Goal: Task Accomplishment & Management: Complete application form

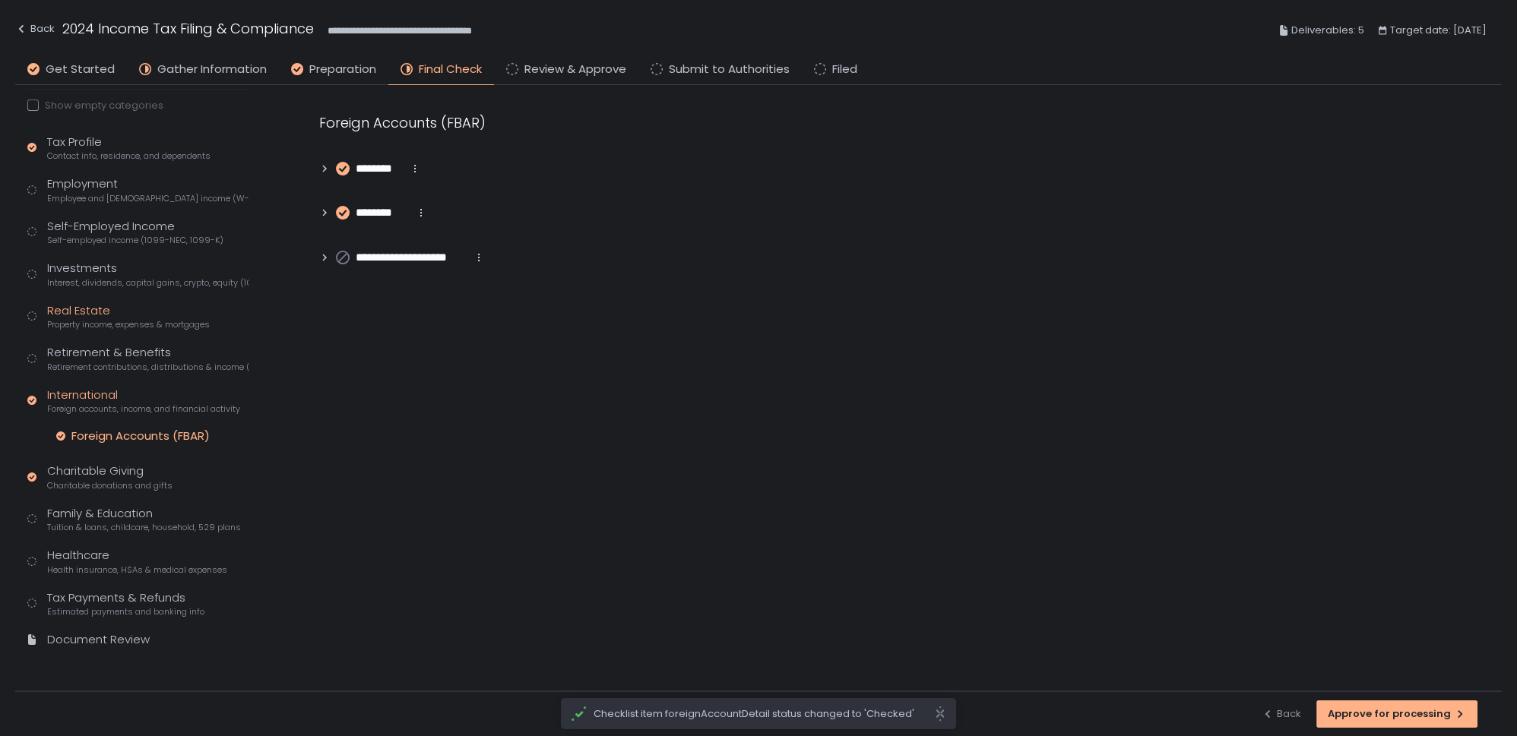
click at [85, 306] on div "Real Estate Property income, expenses & mortgages" at bounding box center [128, 317] width 163 height 29
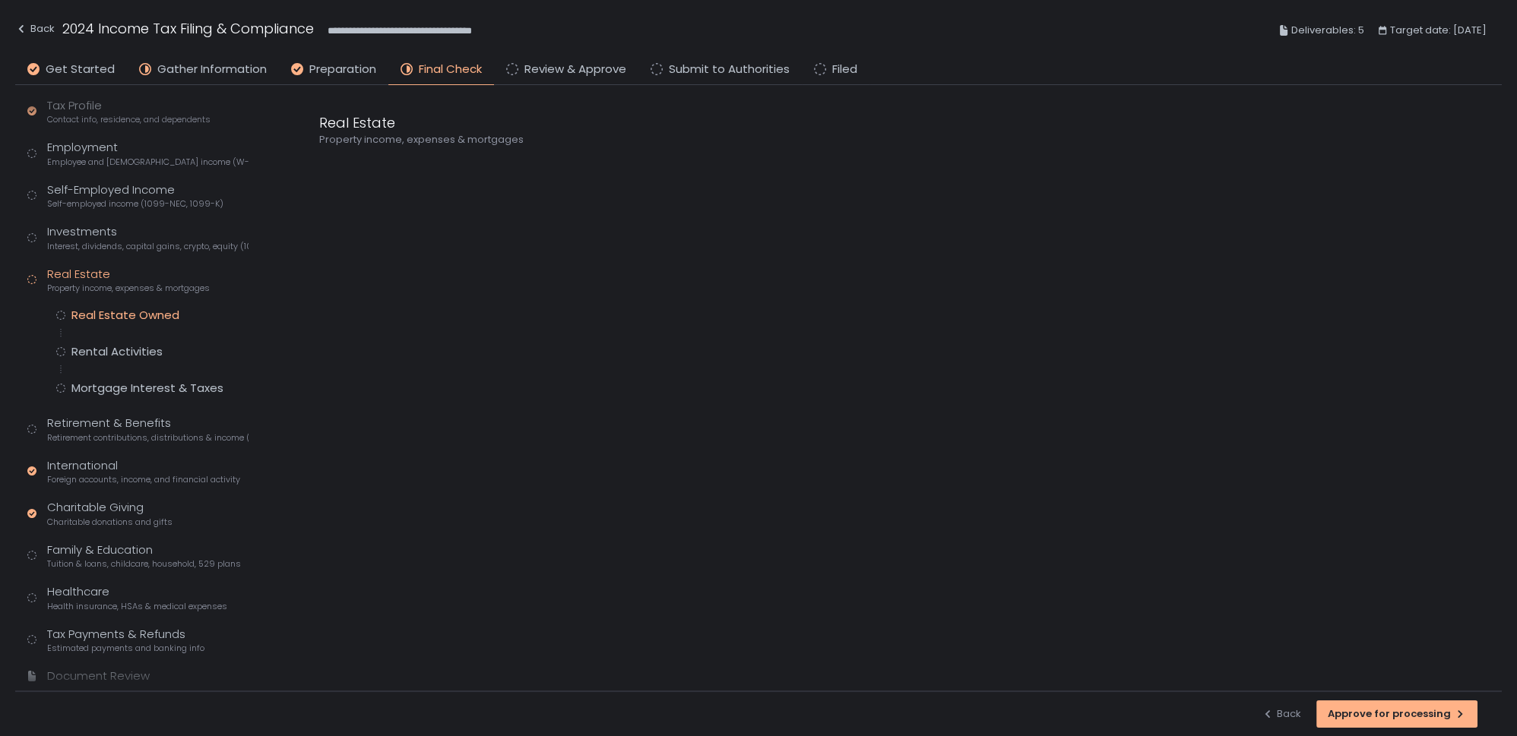
click at [106, 315] on div "Real Estate Owned" at bounding box center [125, 315] width 108 height 15
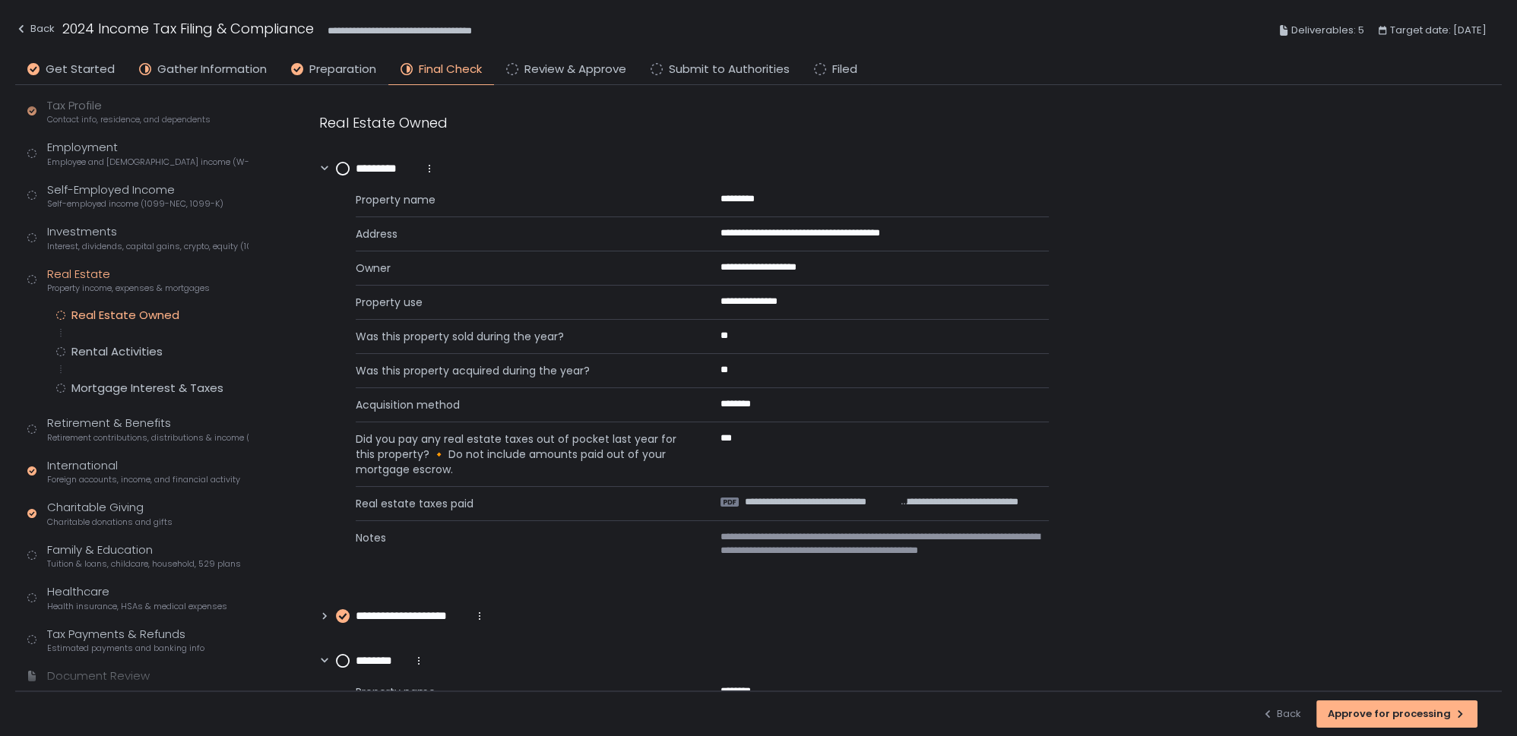
click at [345, 165] on circle at bounding box center [343, 169] width 12 height 12
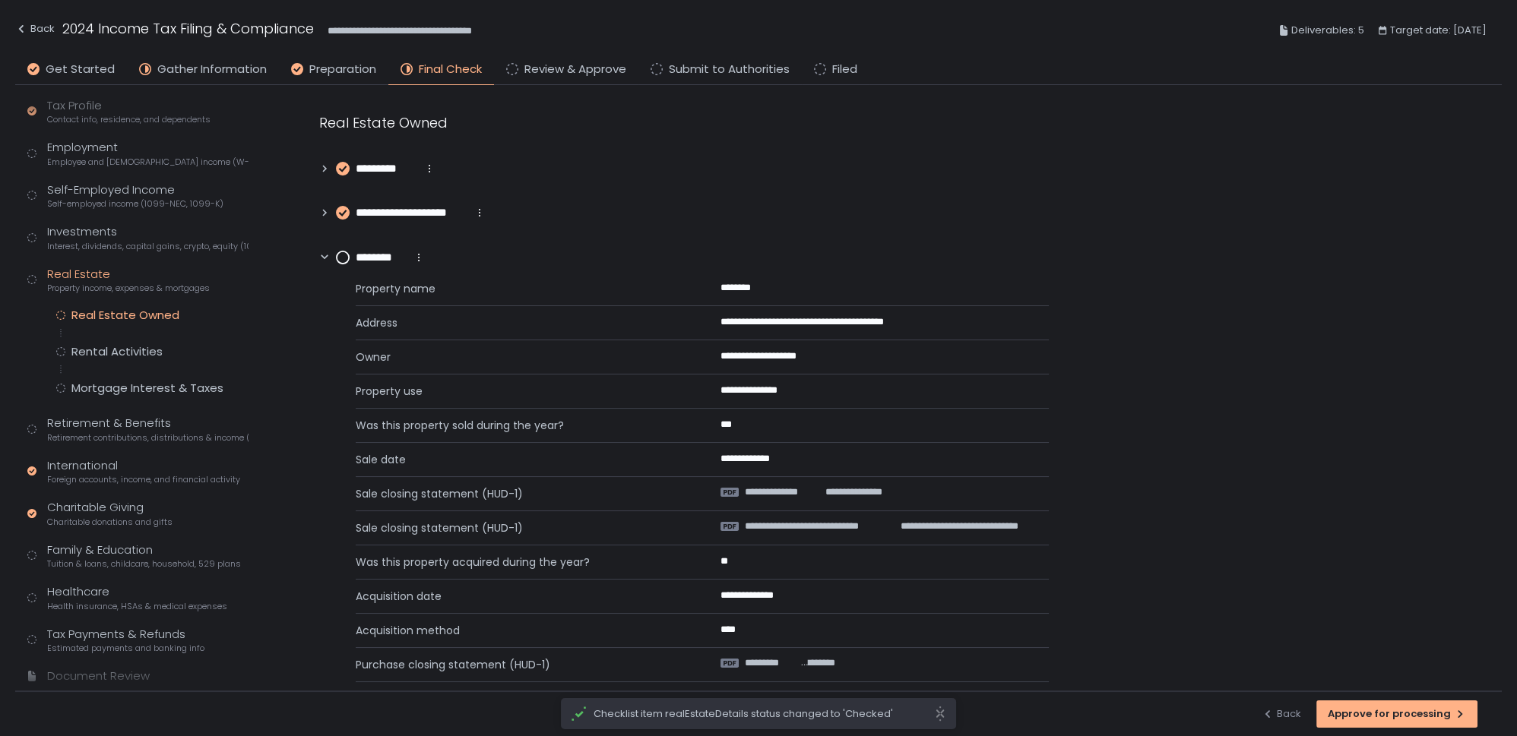
click at [342, 259] on circle at bounding box center [343, 258] width 12 height 12
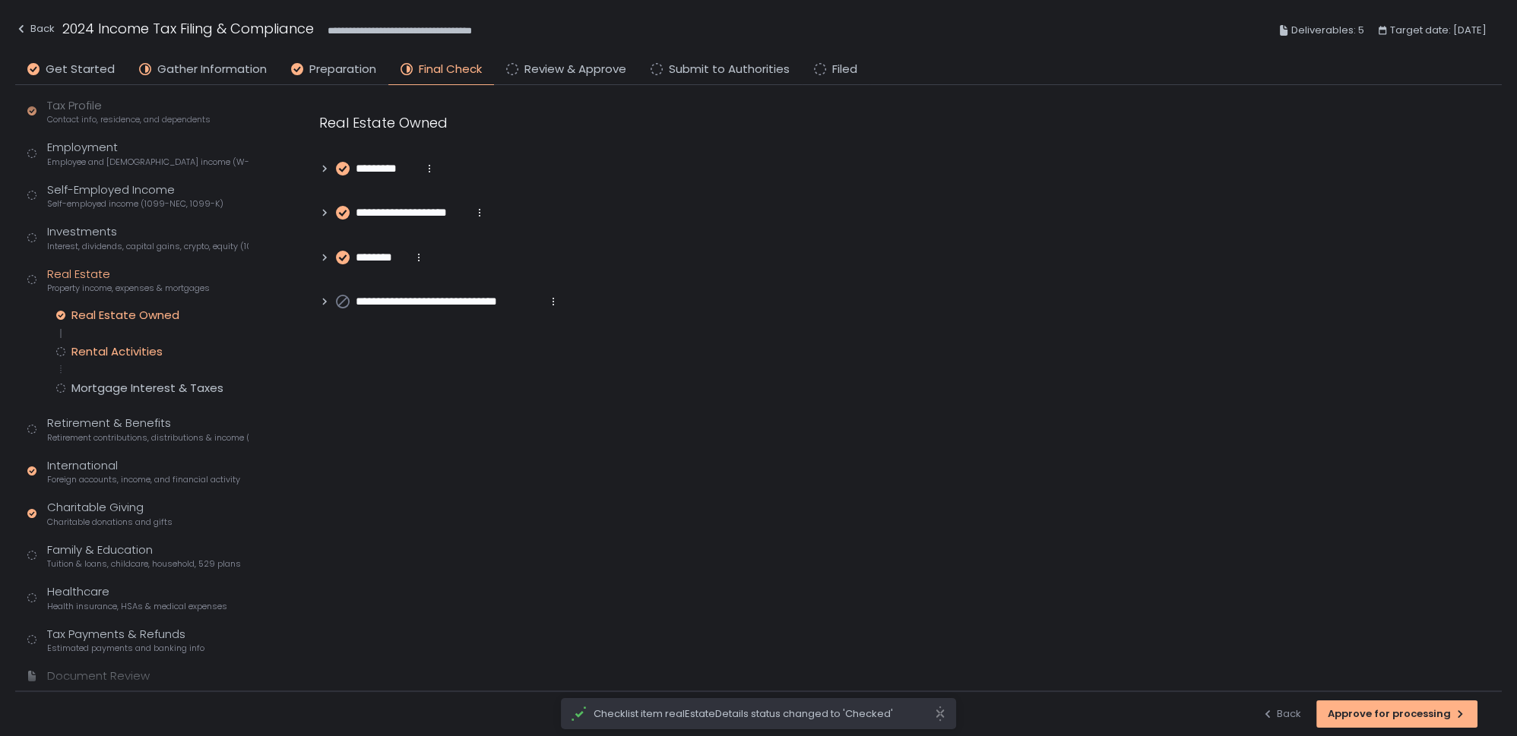
click at [129, 355] on div "Rental Activities" at bounding box center [116, 351] width 91 height 15
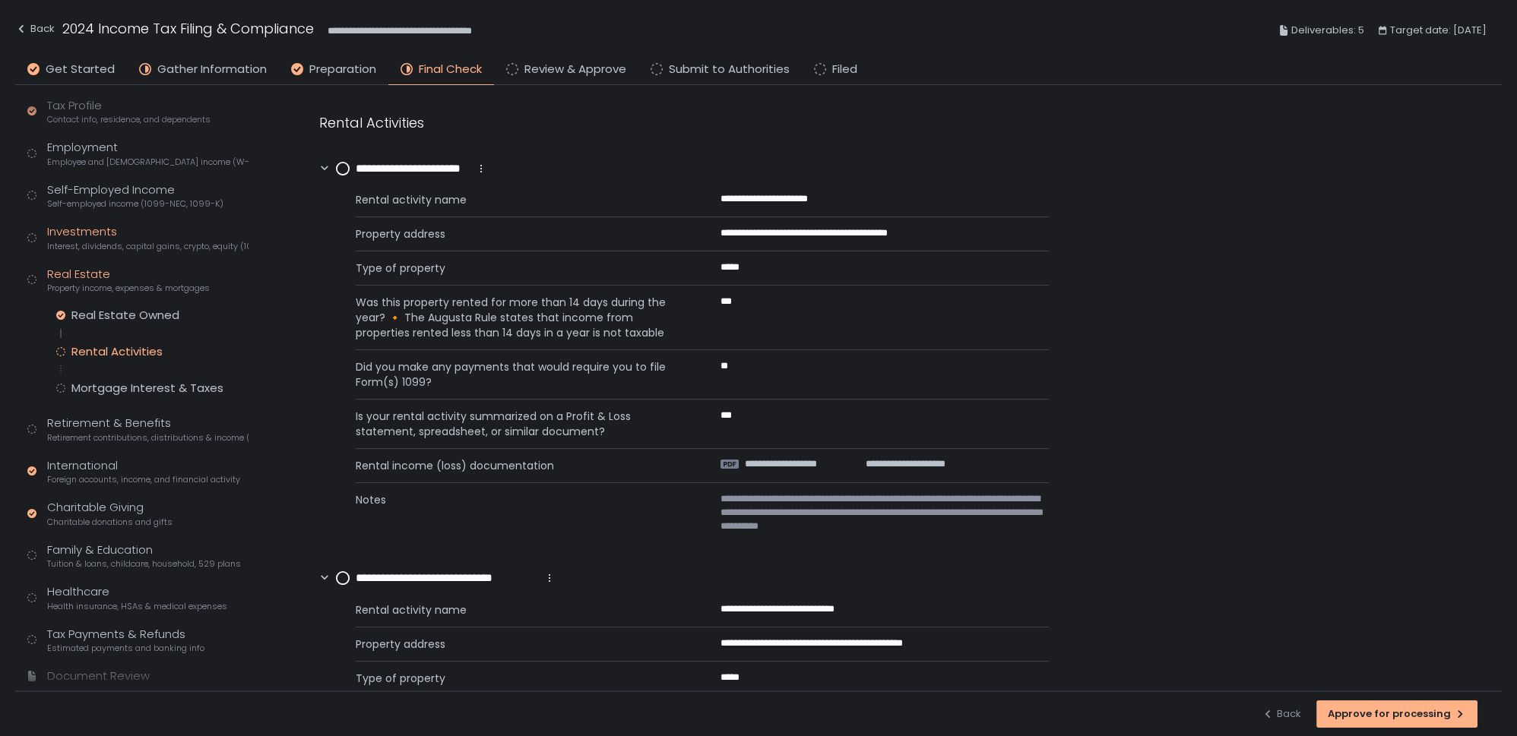
click at [106, 233] on div "Investments Interest, dividends, capital gains, crypto, equity (1099s, K-1s)" at bounding box center [147, 237] width 201 height 29
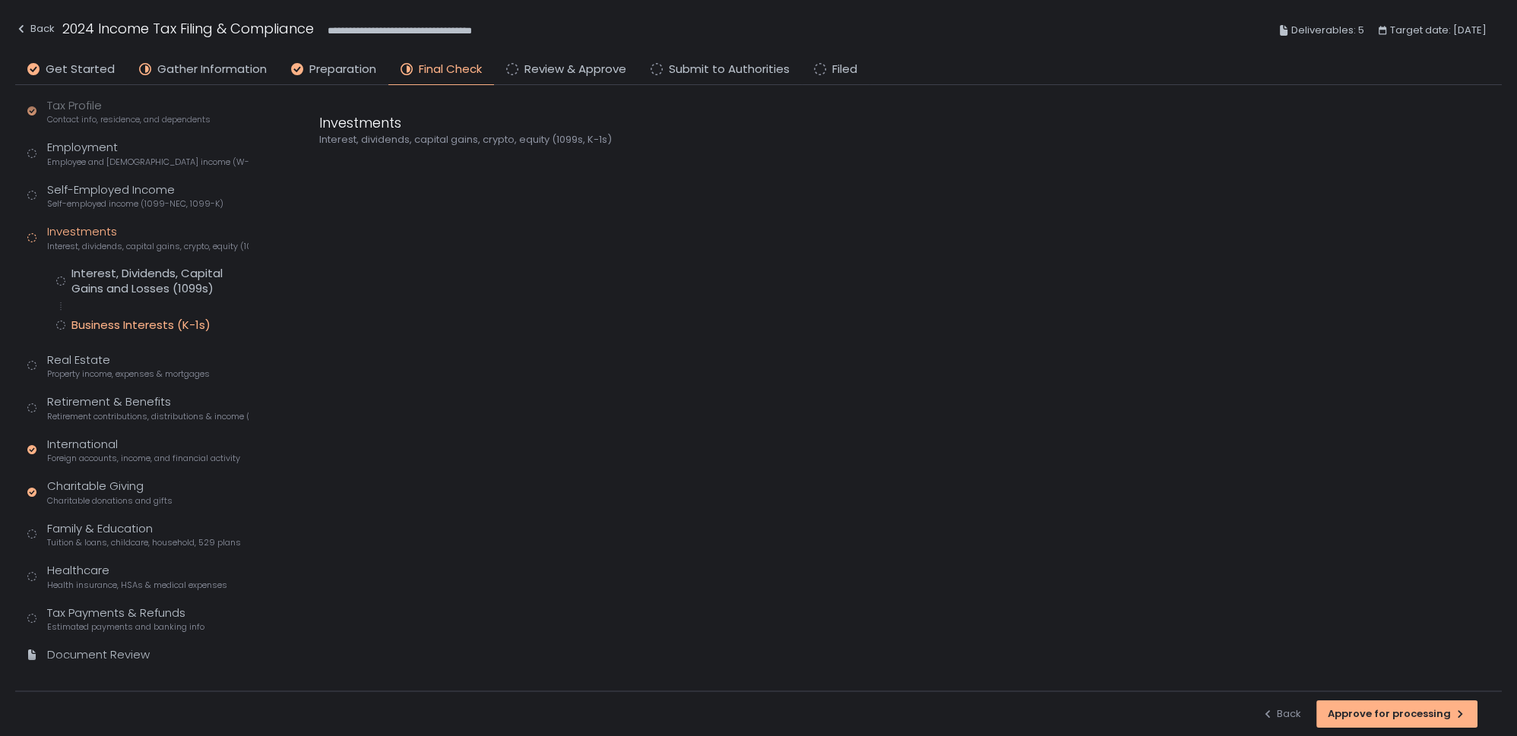
click at [149, 323] on div "Business Interests (K-1s)" at bounding box center [140, 325] width 139 height 15
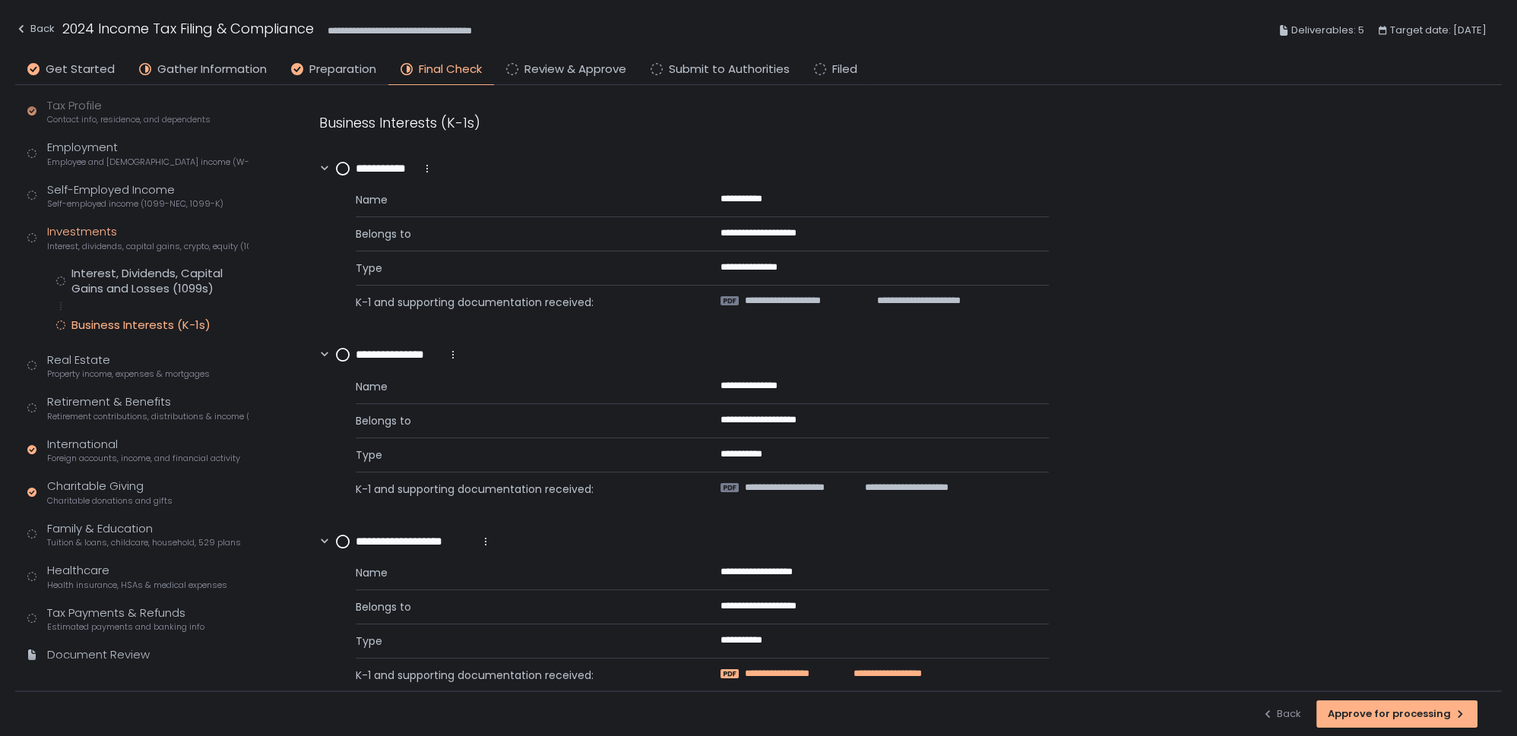
click at [825, 670] on span "**********" at bounding box center [795, 674] width 101 height 14
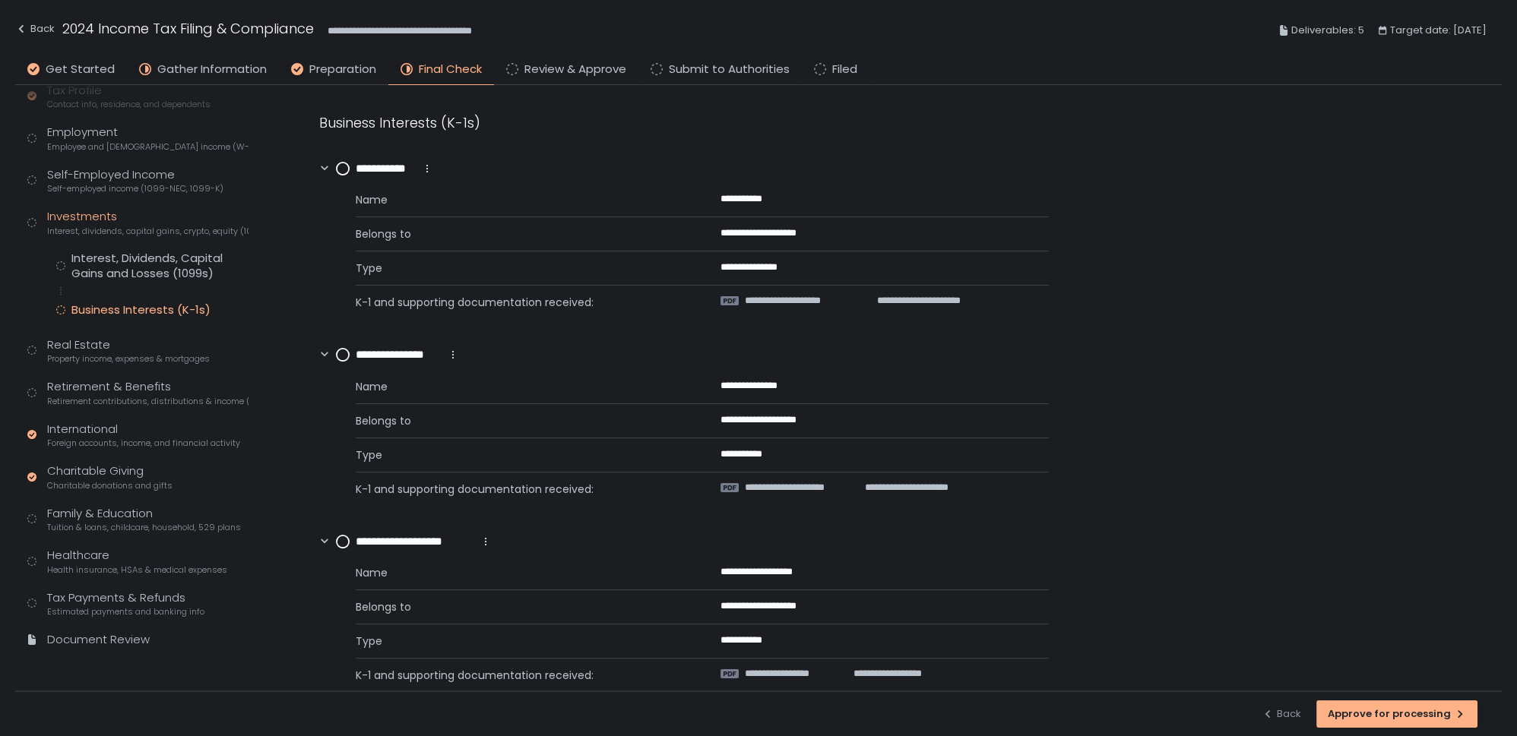
click at [103, 624] on div "Tax Profile Contact info, residence, and dependents Employment Employee and [DE…" at bounding box center [137, 372] width 221 height 581
click at [103, 635] on div "Document Review" at bounding box center [98, 640] width 103 height 17
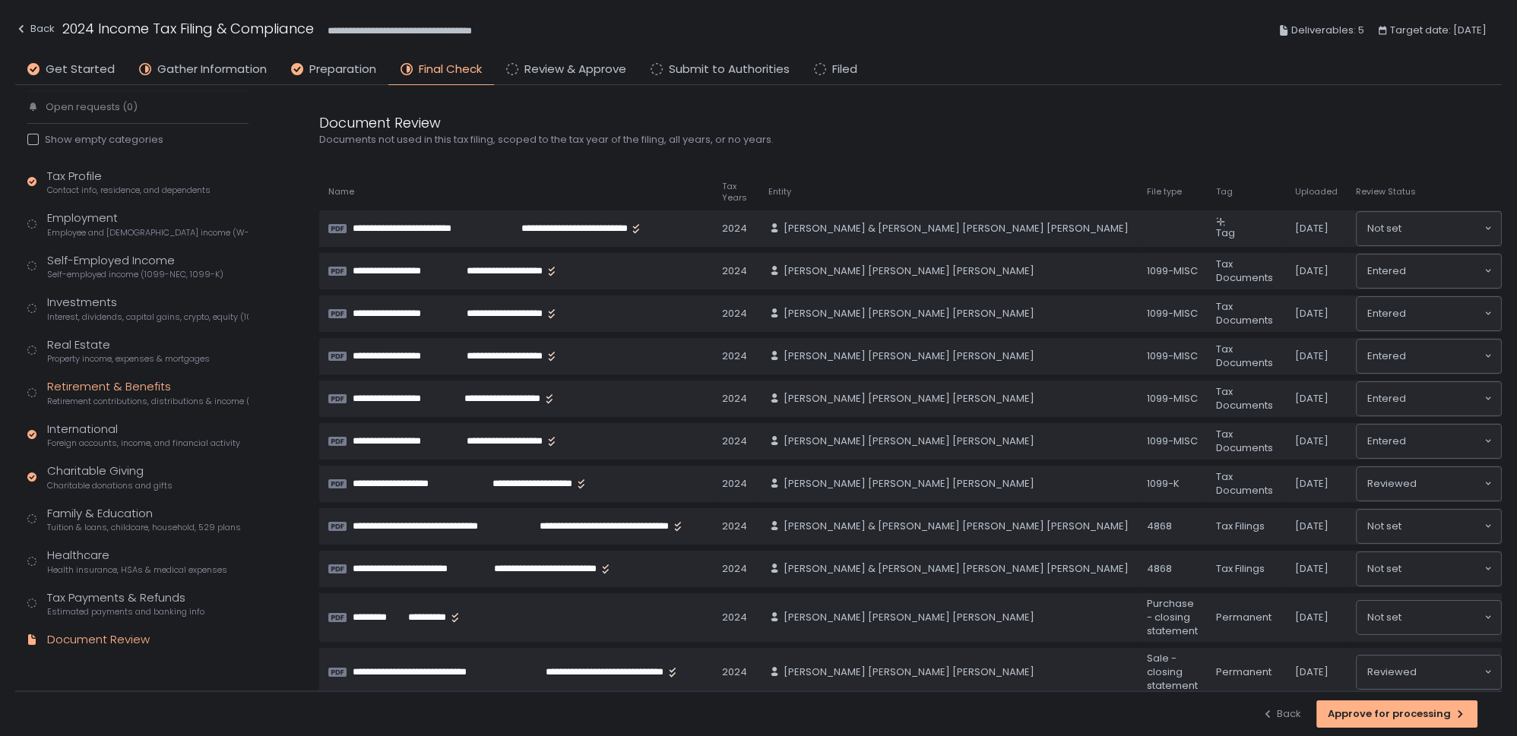
click at [106, 401] on span "Retirement contributions, distributions & income (1099-R, 5498)" at bounding box center [147, 401] width 201 height 11
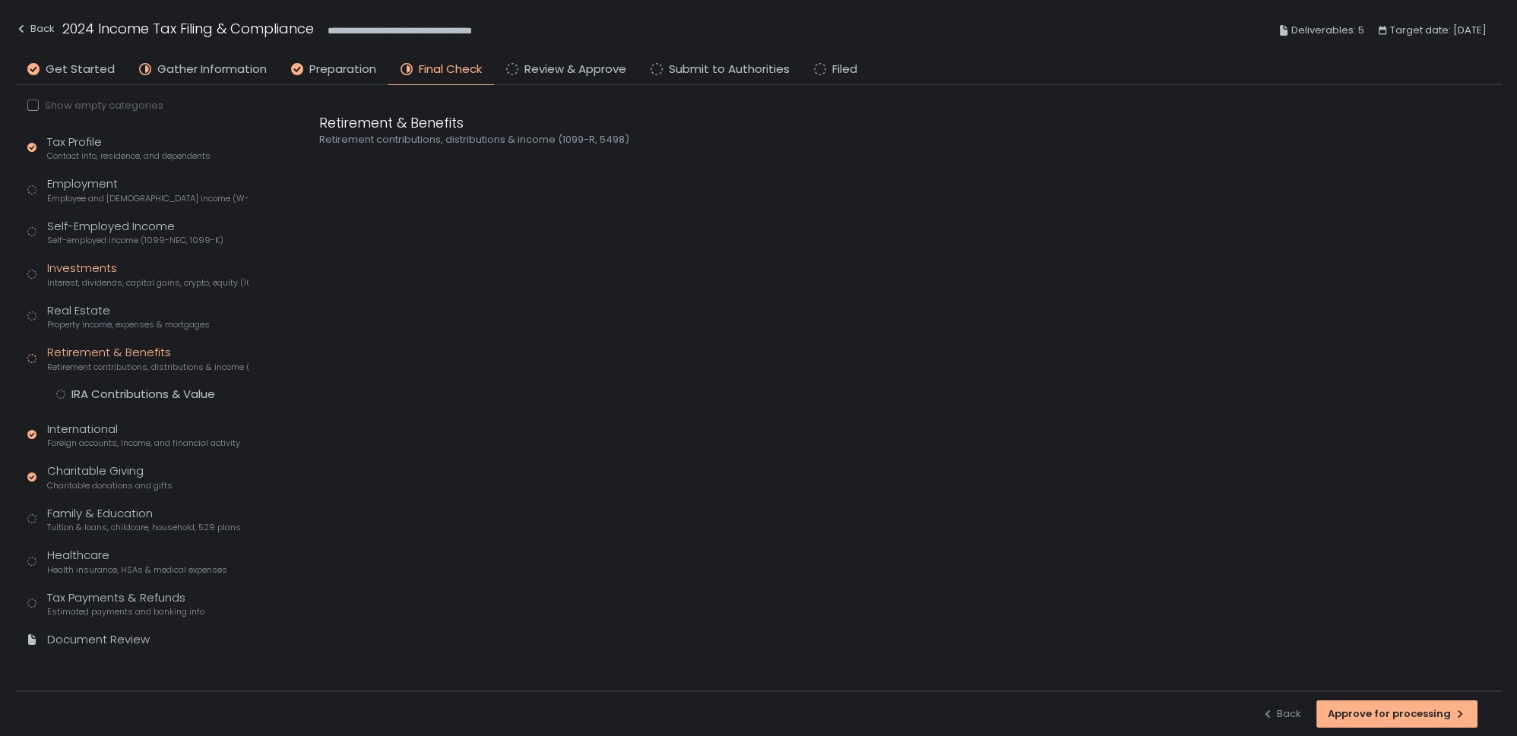
click at [72, 277] on span "Interest, dividends, capital gains, crypto, equity (1099s, K-1s)" at bounding box center [147, 282] width 201 height 11
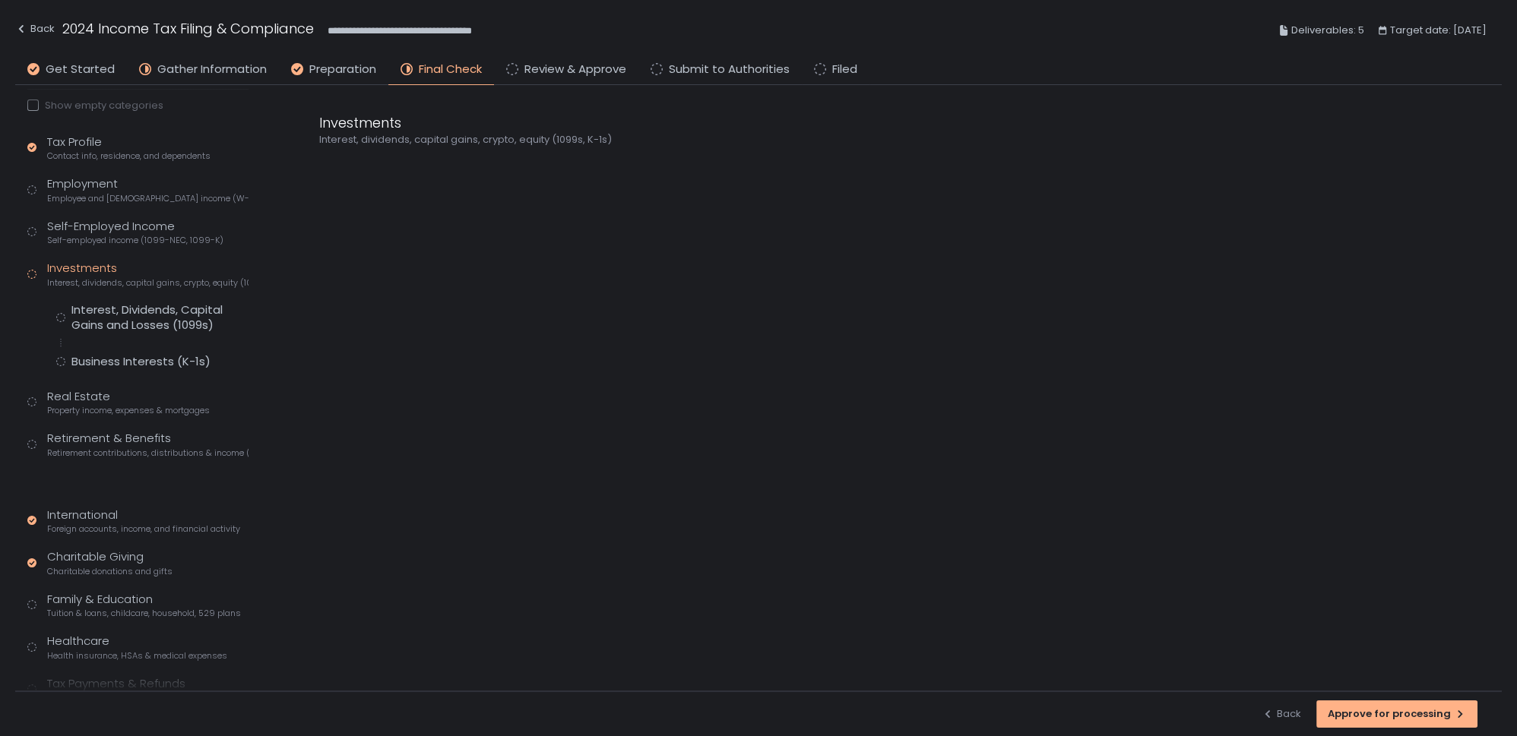
scroll to position [163, 0]
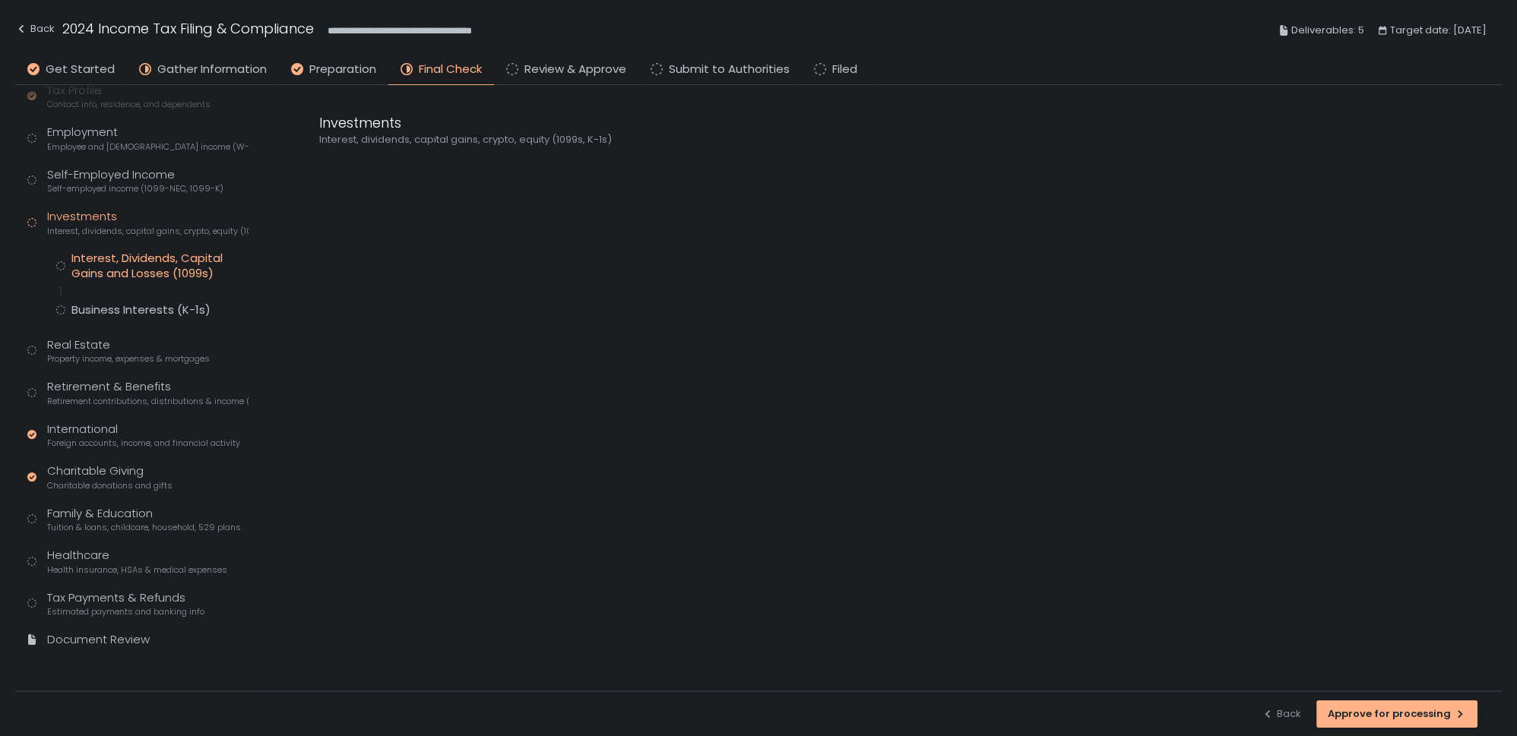
click at [144, 265] on div "Interest, Dividends, Capital Gains and Losses (1099s)" at bounding box center [159, 266] width 177 height 30
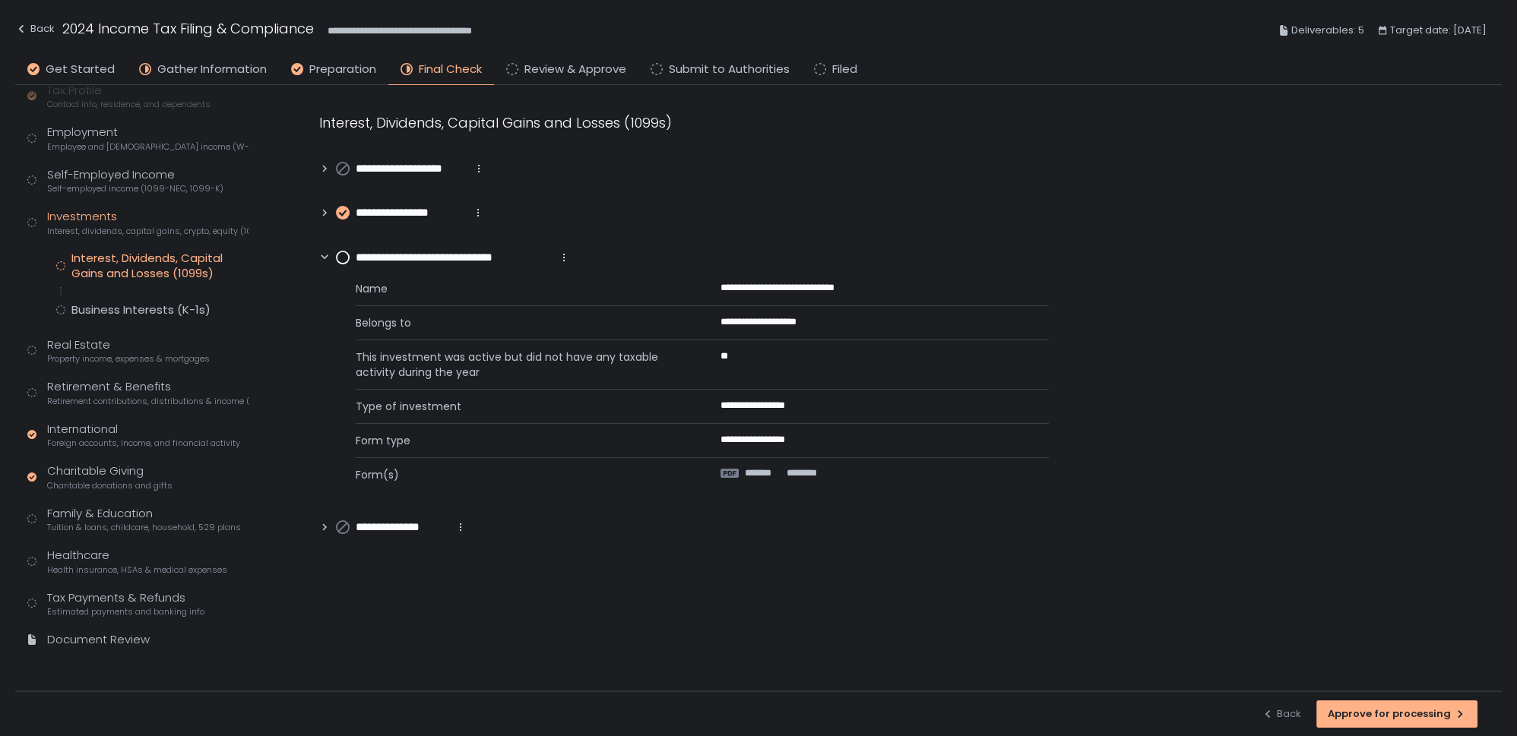
click at [341, 255] on circle at bounding box center [343, 258] width 12 height 12
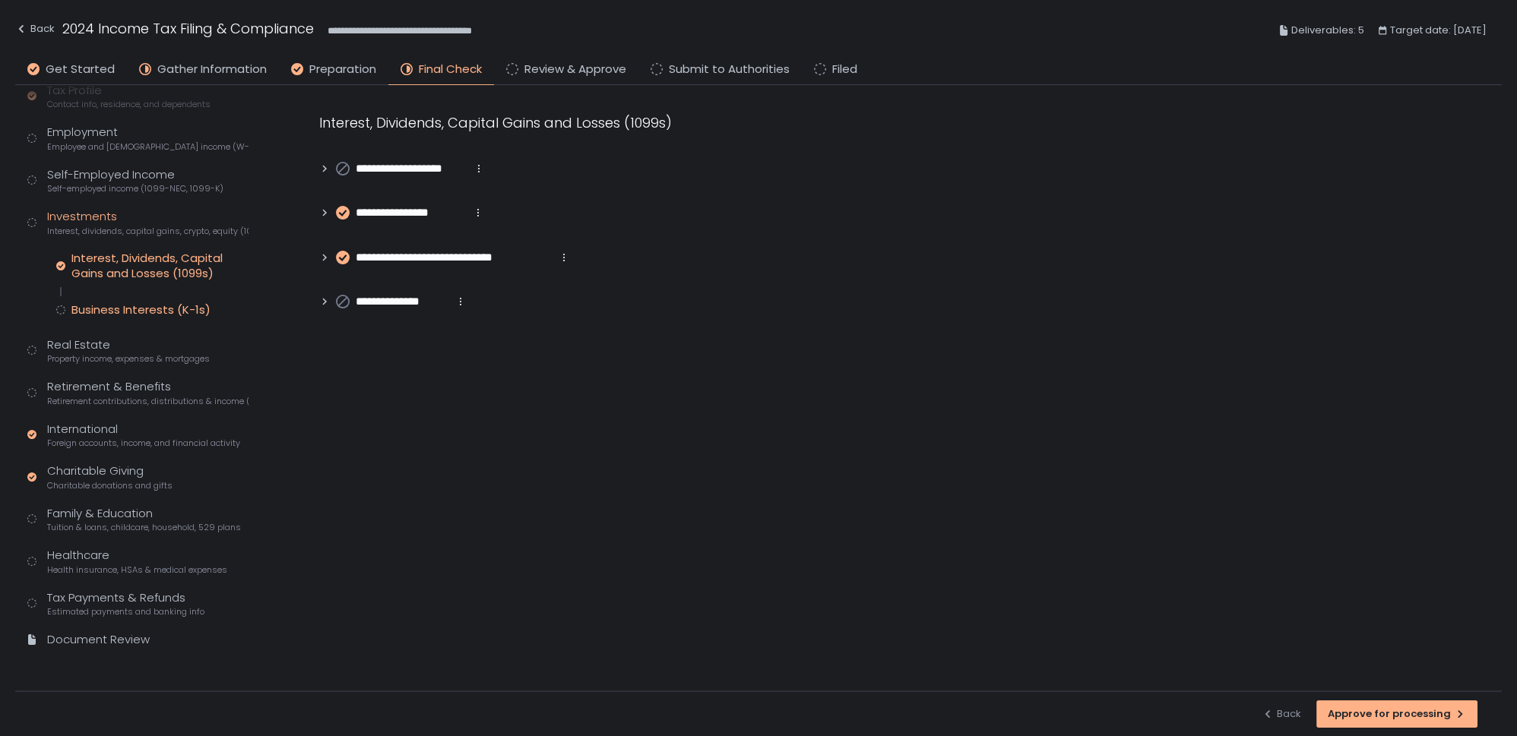
click at [138, 303] on div "Business Interests (K-1s)" at bounding box center [140, 310] width 139 height 15
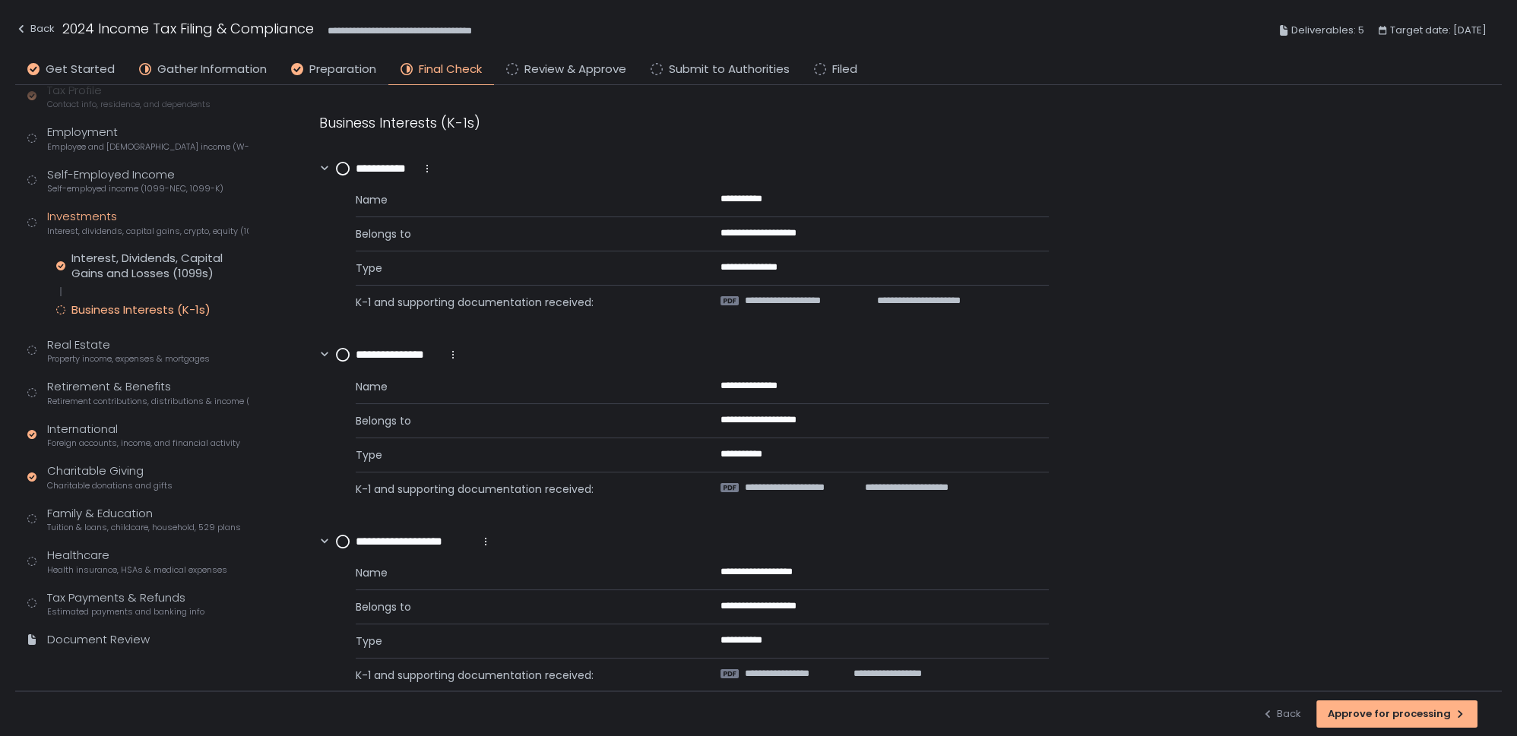
click at [341, 353] on circle at bounding box center [343, 355] width 12 height 12
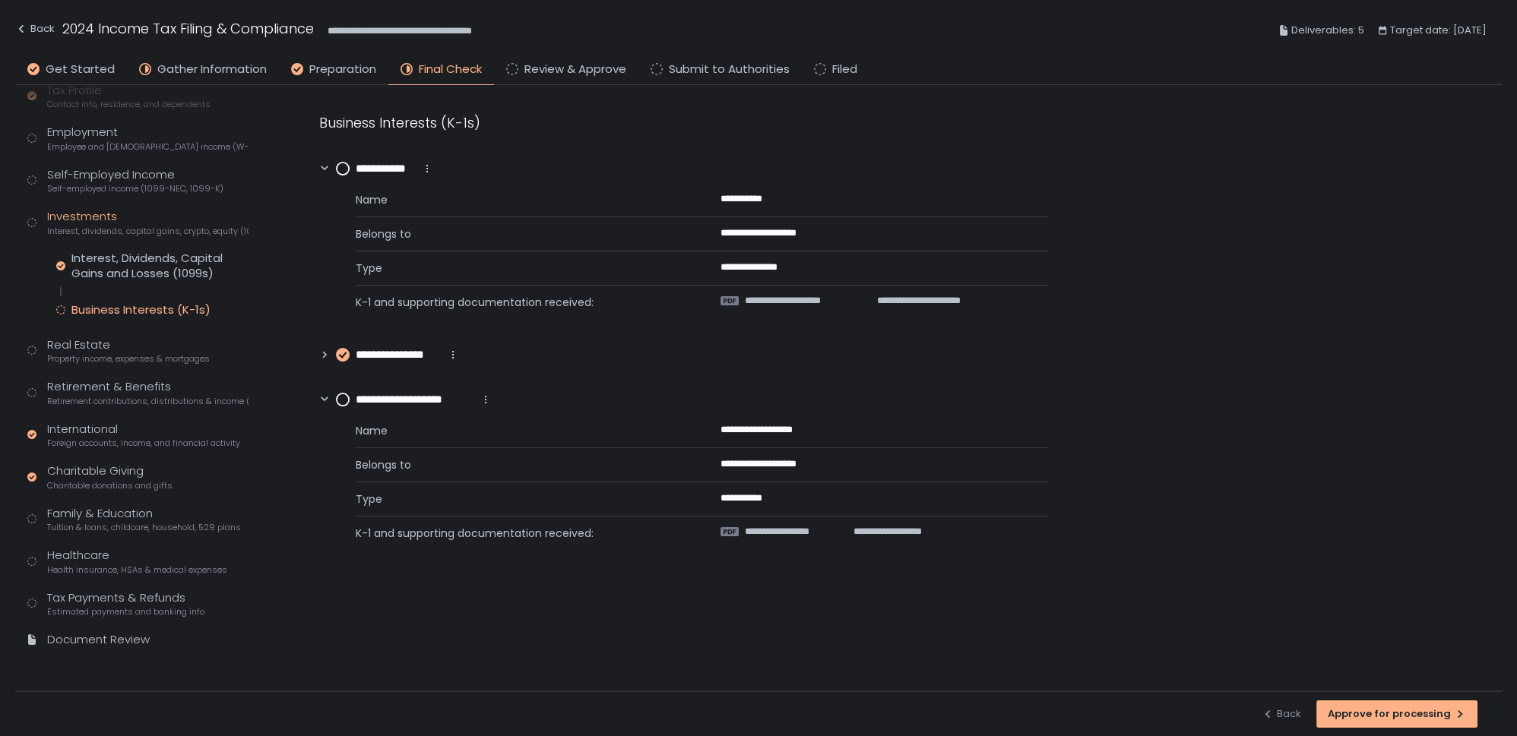
click at [341, 394] on circle at bounding box center [343, 400] width 12 height 12
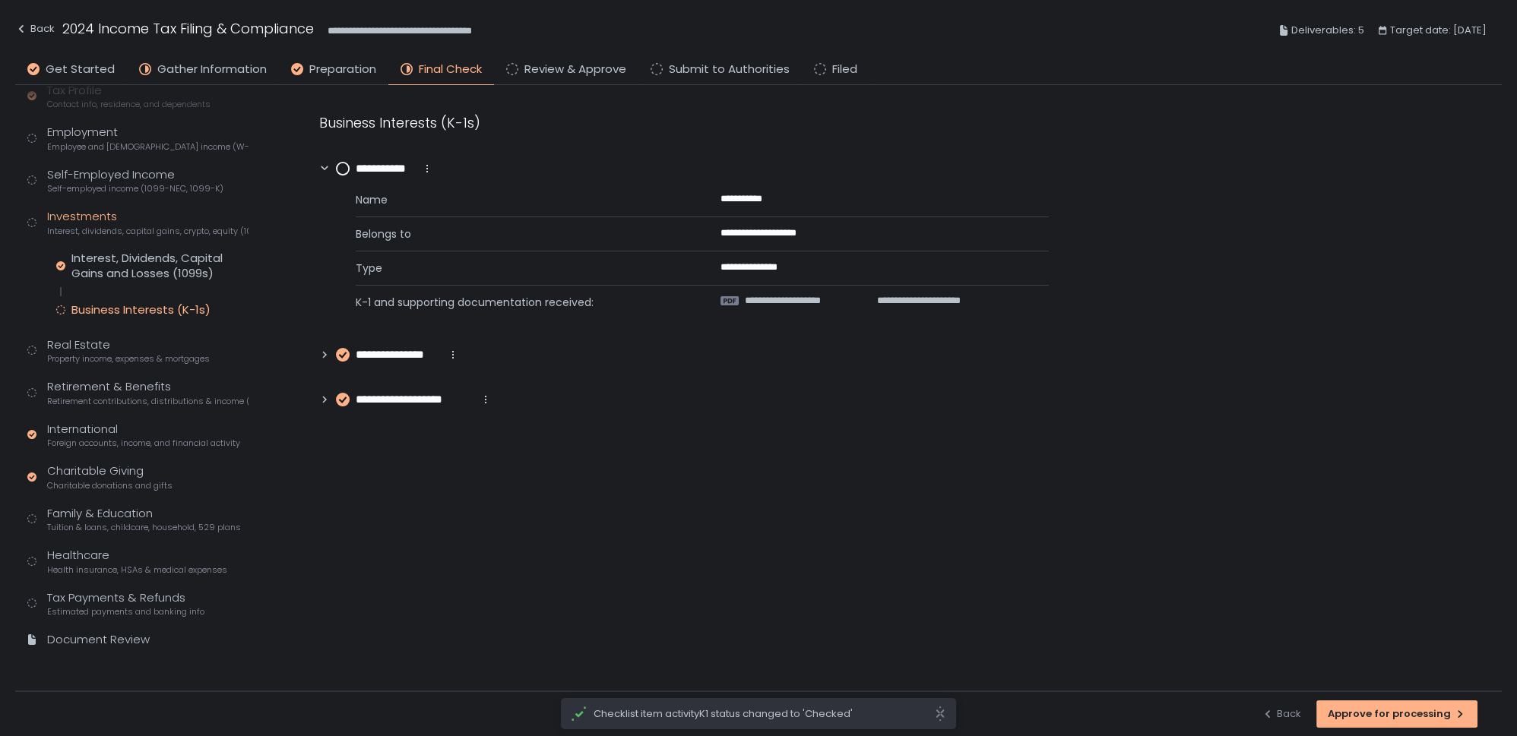
click at [344, 167] on circle at bounding box center [343, 169] width 12 height 12
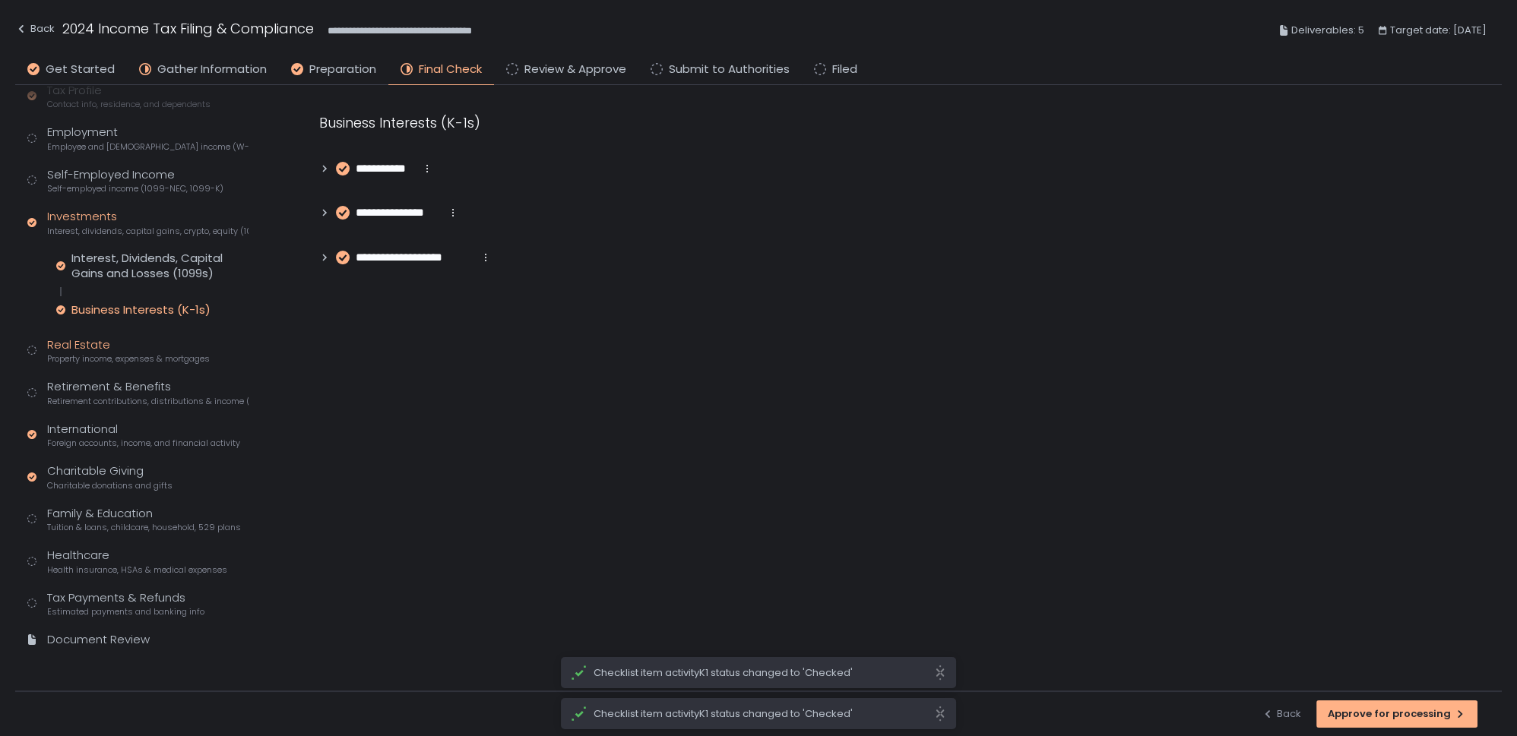
click at [81, 353] on span "Property income, expenses & mortgages" at bounding box center [128, 358] width 163 height 11
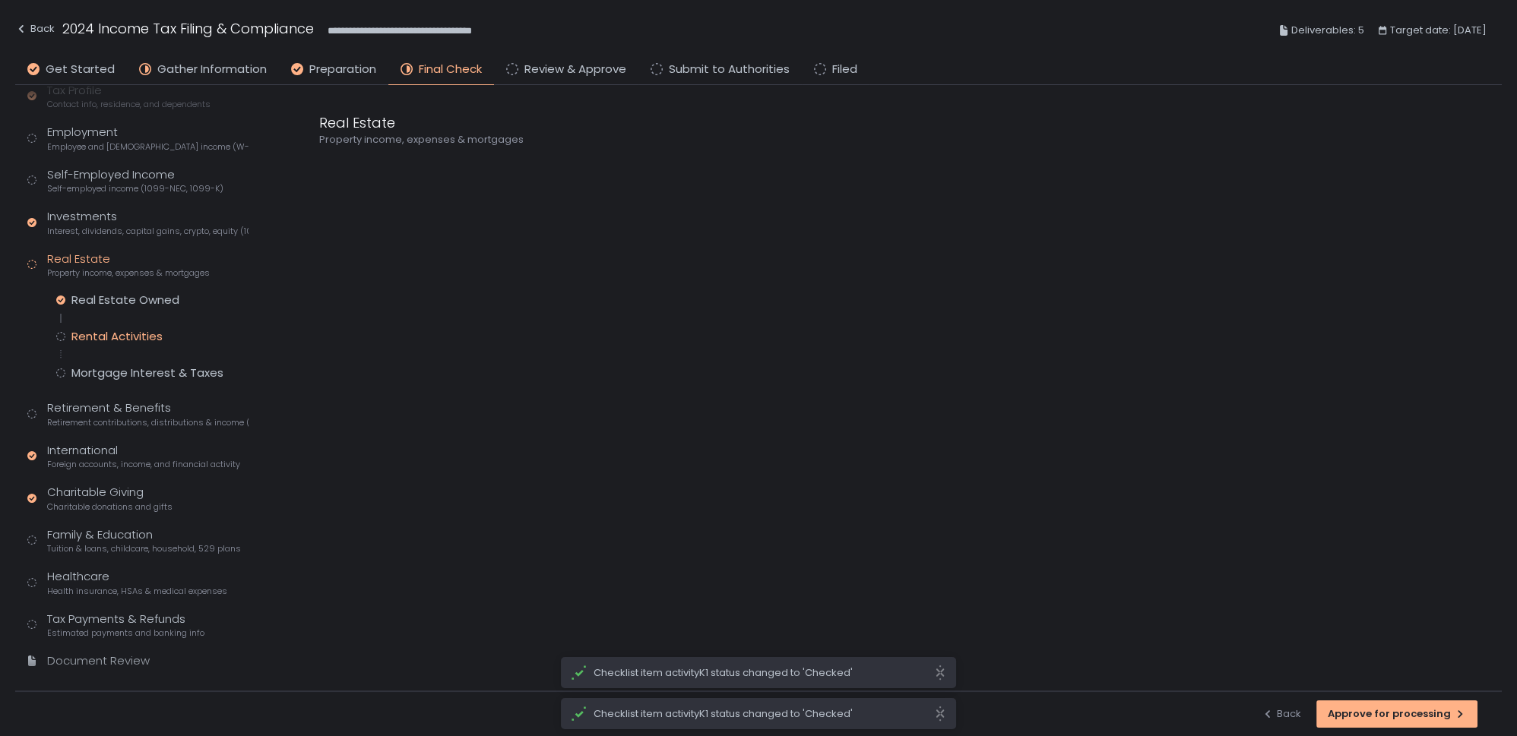
click at [106, 337] on div "Rental Activities" at bounding box center [116, 336] width 91 height 15
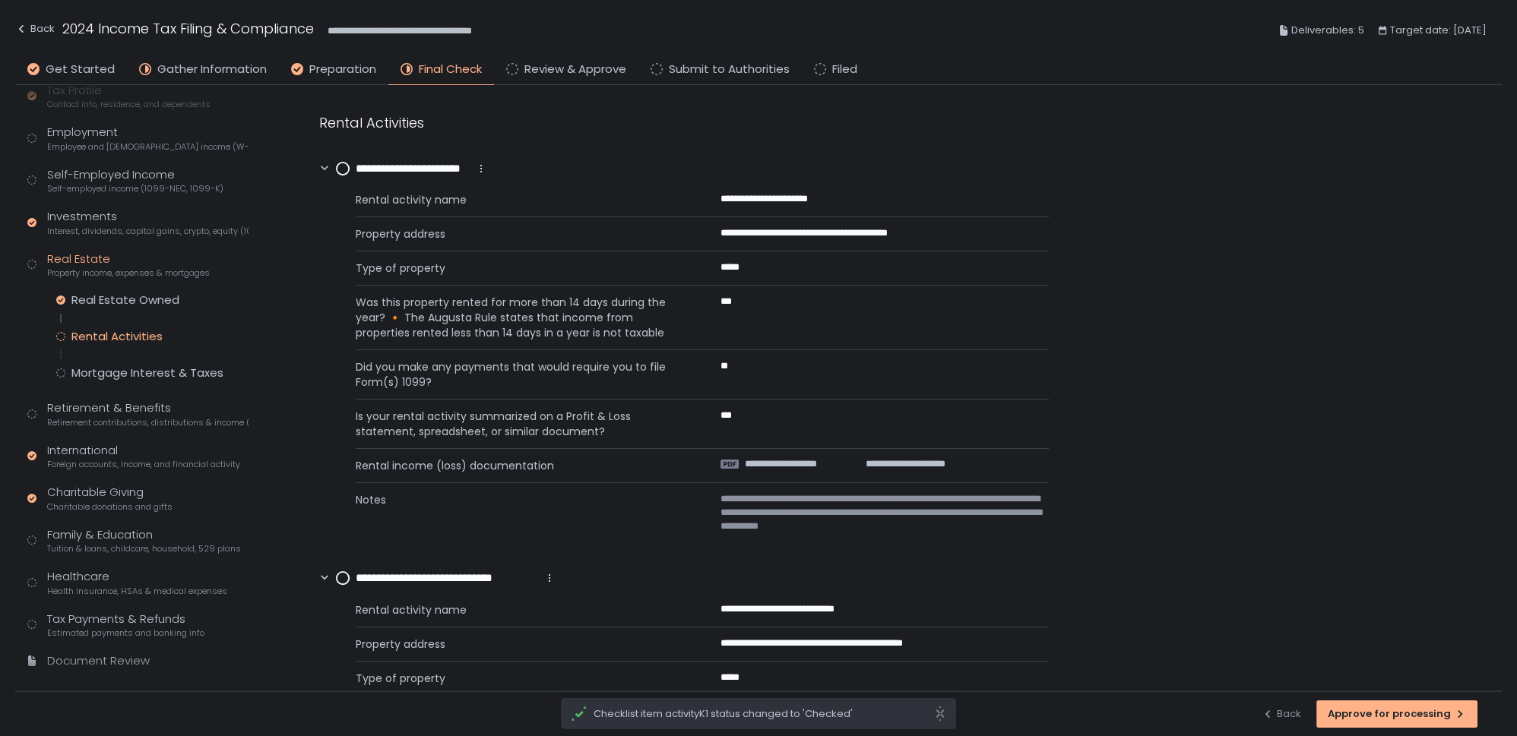
scroll to position [207, 0]
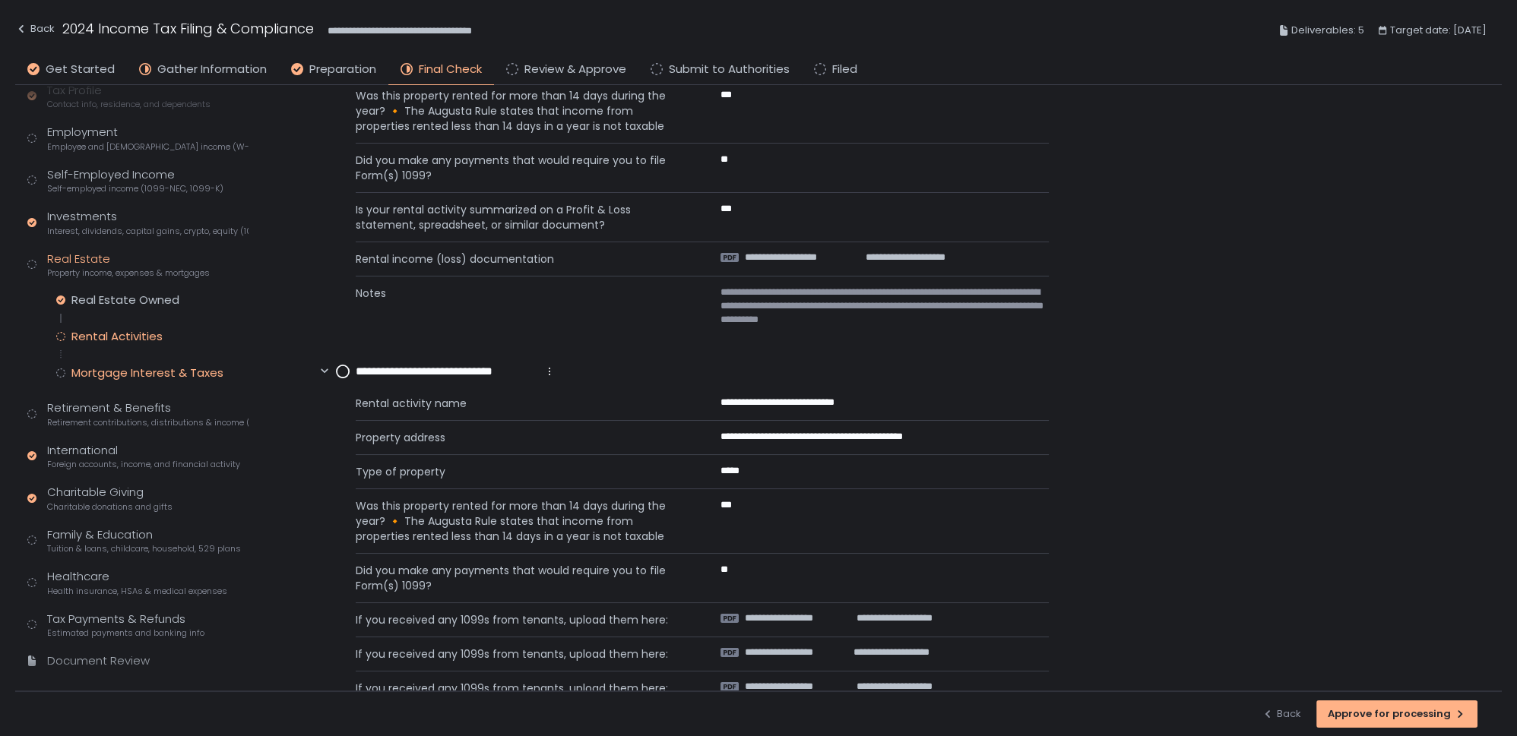
click at [103, 372] on div "Mortgage Interest & Taxes" at bounding box center [147, 373] width 152 height 15
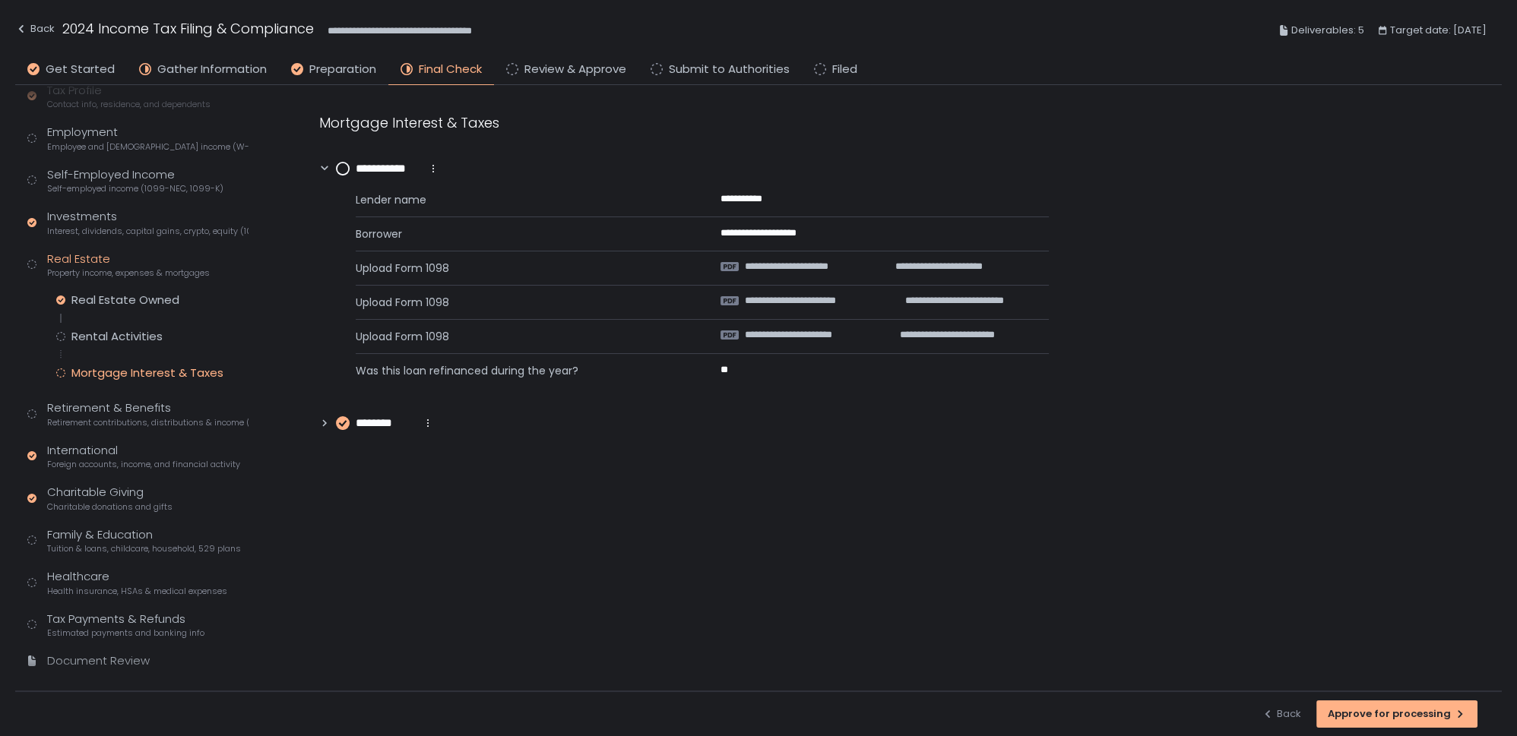
click at [342, 163] on circle at bounding box center [343, 169] width 12 height 12
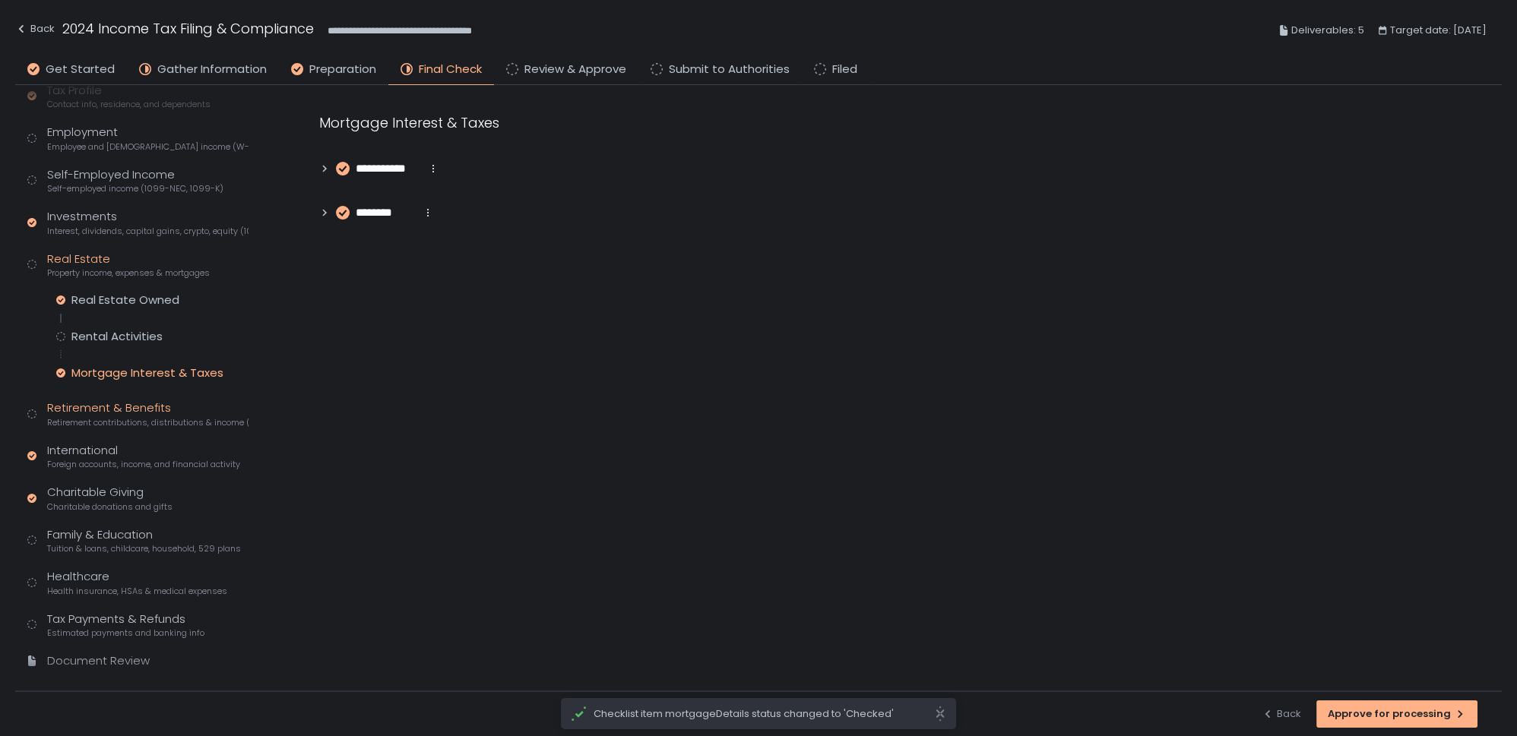
click at [74, 423] on span "Retirement contributions, distributions & income (1099-R, 5498)" at bounding box center [147, 422] width 201 height 11
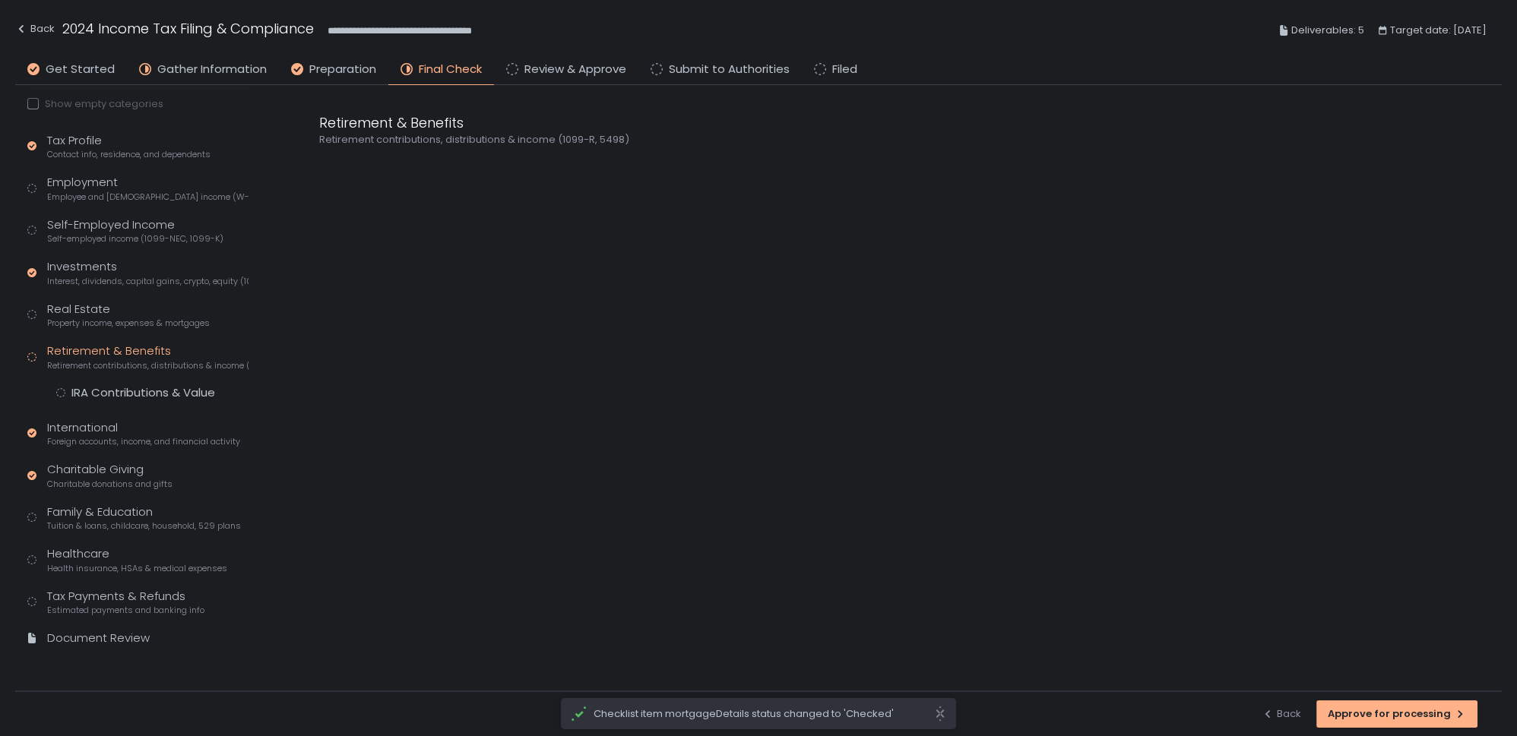
scroll to position [111, 0]
click at [144, 400] on div "IRA Contributions & Value" at bounding box center [143, 394] width 144 height 15
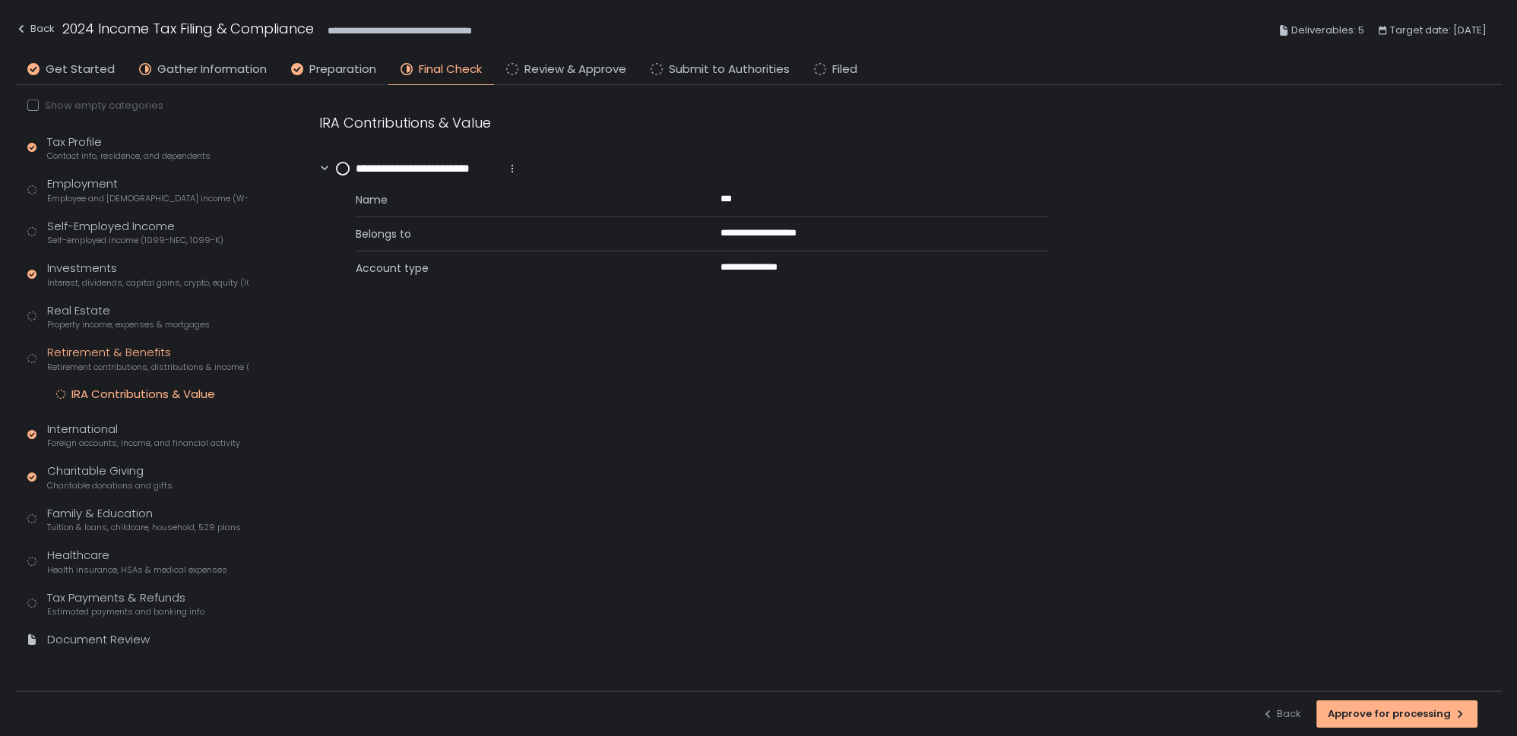
click at [343, 168] on circle at bounding box center [343, 169] width 12 height 12
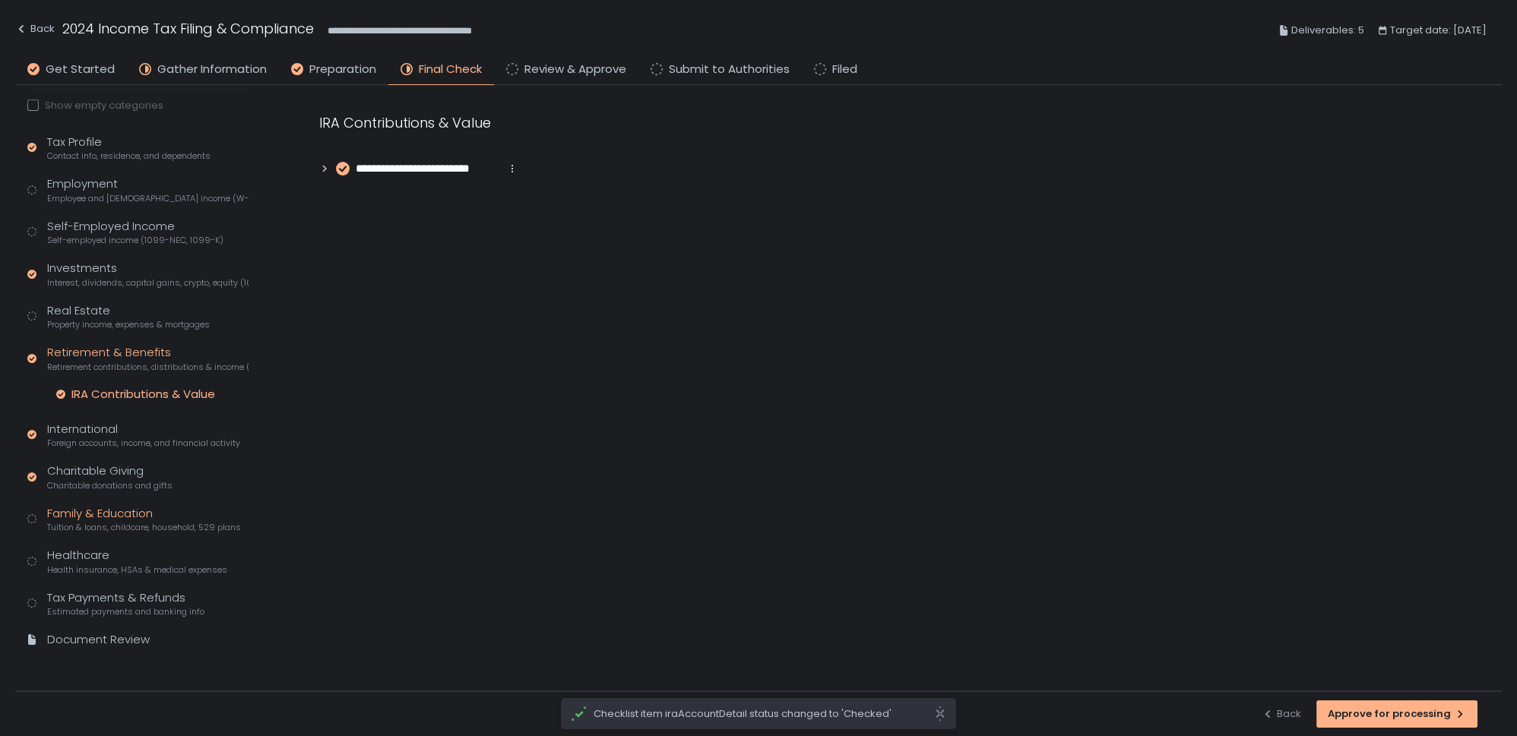
click at [106, 512] on div "Family & Education Tuition & loans, childcare, household, 529 plans" at bounding box center [144, 519] width 194 height 29
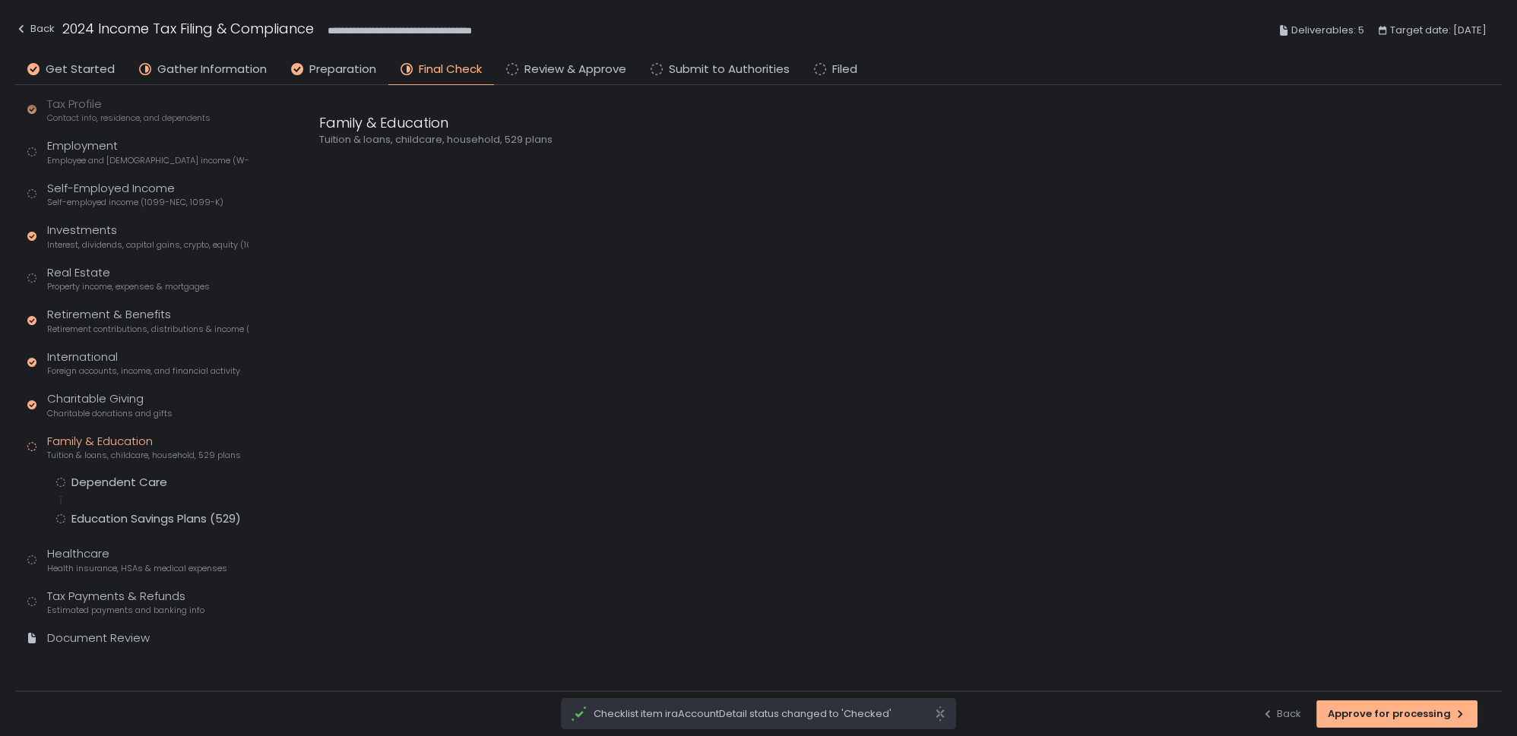
scroll to position [147, 0]
click at [112, 490] on div "Dependent Care Education Savings Plans (529)" at bounding box center [152, 503] width 192 height 52
click at [110, 479] on div "Dependent Care" at bounding box center [119, 484] width 96 height 15
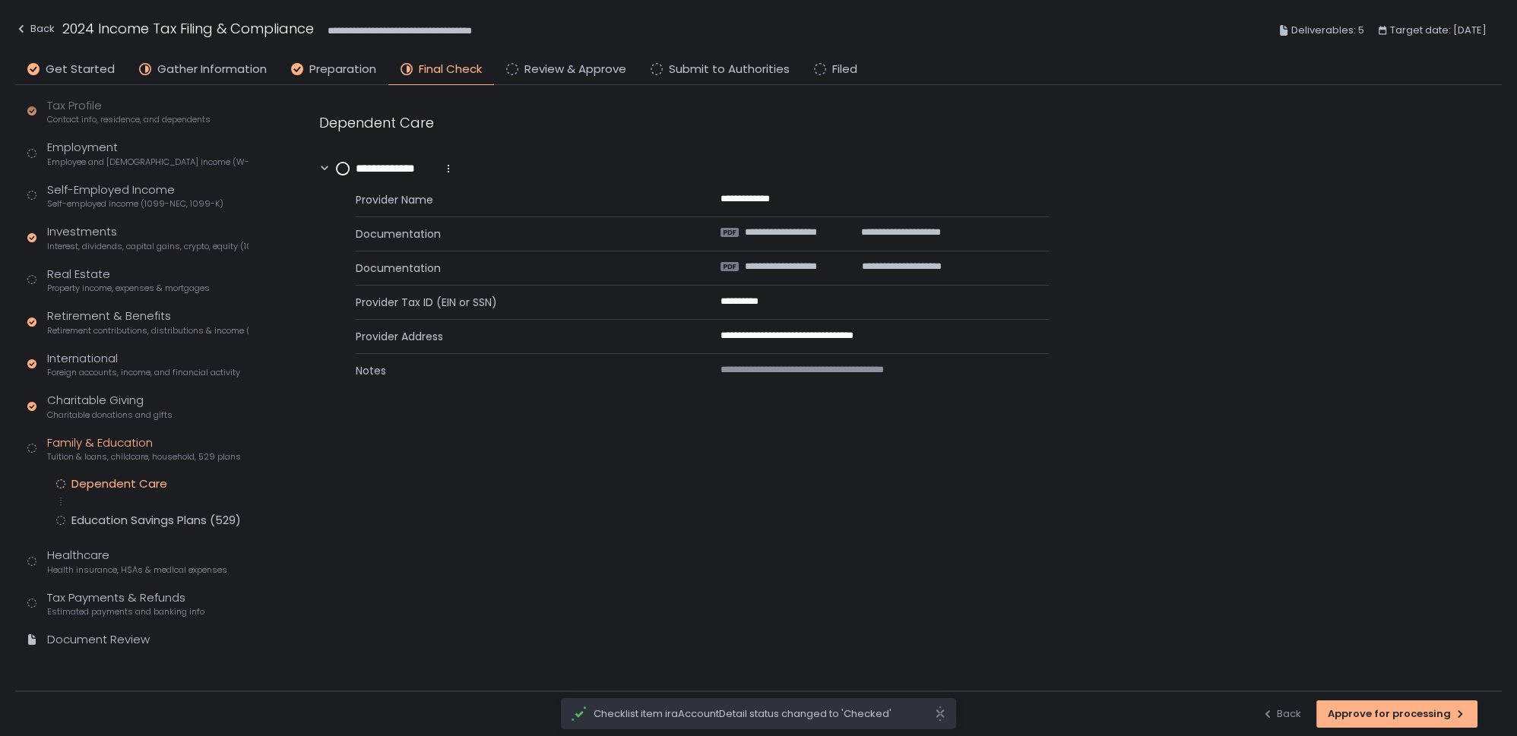
click at [348, 166] on circle at bounding box center [343, 169] width 12 height 12
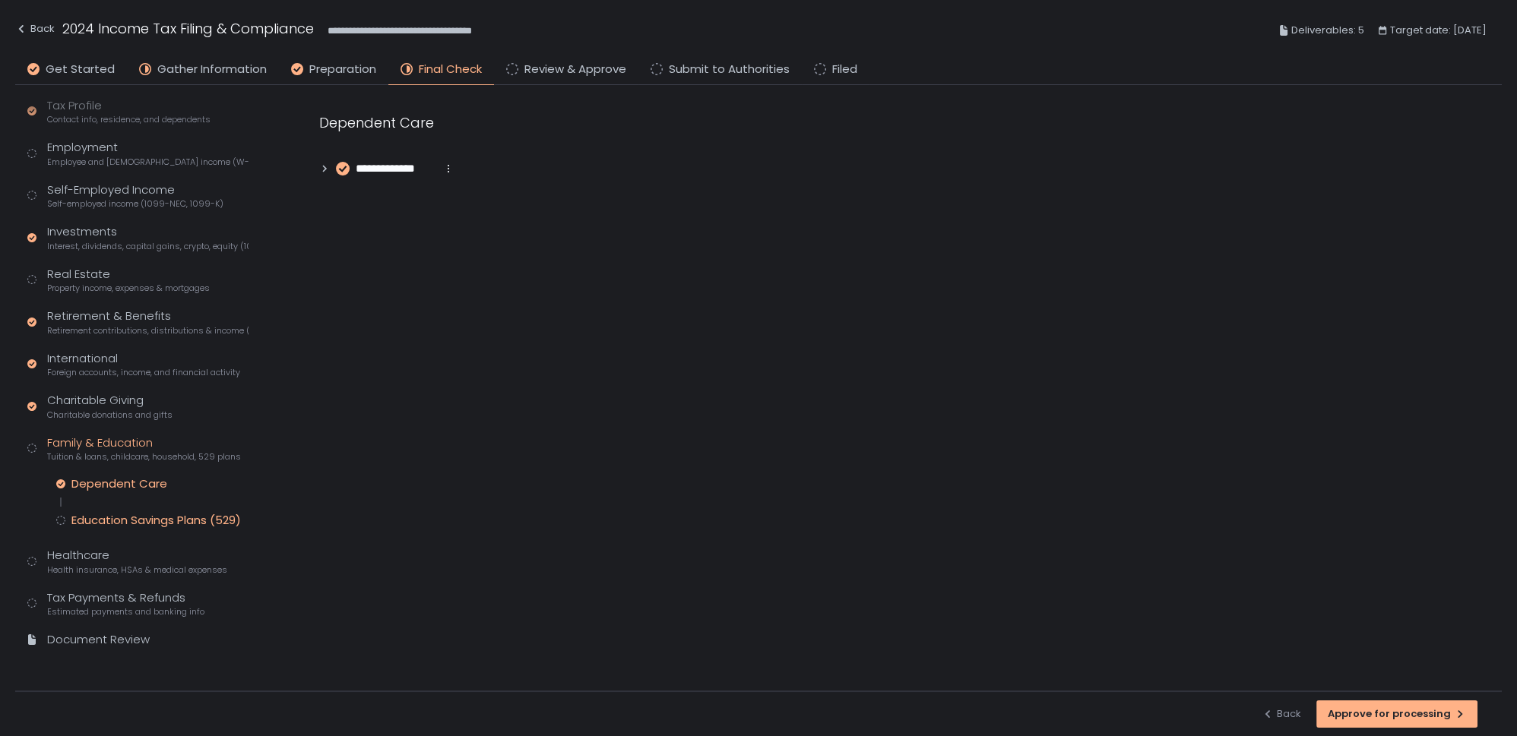
click at [97, 518] on div "Education Savings Plans (529)" at bounding box center [155, 520] width 169 height 15
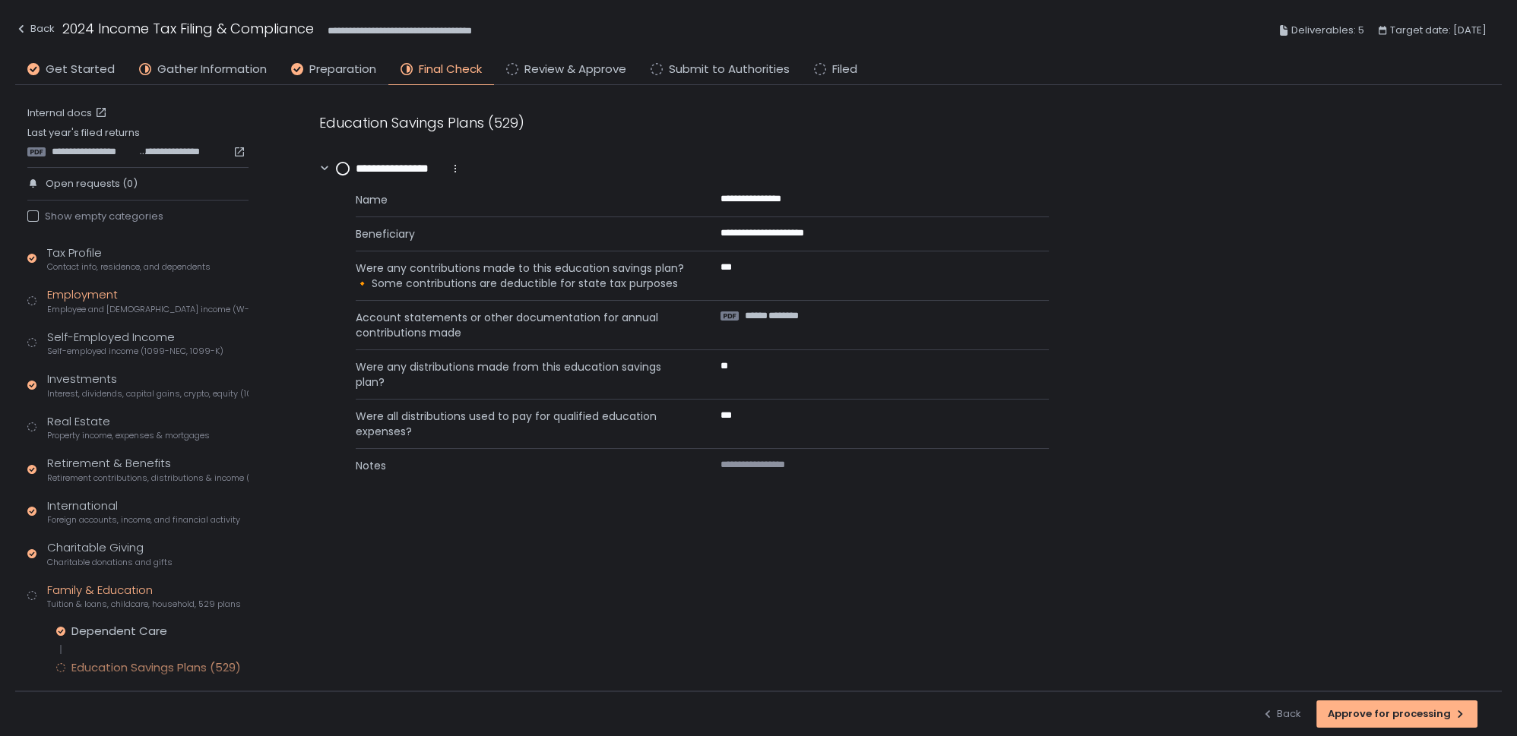
click at [97, 313] on span "Employee and [DEMOGRAPHIC_DATA] income (W-2s)" at bounding box center [147, 309] width 201 height 11
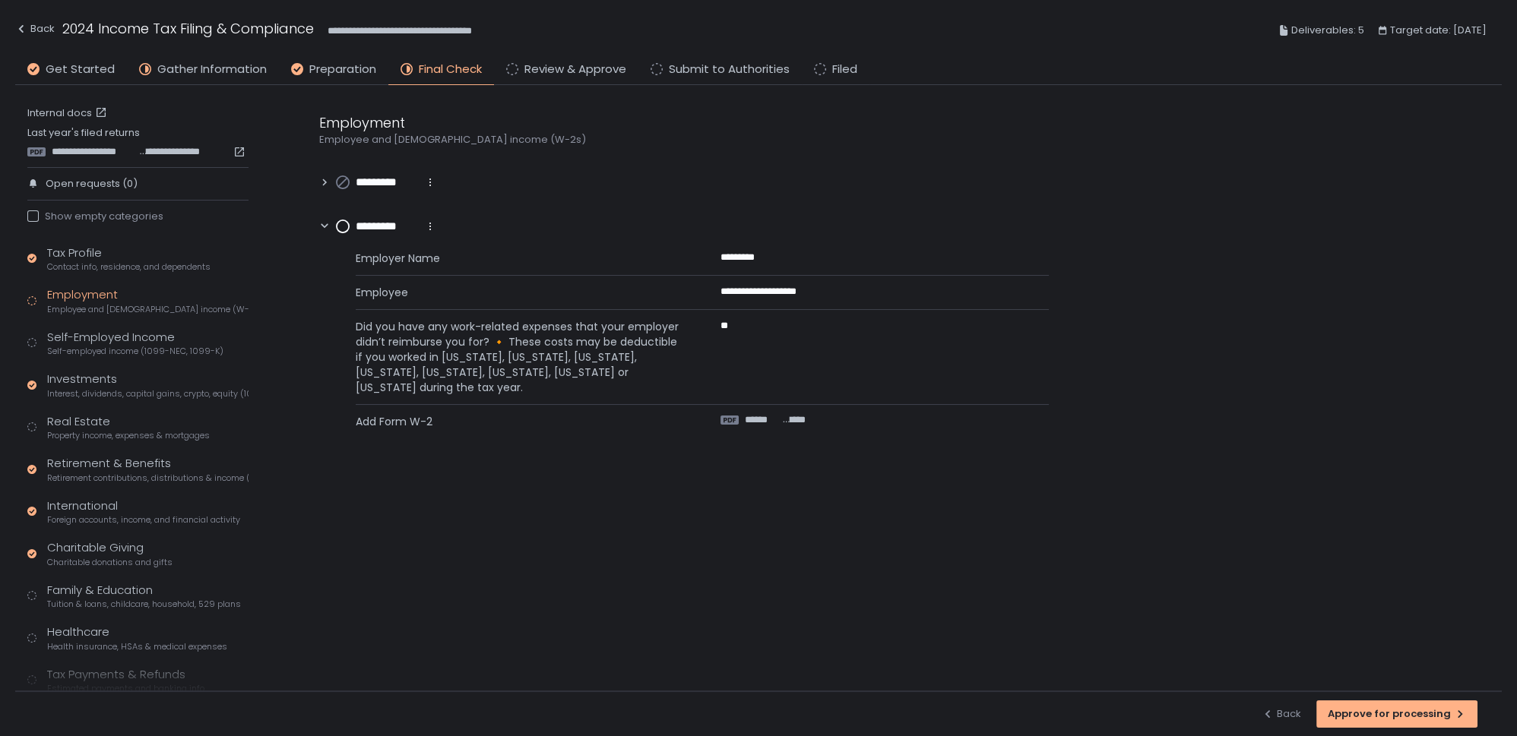
click at [341, 227] on circle at bounding box center [343, 226] width 12 height 12
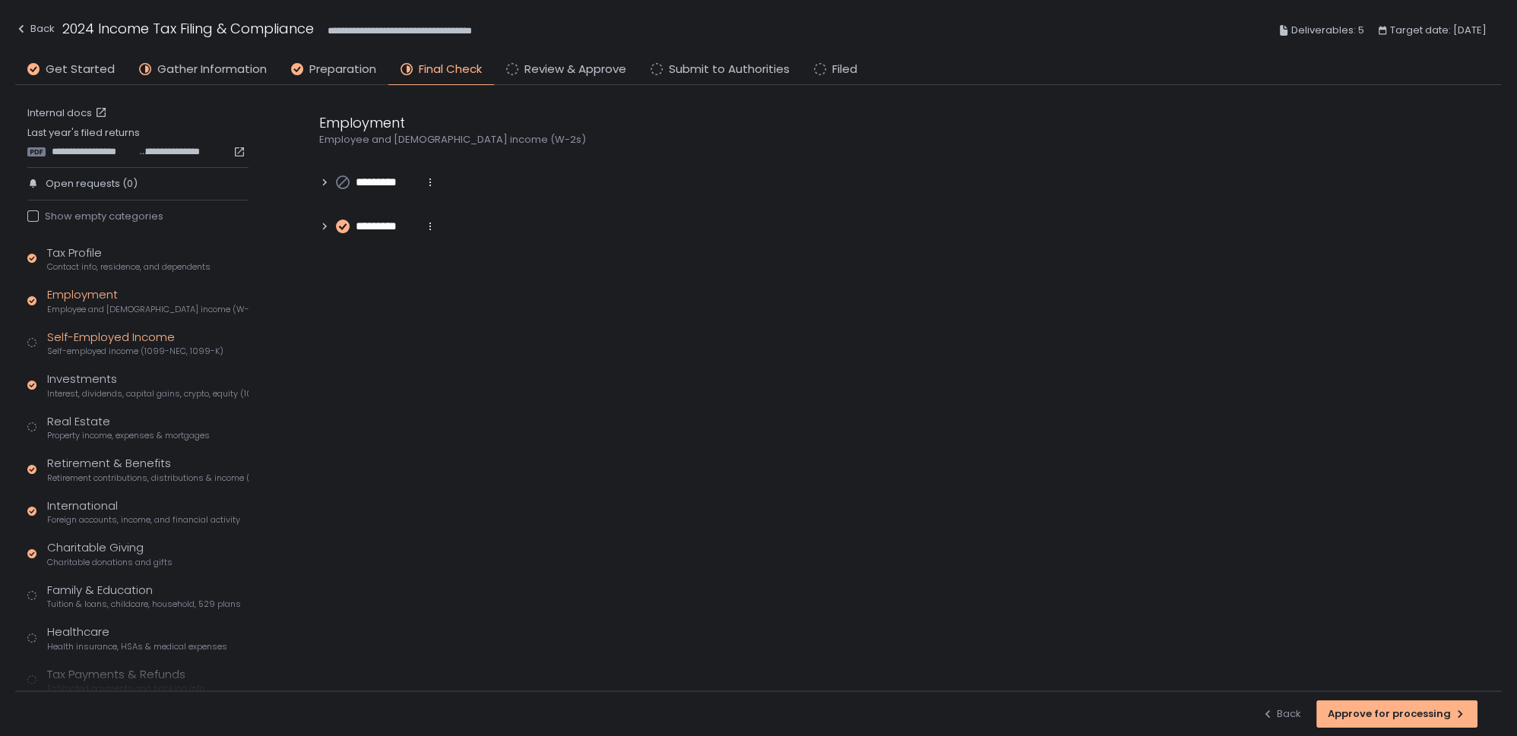
click at [89, 336] on div "Self-Employed Income Self-employed income (1099-NEC, 1099-K)" at bounding box center [135, 343] width 176 height 29
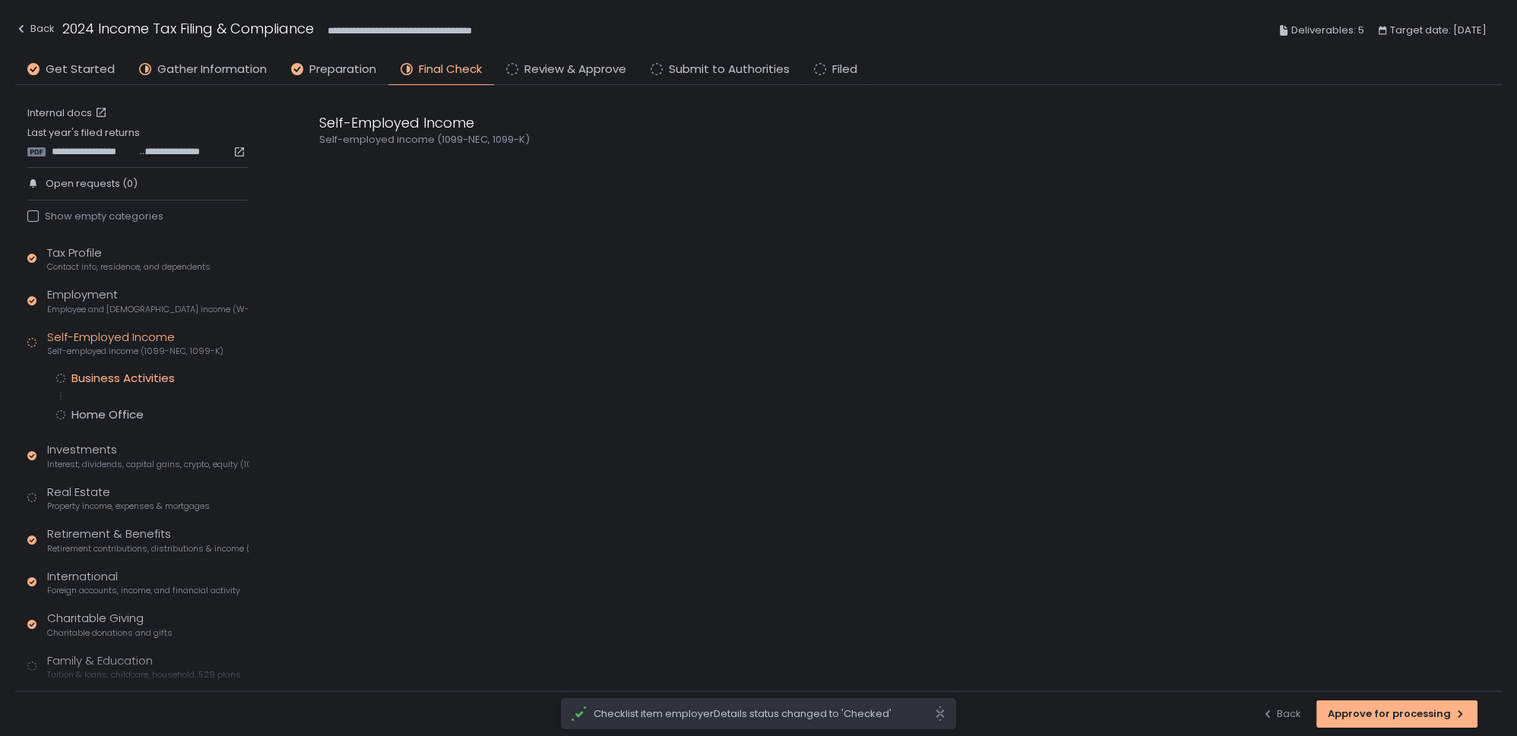
click at [109, 382] on div "Business Activities" at bounding box center [122, 378] width 103 height 15
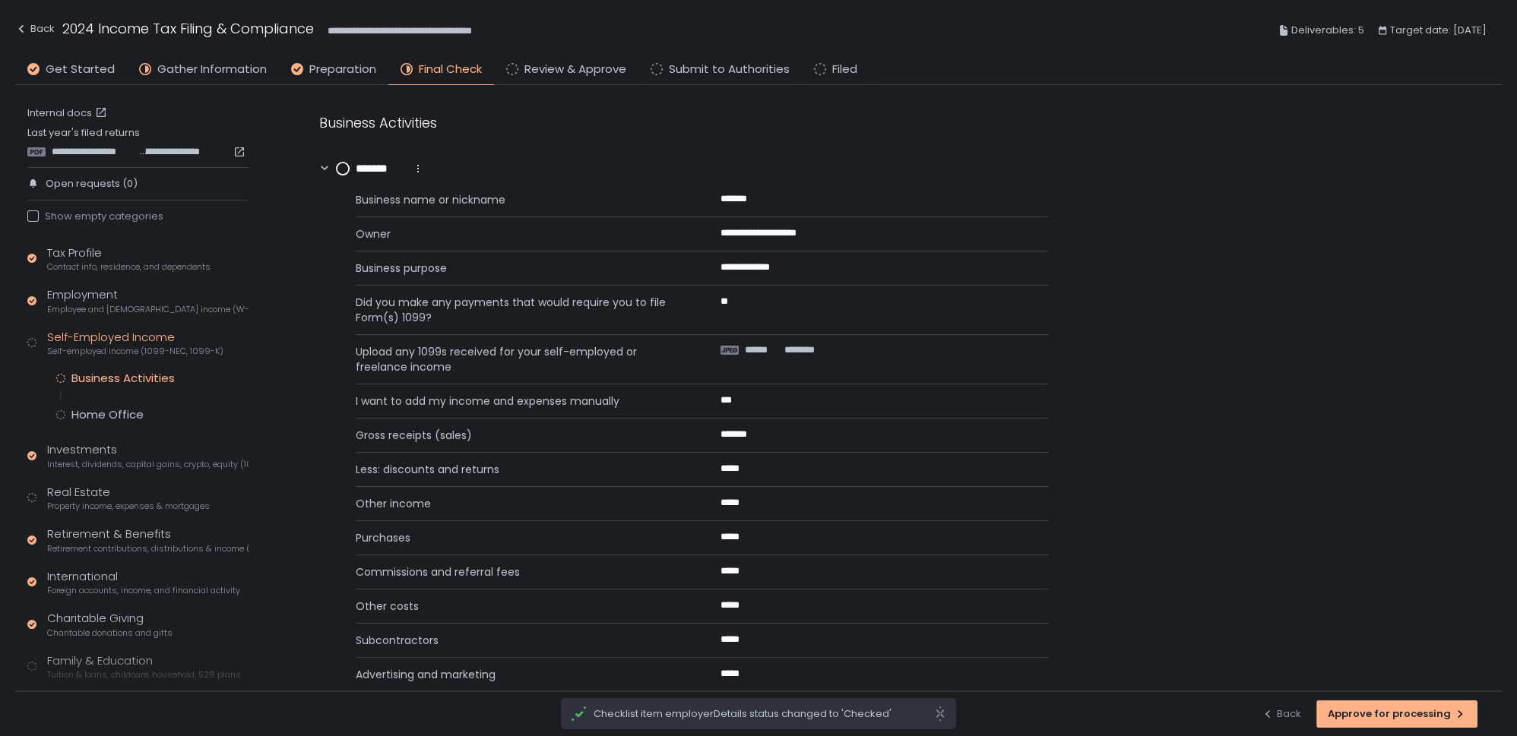
click at [338, 166] on circle at bounding box center [343, 169] width 12 height 12
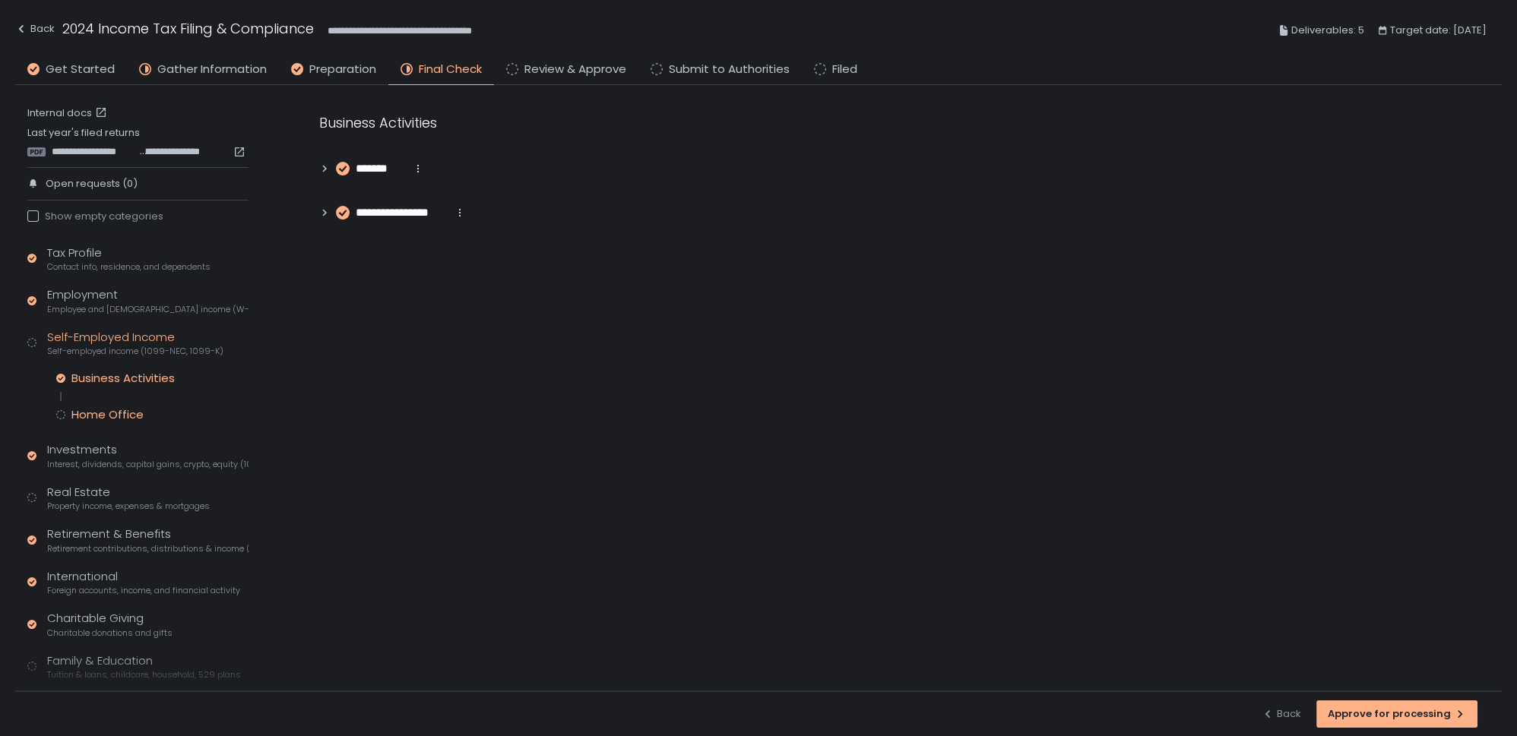
click at [106, 413] on div "Home Office" at bounding box center [107, 414] width 72 height 15
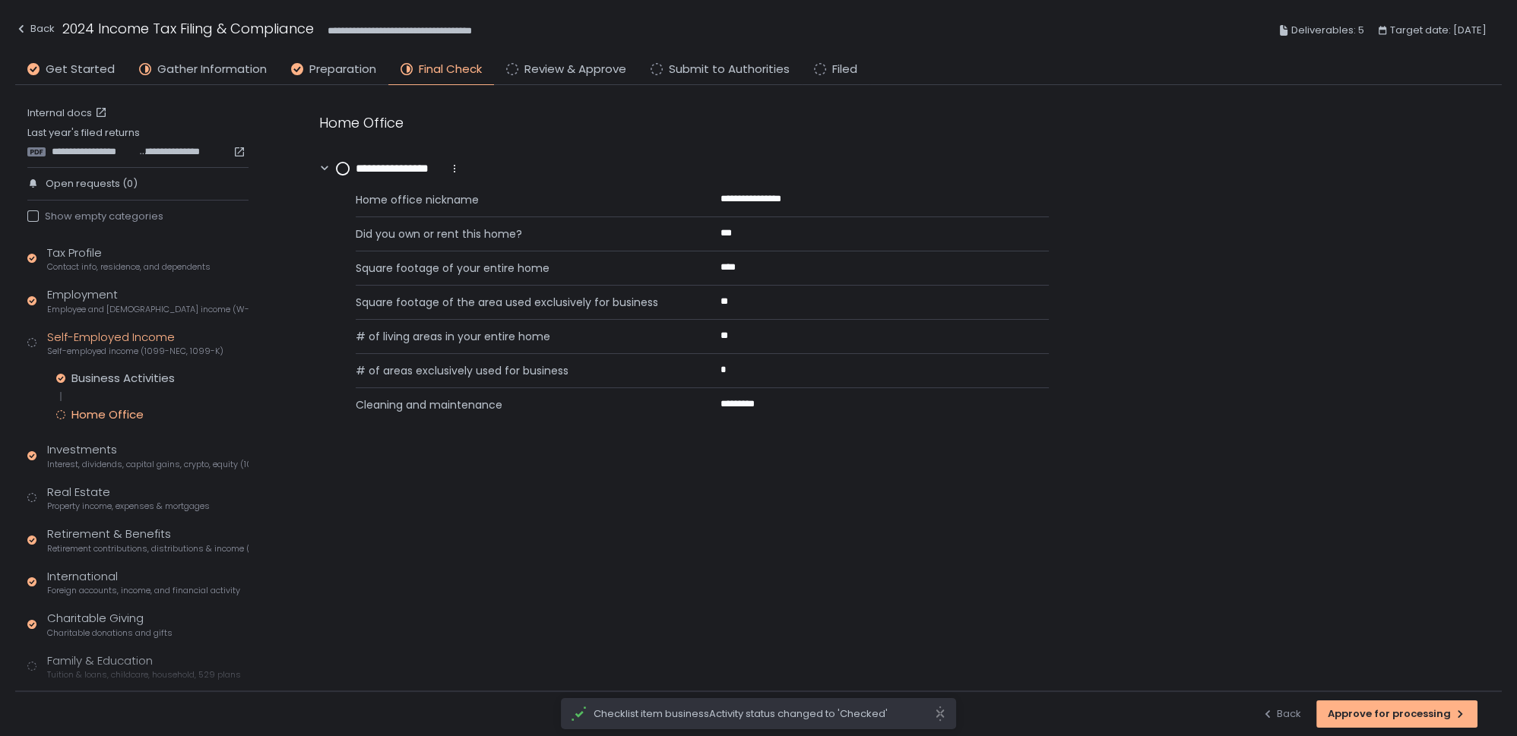
click at [341, 165] on circle at bounding box center [343, 169] width 12 height 12
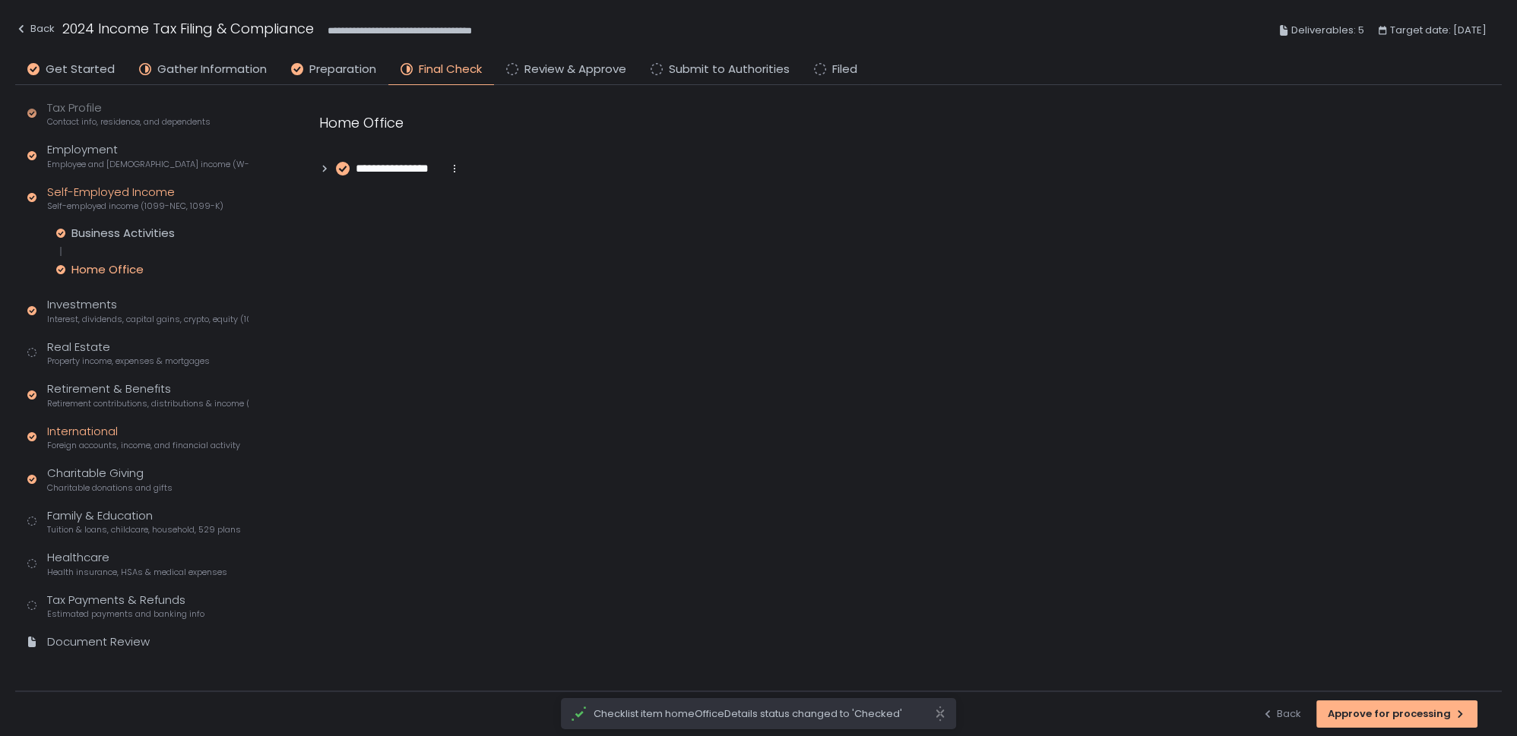
scroll to position [147, 0]
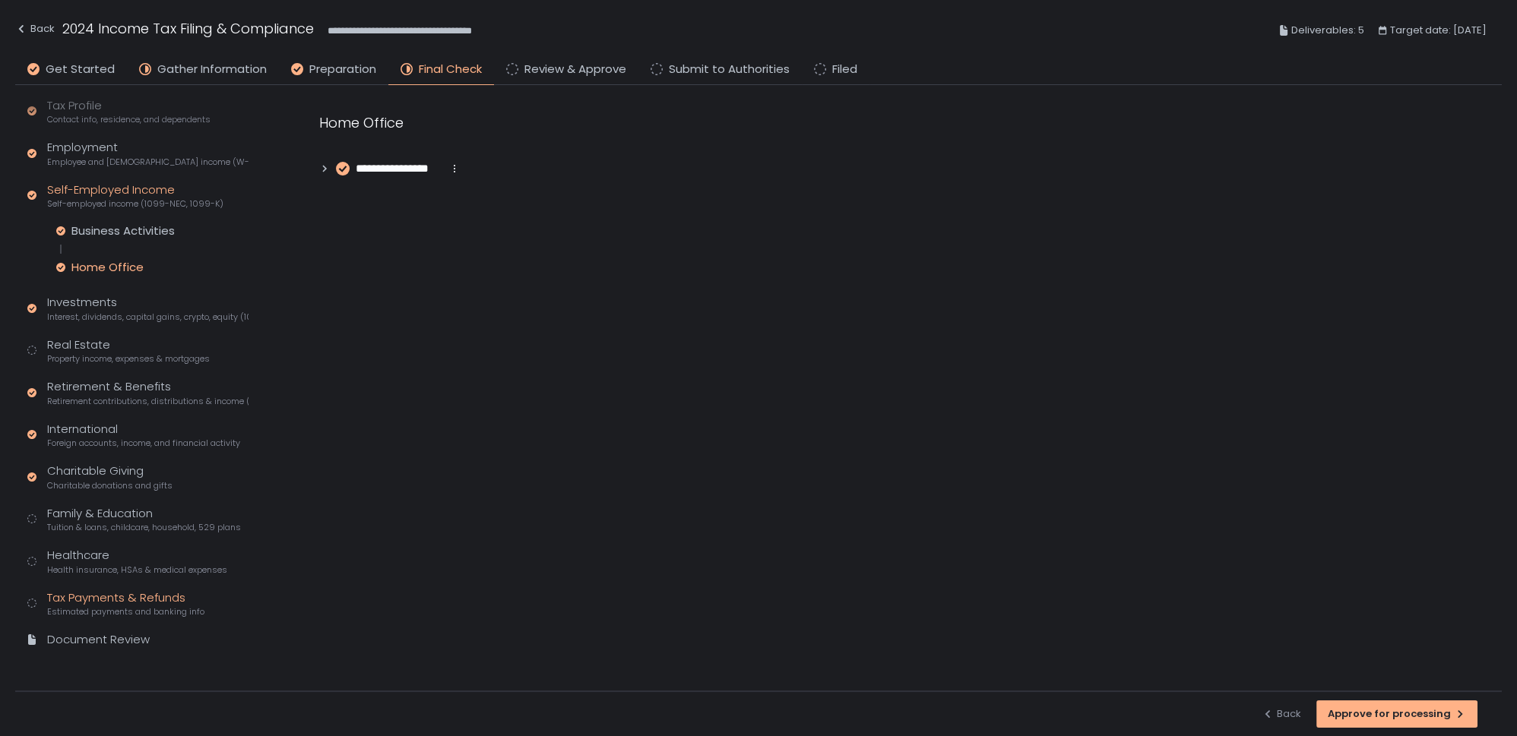
click at [100, 603] on div "Tax Payments & Refunds Estimated payments and banking info" at bounding box center [125, 604] width 157 height 29
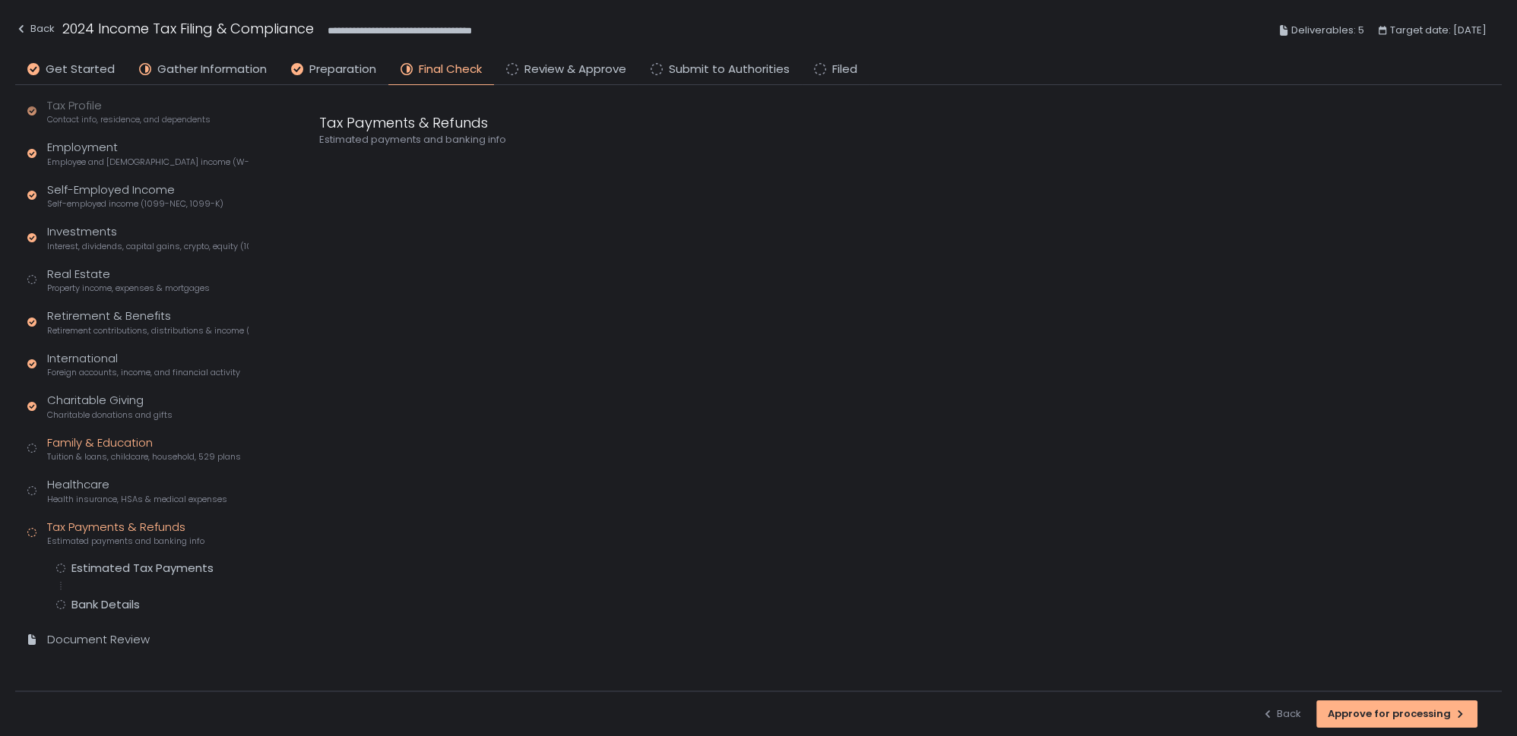
click at [81, 445] on div "Family & Education Tuition & loans, childcare, household, 529 plans" at bounding box center [144, 449] width 194 height 29
click at [129, 521] on div "Education Savings Plans (529)" at bounding box center [155, 520] width 169 height 15
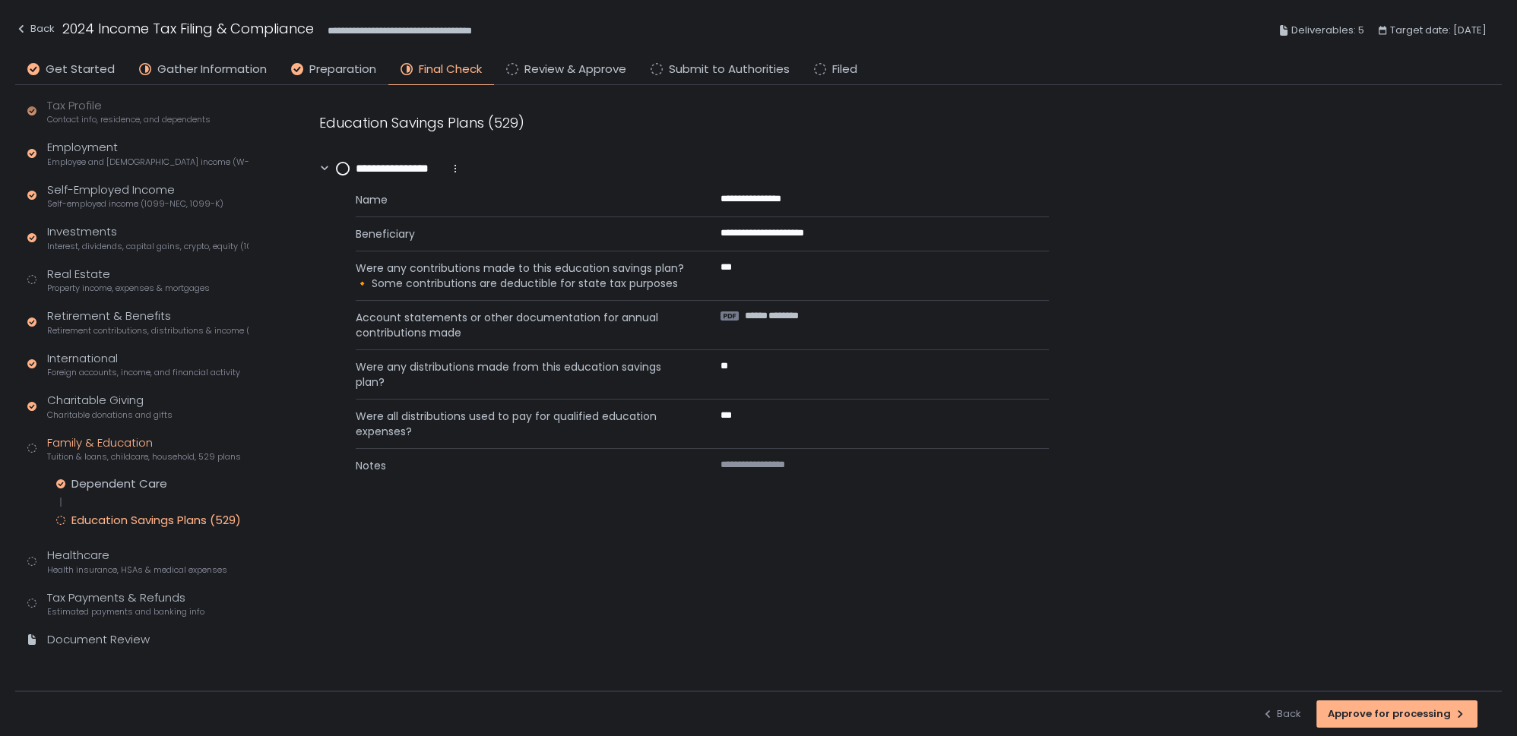
click at [342, 169] on circle at bounding box center [343, 169] width 12 height 12
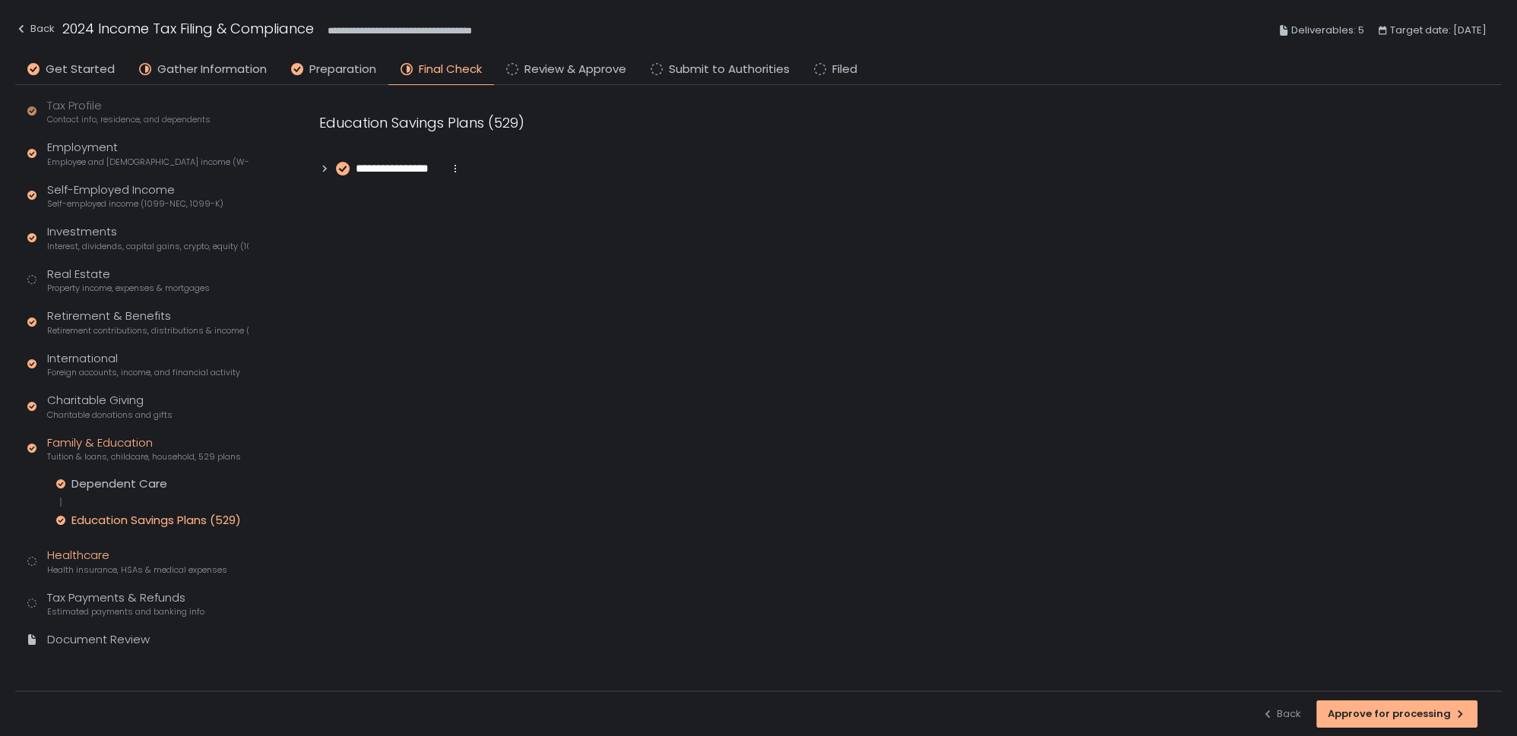
click at [72, 559] on div "Healthcare Health insurance, HSAs & medical expenses" at bounding box center [137, 561] width 180 height 29
click at [99, 593] on div "Tax Payments & Refunds Estimated payments and banking info" at bounding box center [125, 604] width 157 height 29
click at [105, 564] on div "Estimated Tax Payments" at bounding box center [142, 568] width 142 height 15
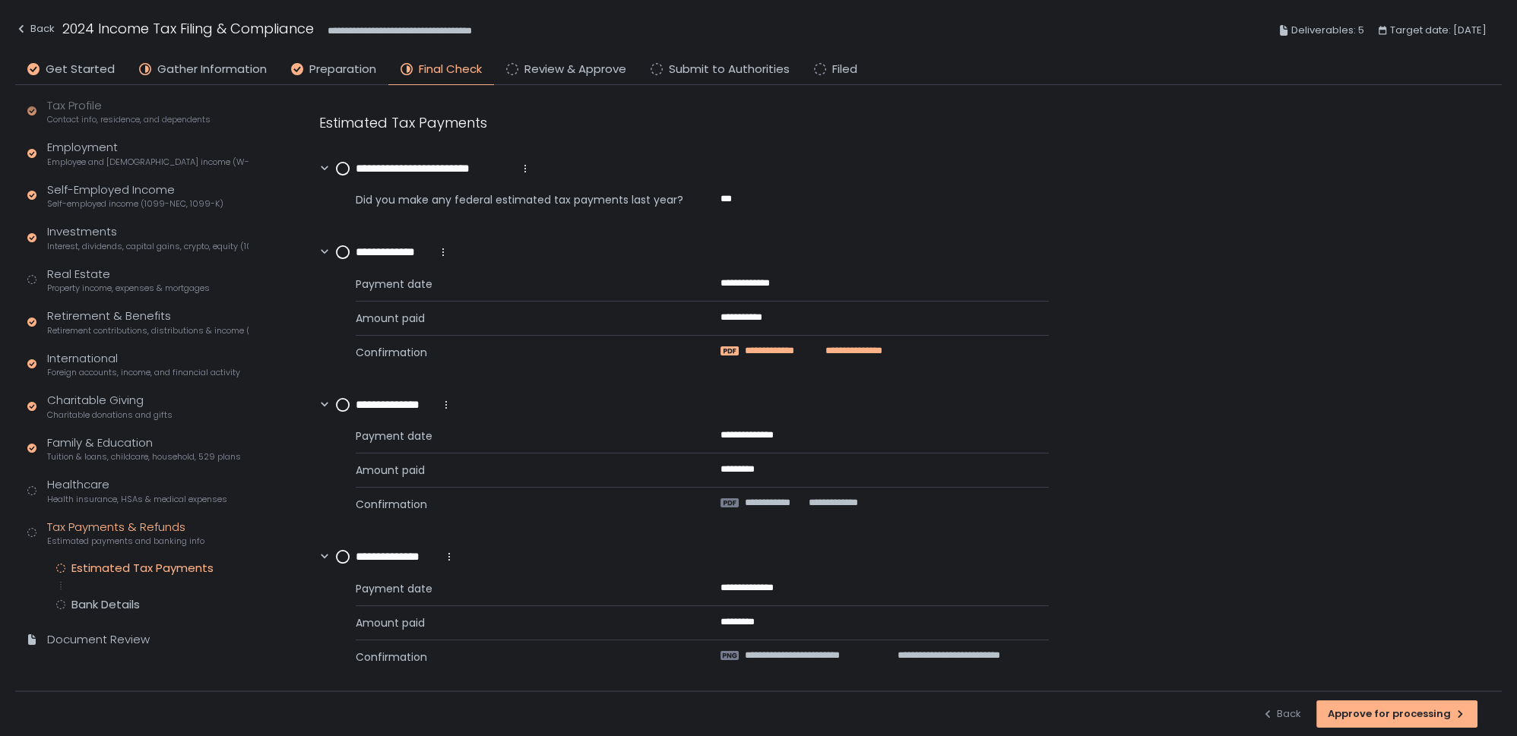
click at [767, 352] on span "**********" at bounding box center [777, 351] width 65 height 14
click at [342, 251] on circle at bounding box center [343, 252] width 12 height 12
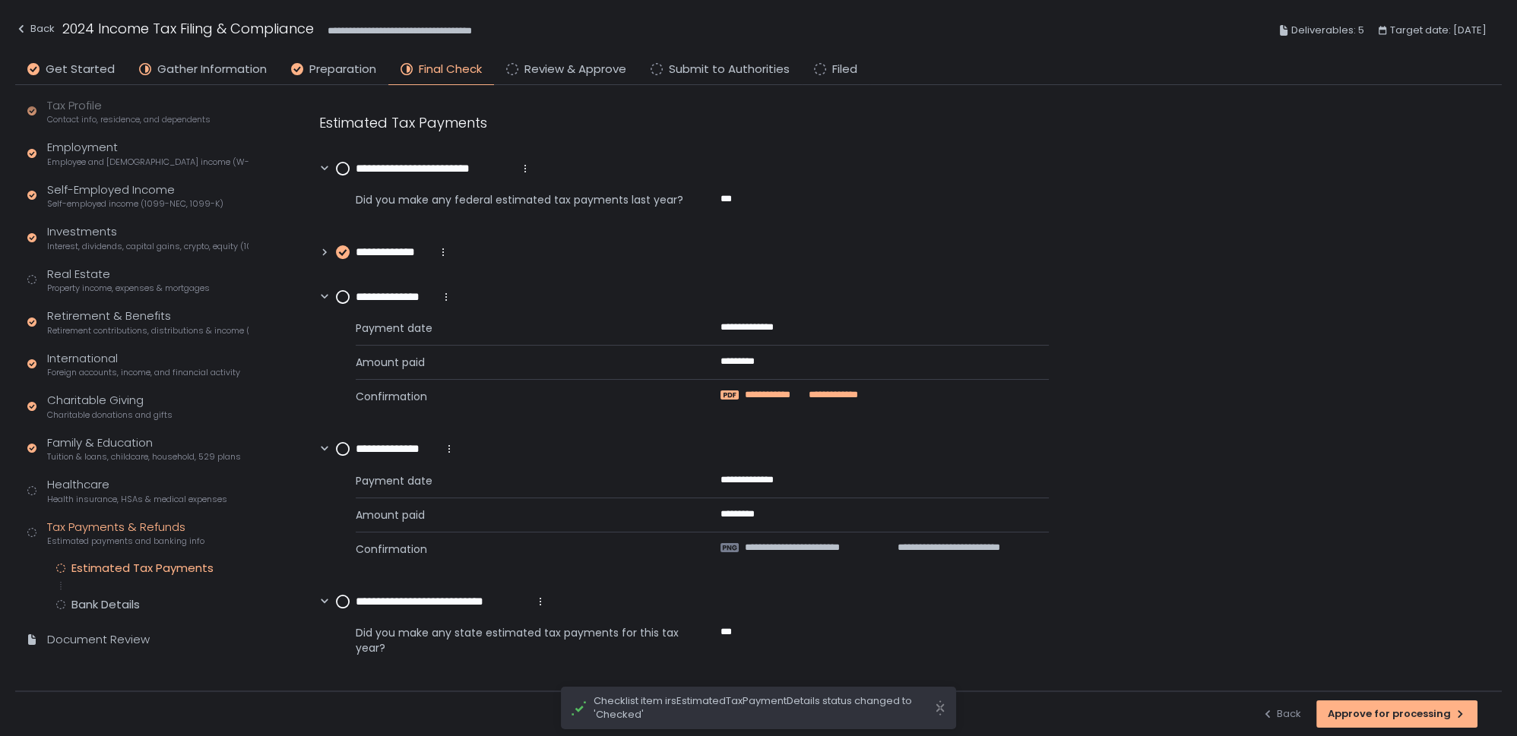
click at [756, 391] on span "**********" at bounding box center [775, 395] width 60 height 14
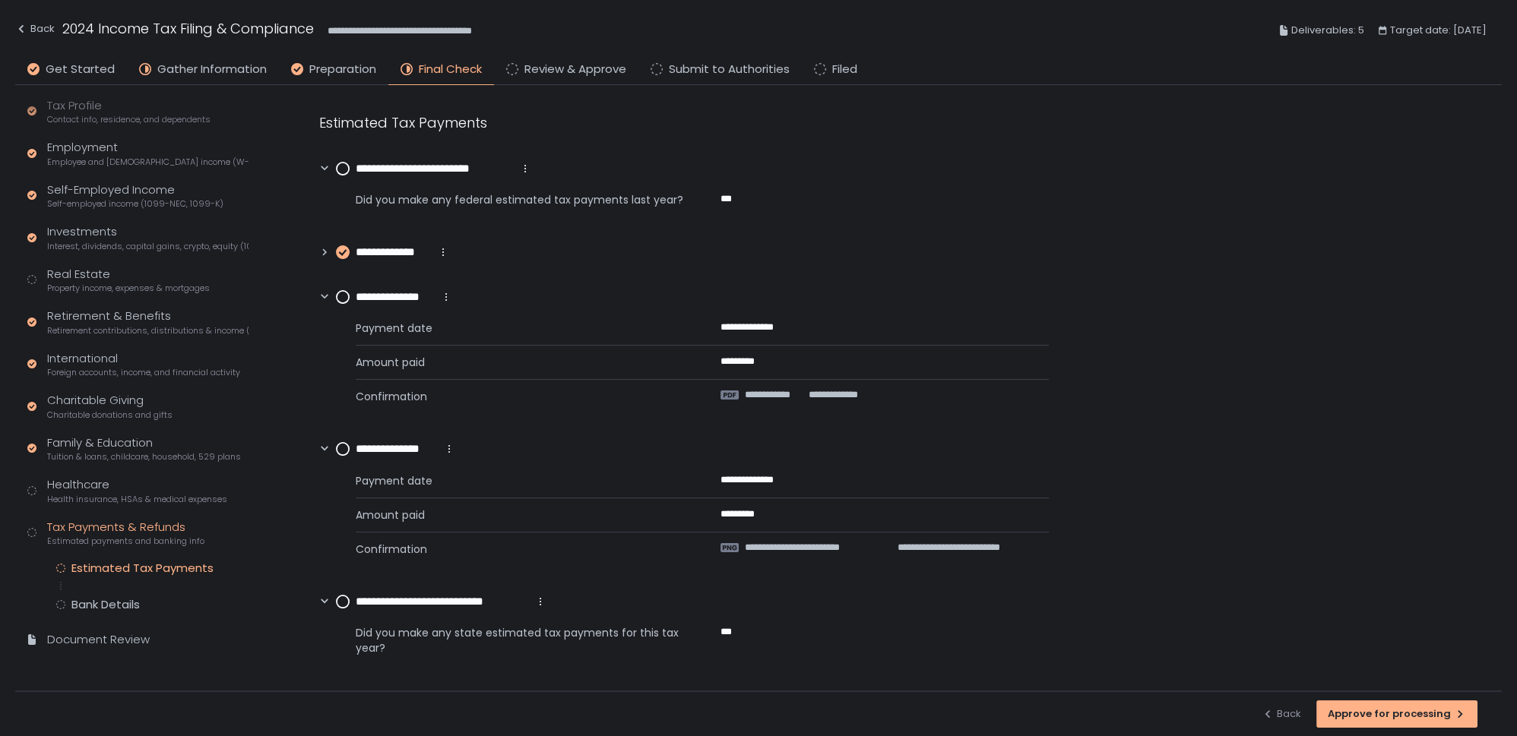
scroll to position [185, 0]
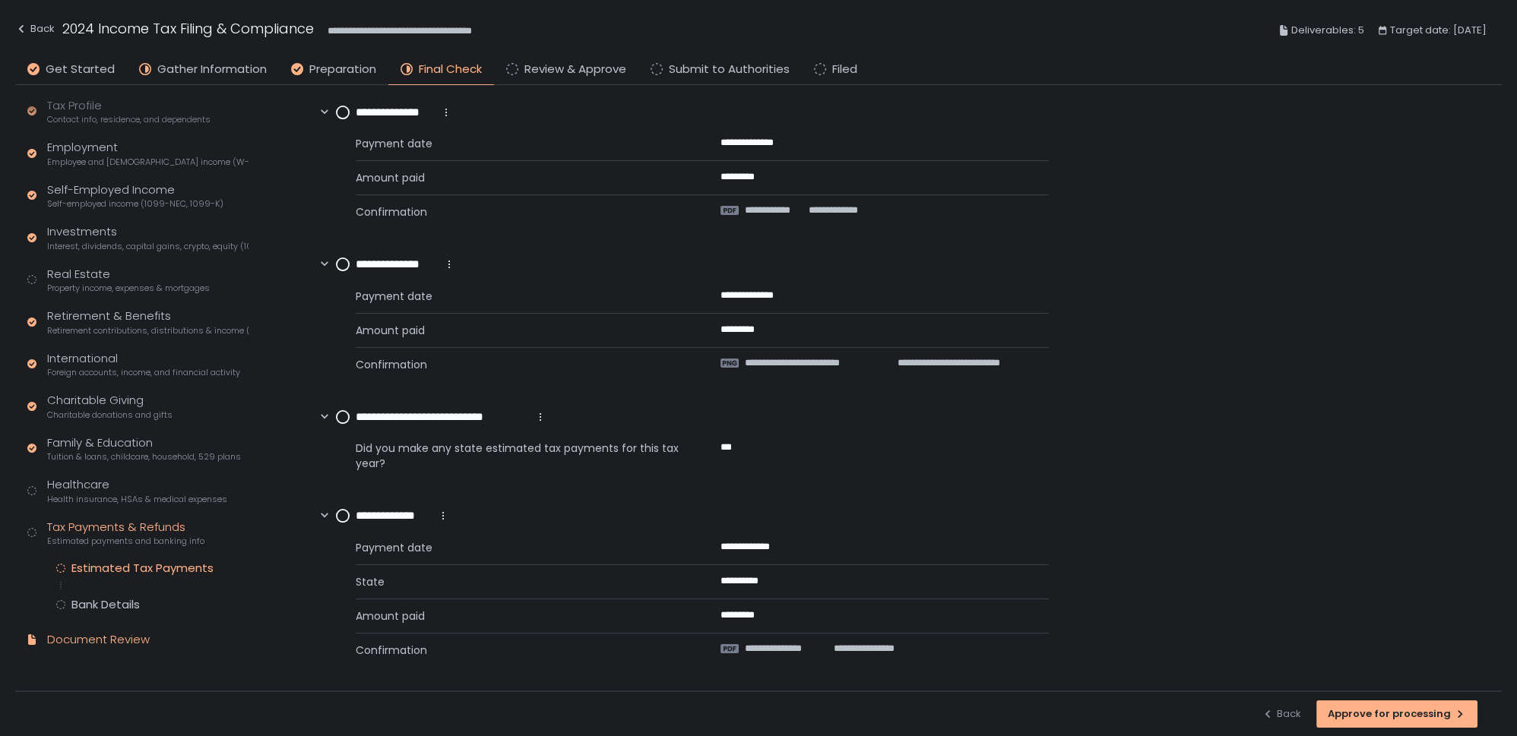
click at [112, 632] on div "Document Review" at bounding box center [98, 640] width 103 height 17
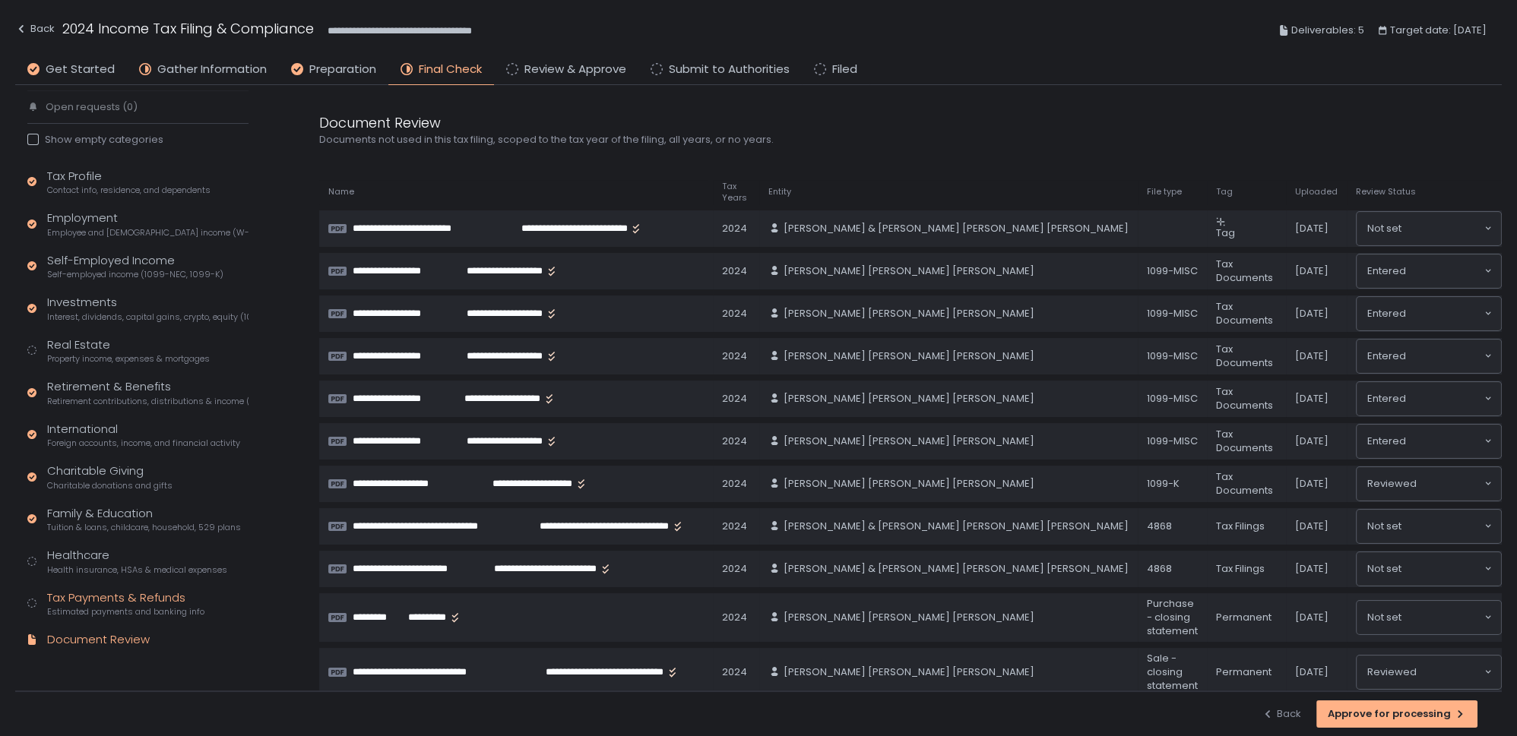
click at [97, 600] on div "Tax Payments & Refunds Estimated payments and banking info" at bounding box center [125, 604] width 157 height 29
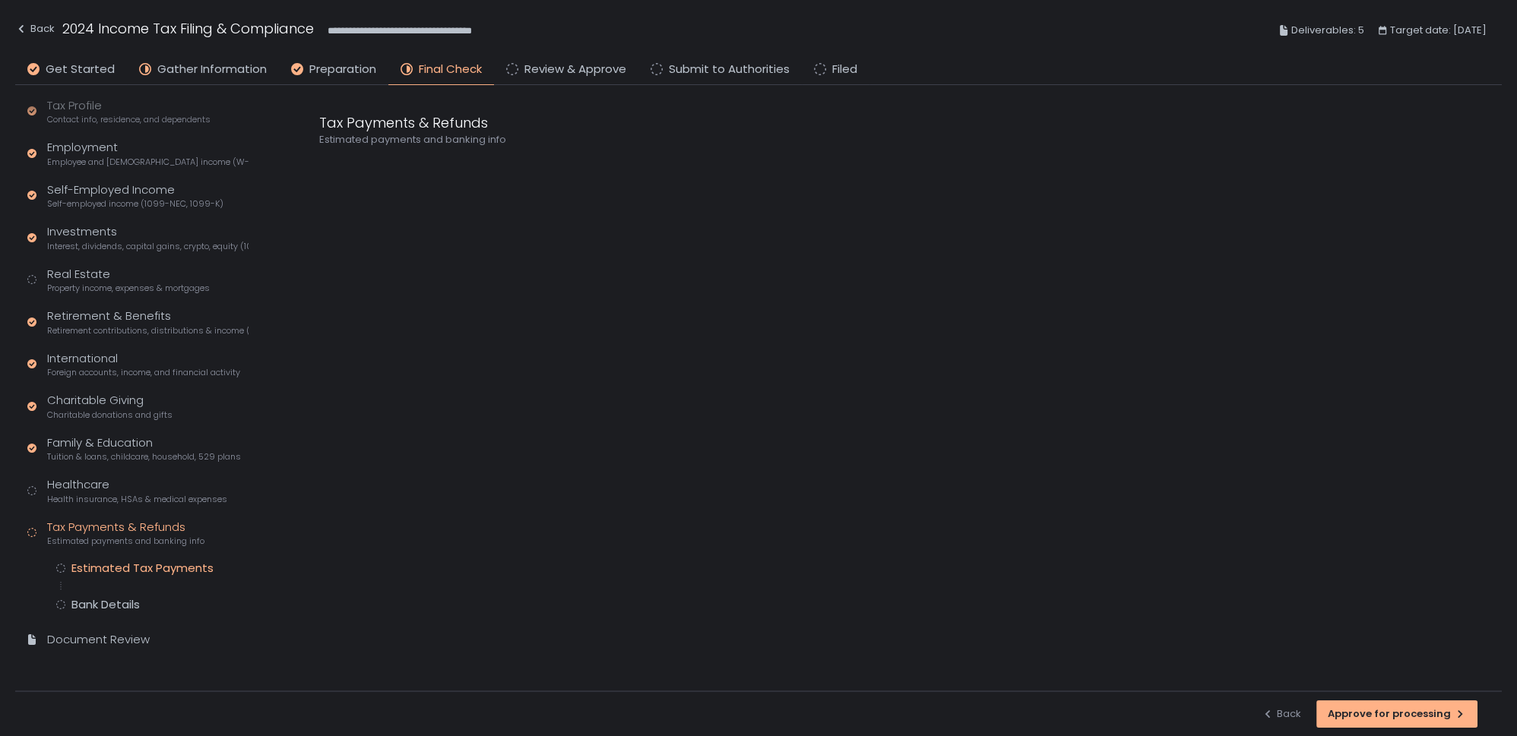
click at [112, 567] on div "Estimated Tax Payments" at bounding box center [142, 568] width 142 height 15
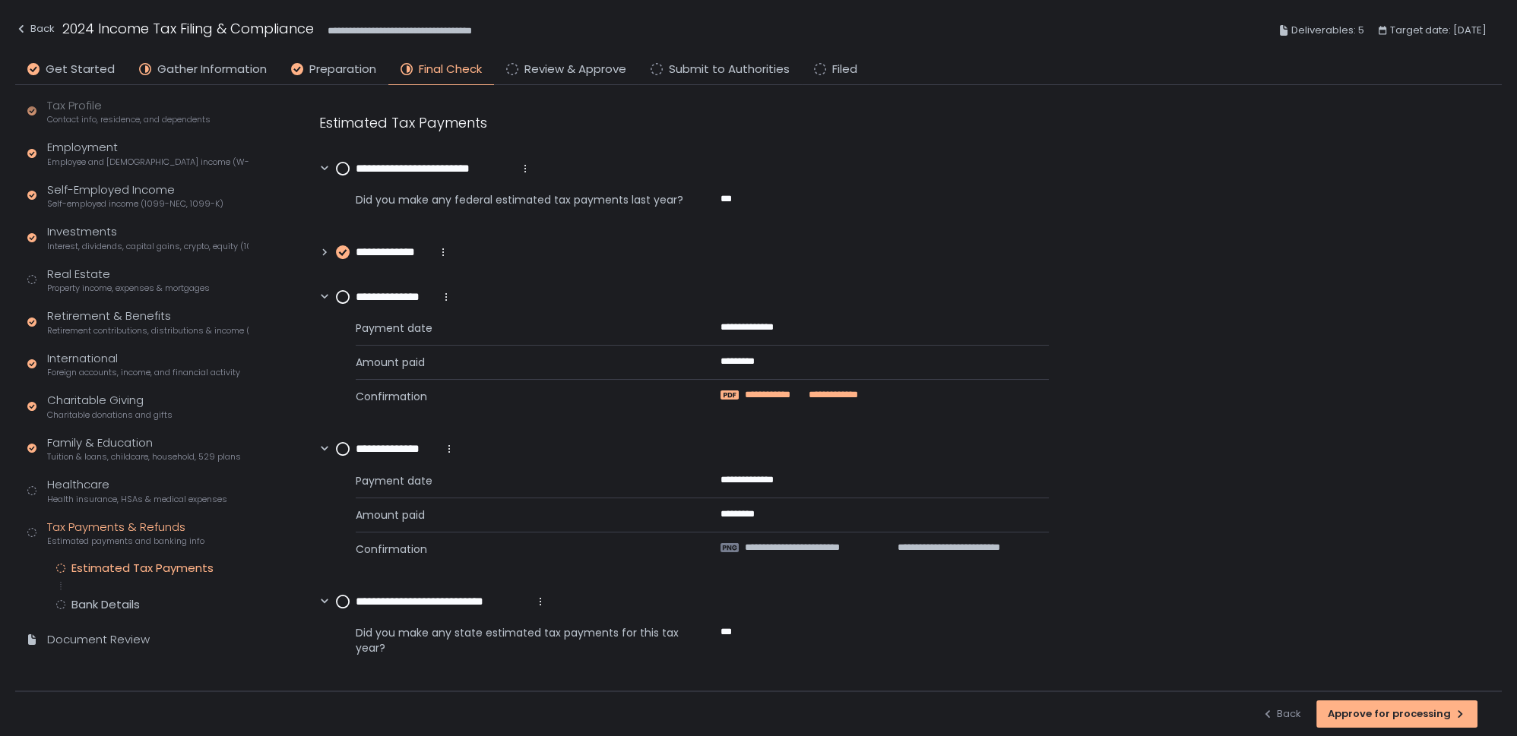
click at [772, 392] on span "**********" at bounding box center [775, 395] width 60 height 14
click at [323, 249] on icon at bounding box center [325, 252] width 4 height 7
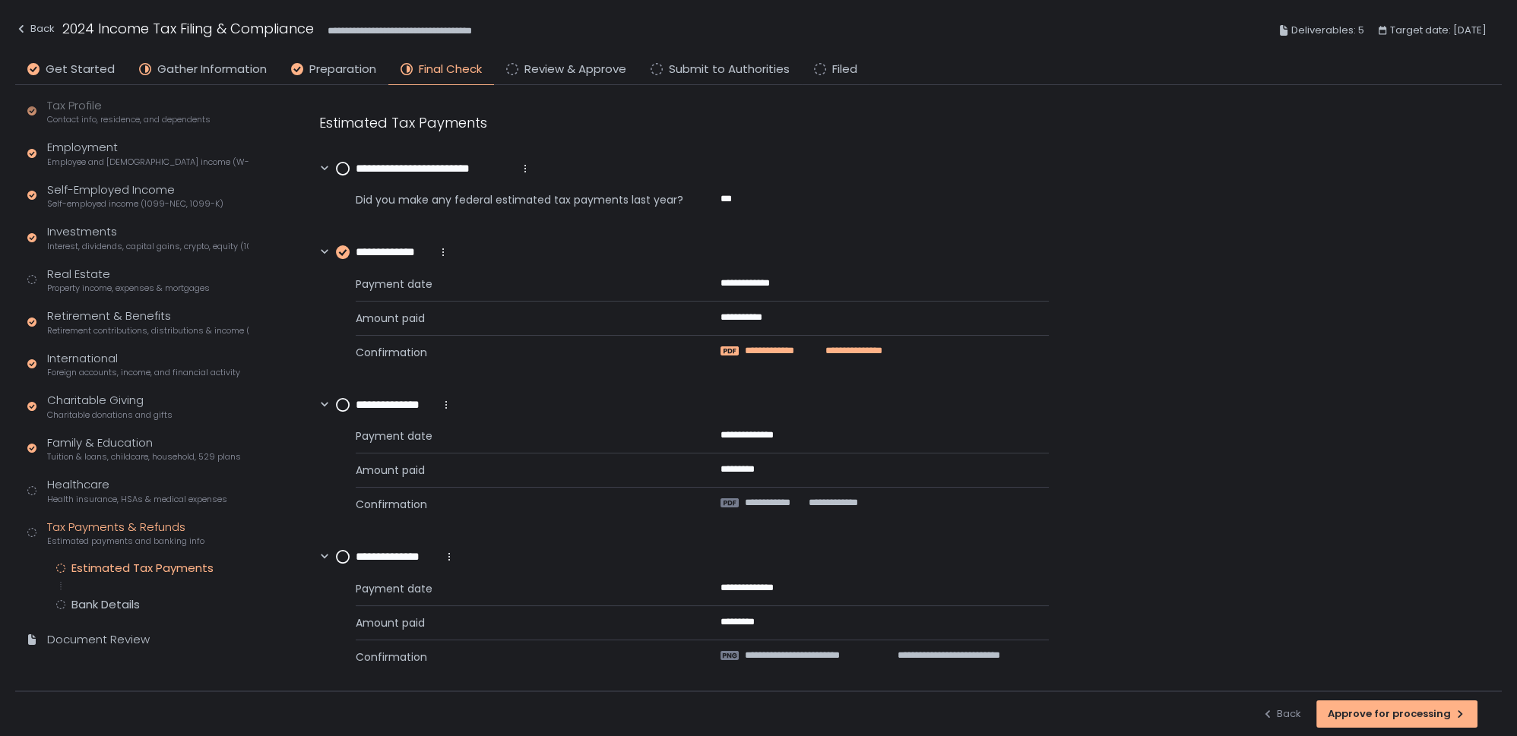
click at [795, 353] on span "**********" at bounding box center [777, 351] width 65 height 14
click at [786, 500] on span "**********" at bounding box center [775, 503] width 60 height 14
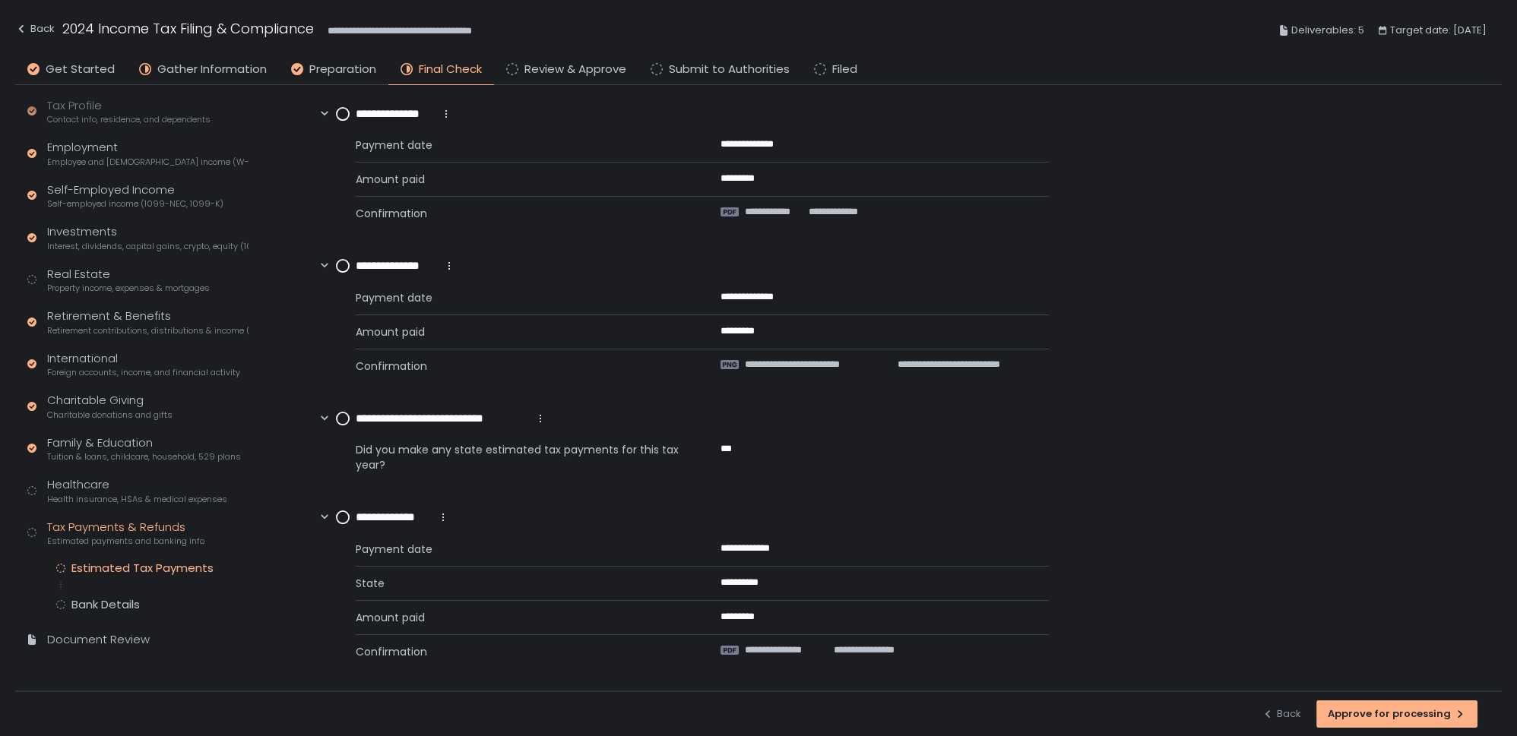
scroll to position [84, 0]
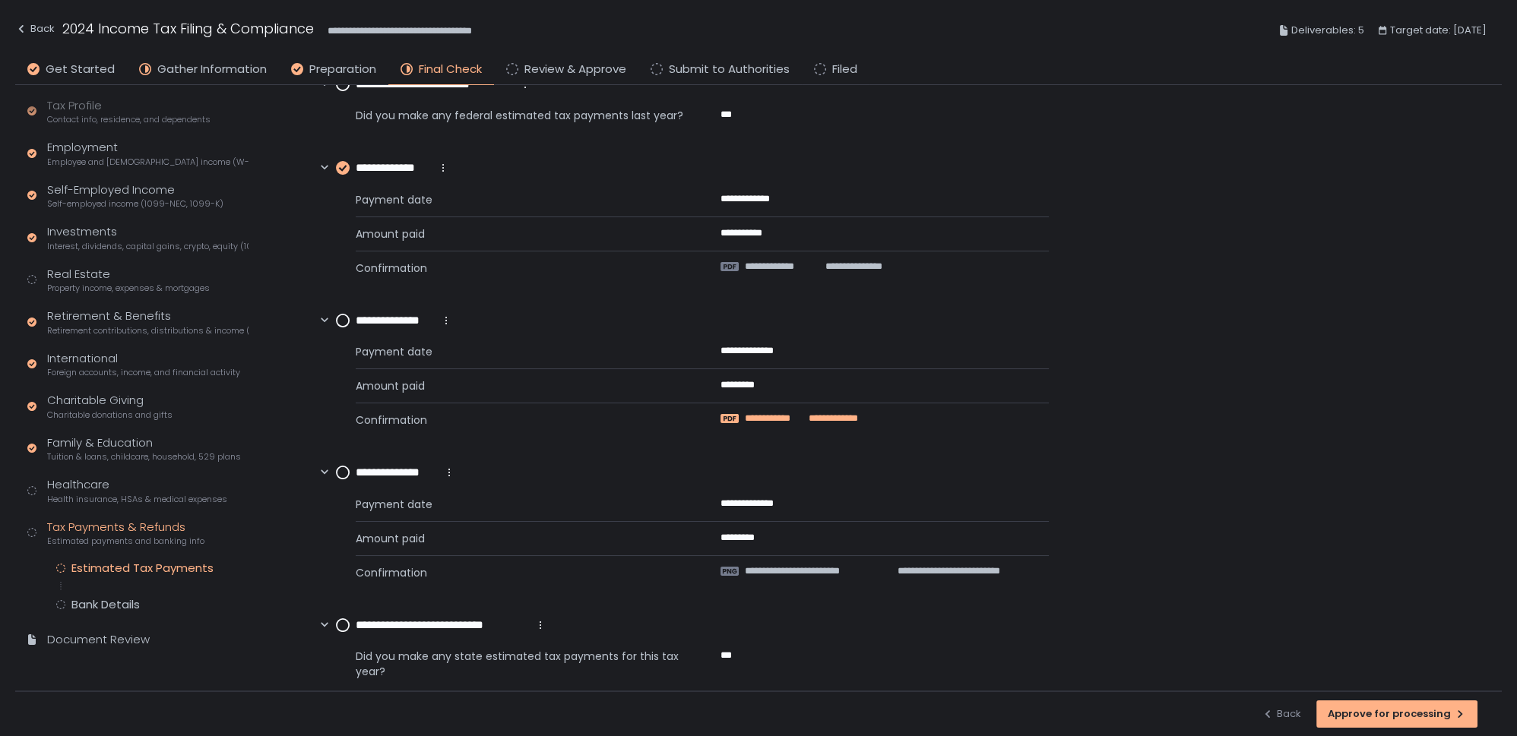
click at [765, 417] on span "**********" at bounding box center [775, 419] width 60 height 14
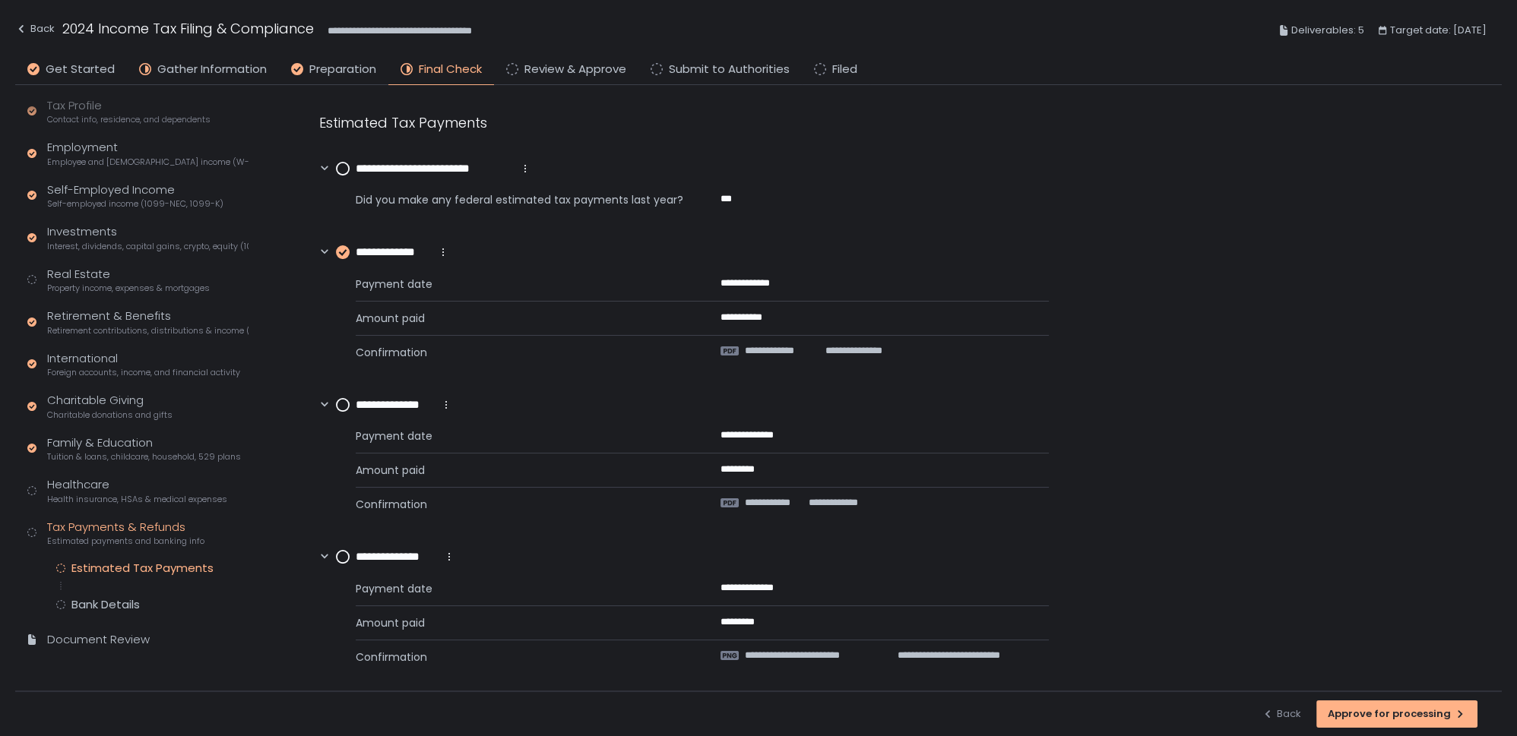
click at [66, 522] on div "Tax Payments & Refunds Estimated payments and banking info" at bounding box center [125, 533] width 157 height 29
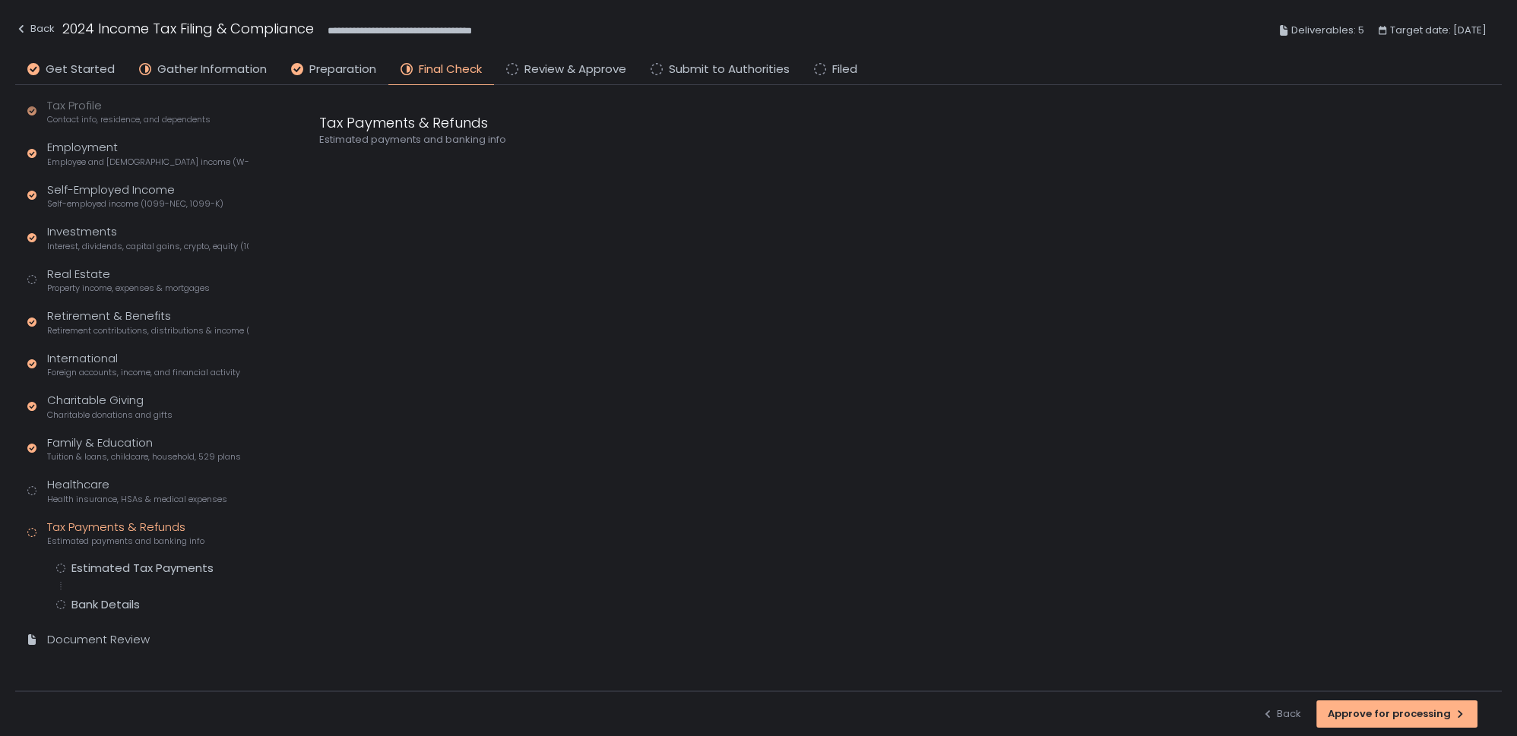
click at [109, 553] on div "Tax Profile Contact info, residence, and dependents Employment Employee and [DE…" at bounding box center [137, 379] width 221 height 565
click at [109, 571] on div "Estimated Tax Payments" at bounding box center [142, 568] width 142 height 15
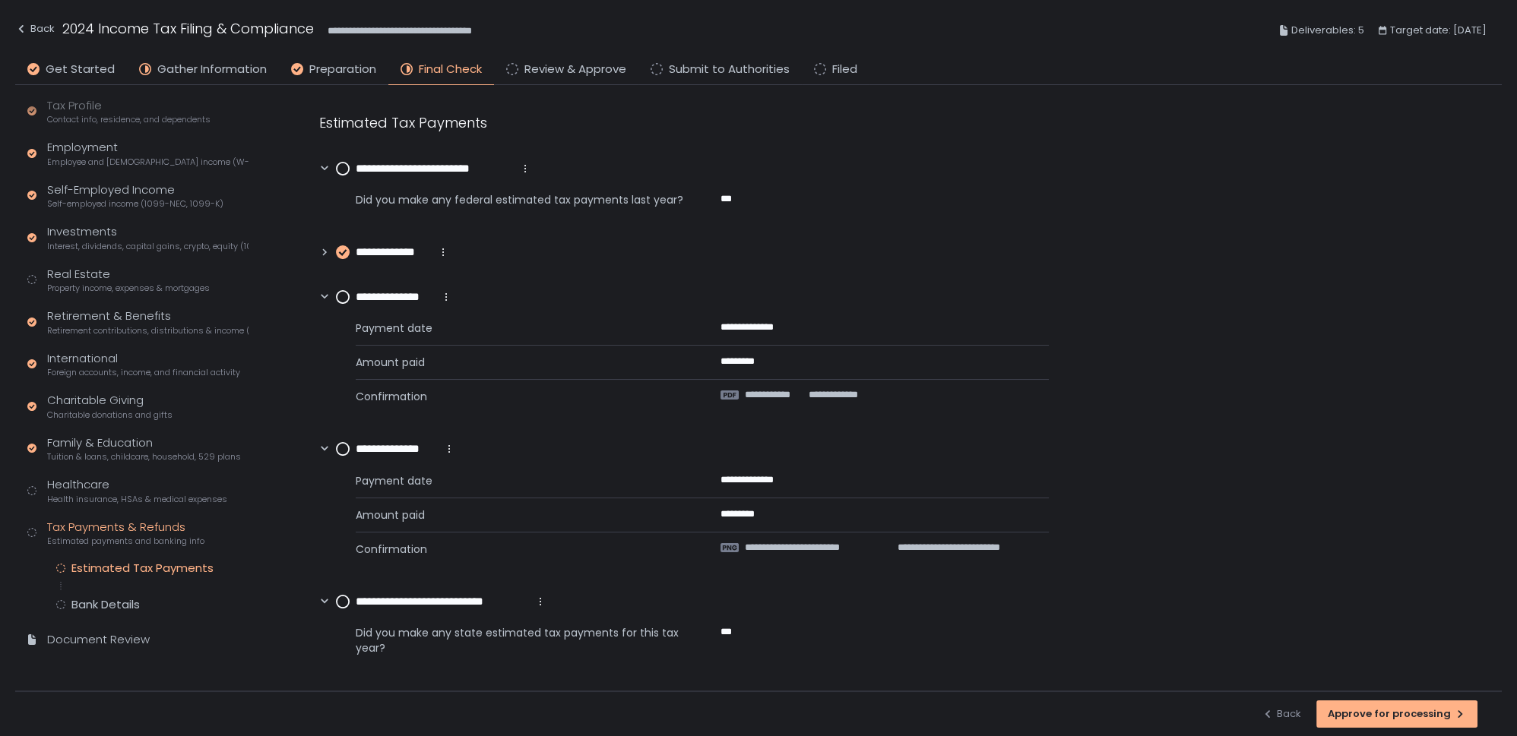
scroll to position [185, 0]
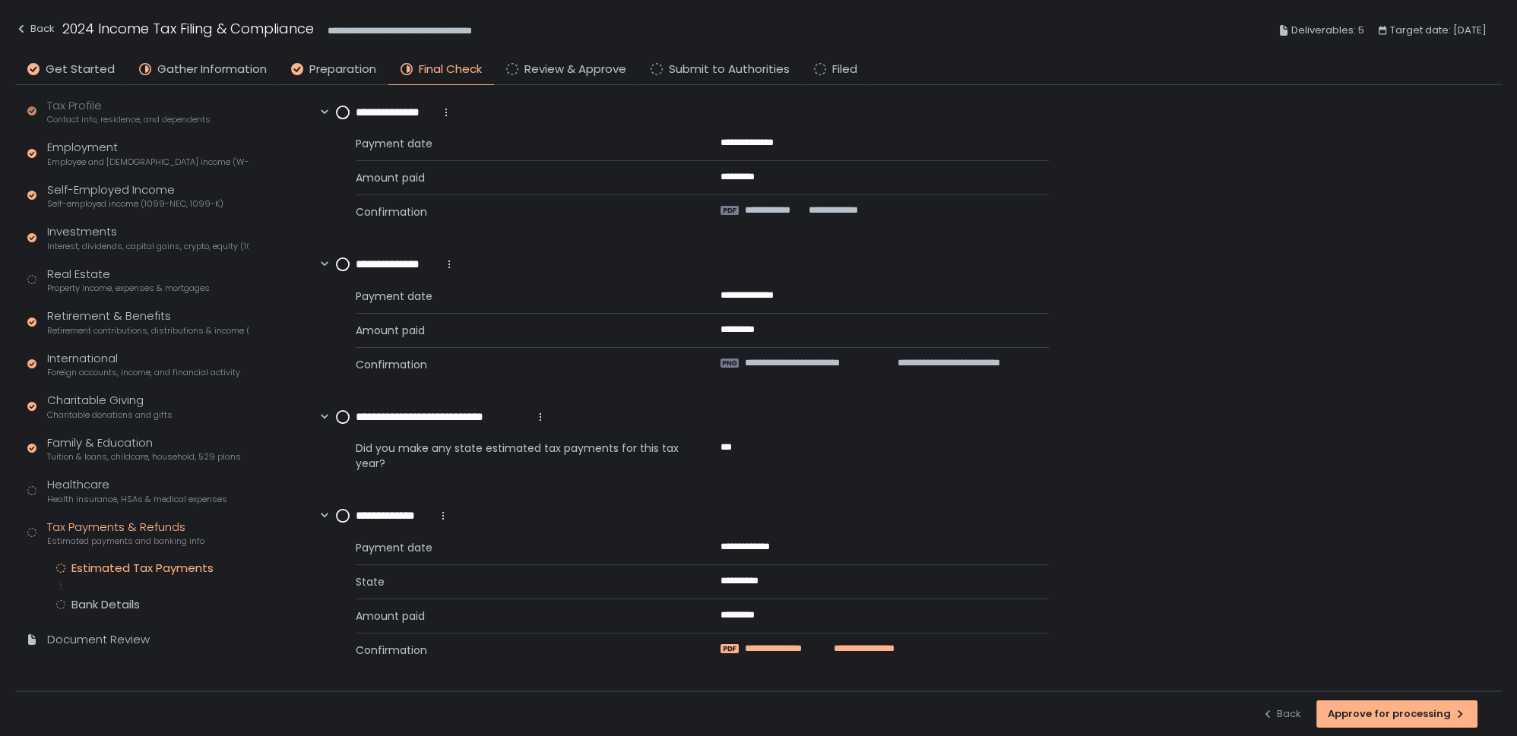
click at [831, 646] on span "**********" at bounding box center [854, 649] width 79 height 14
click at [345, 108] on circle at bounding box center [343, 112] width 12 height 12
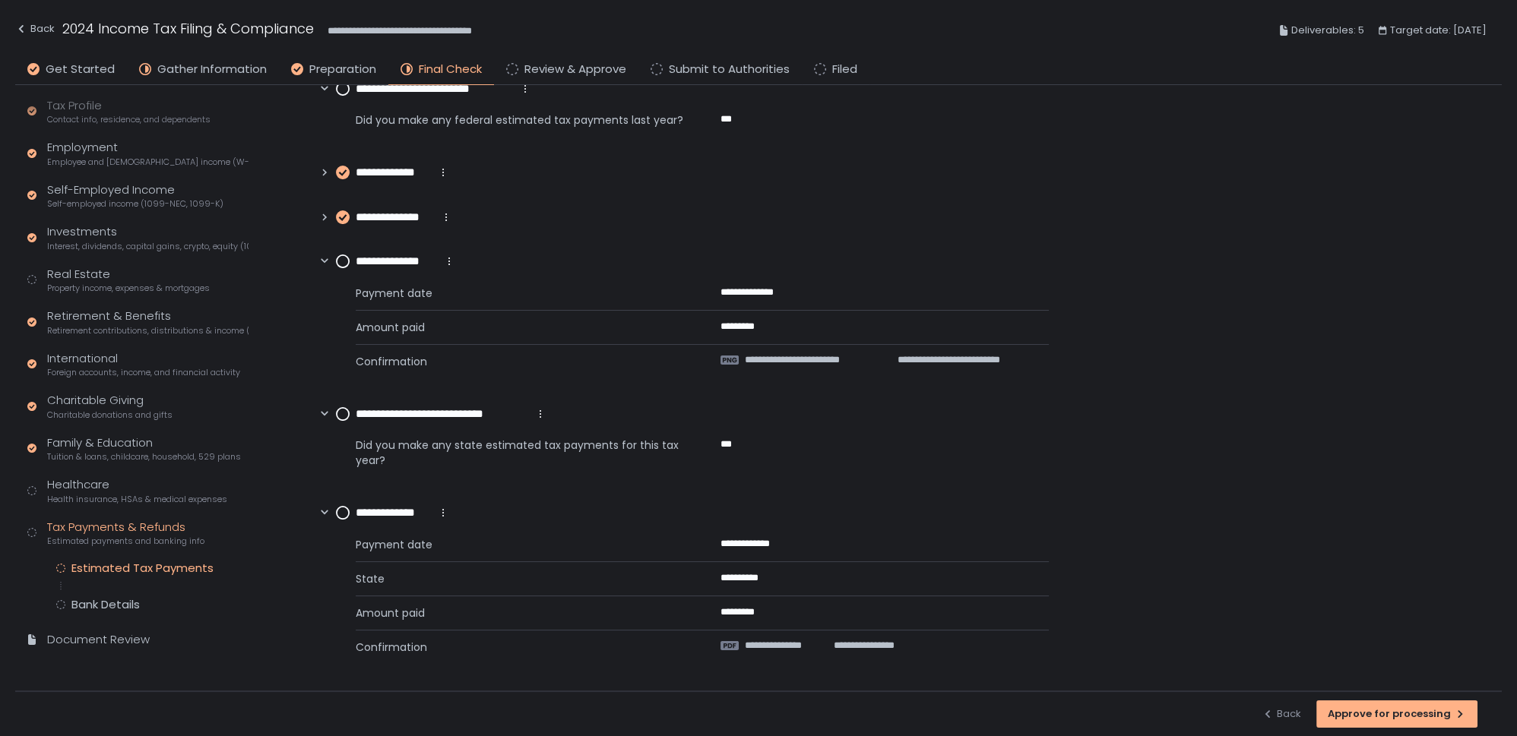
scroll to position [78, 0]
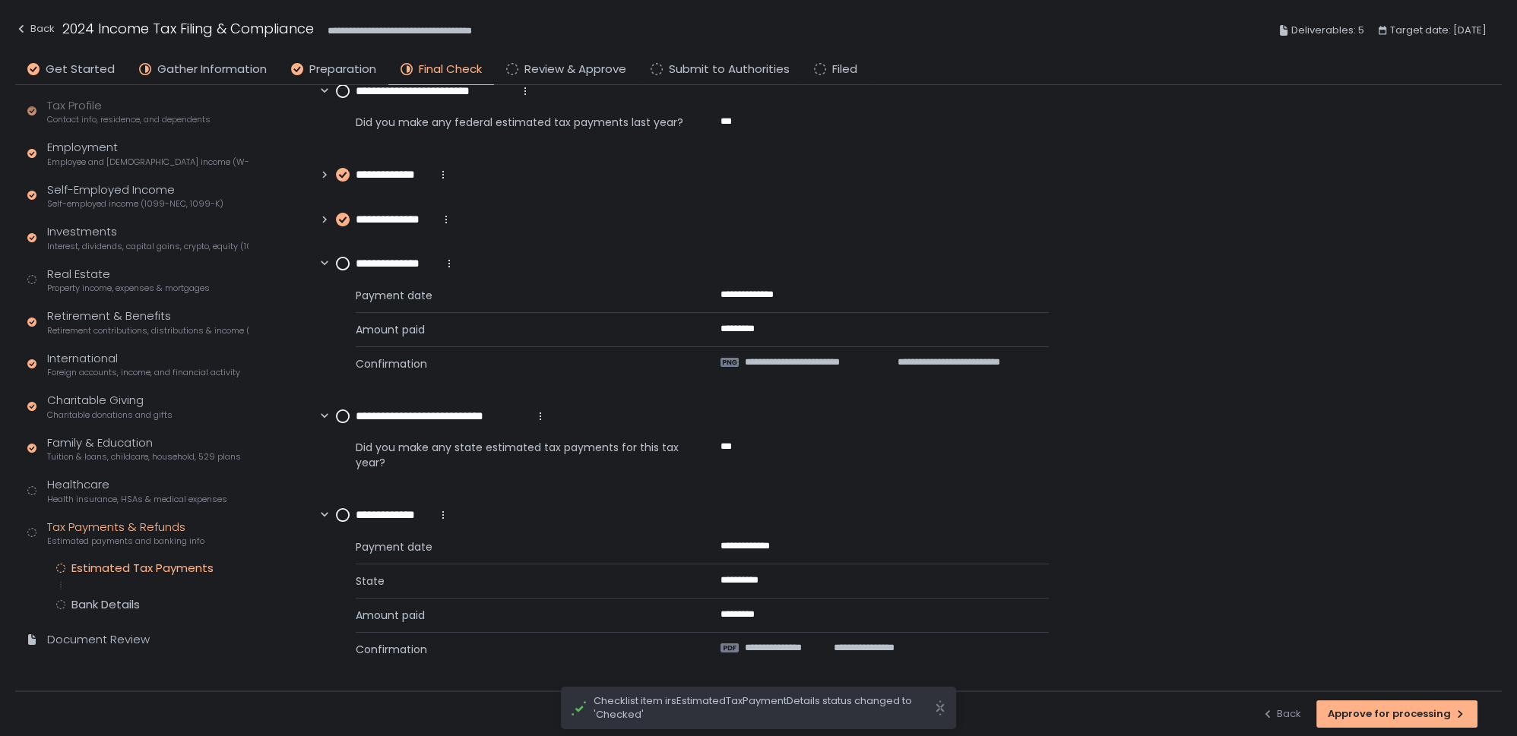
click at [344, 264] on circle at bounding box center [343, 264] width 12 height 12
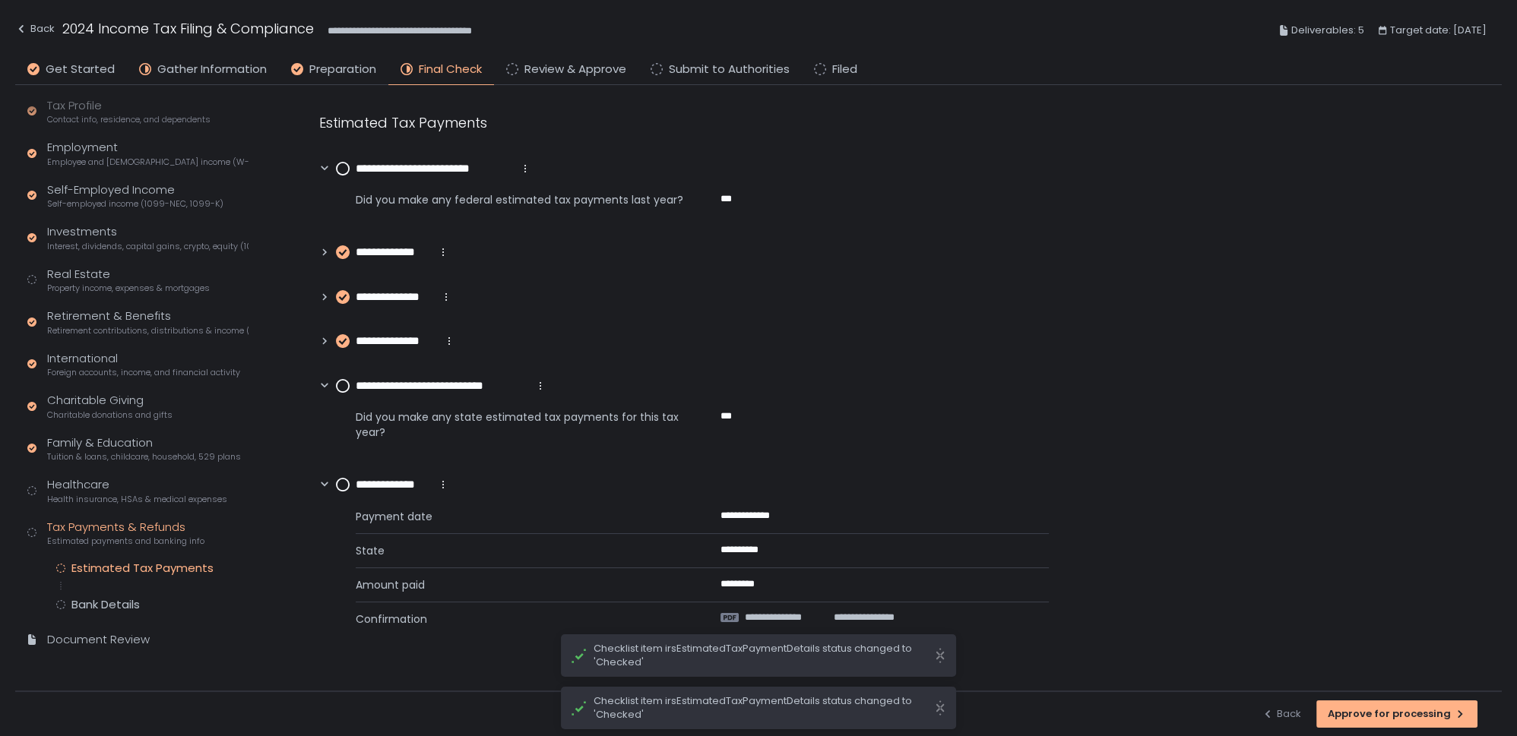
click at [335, 381] on div "**********" at bounding box center [432, 386] width 227 height 17
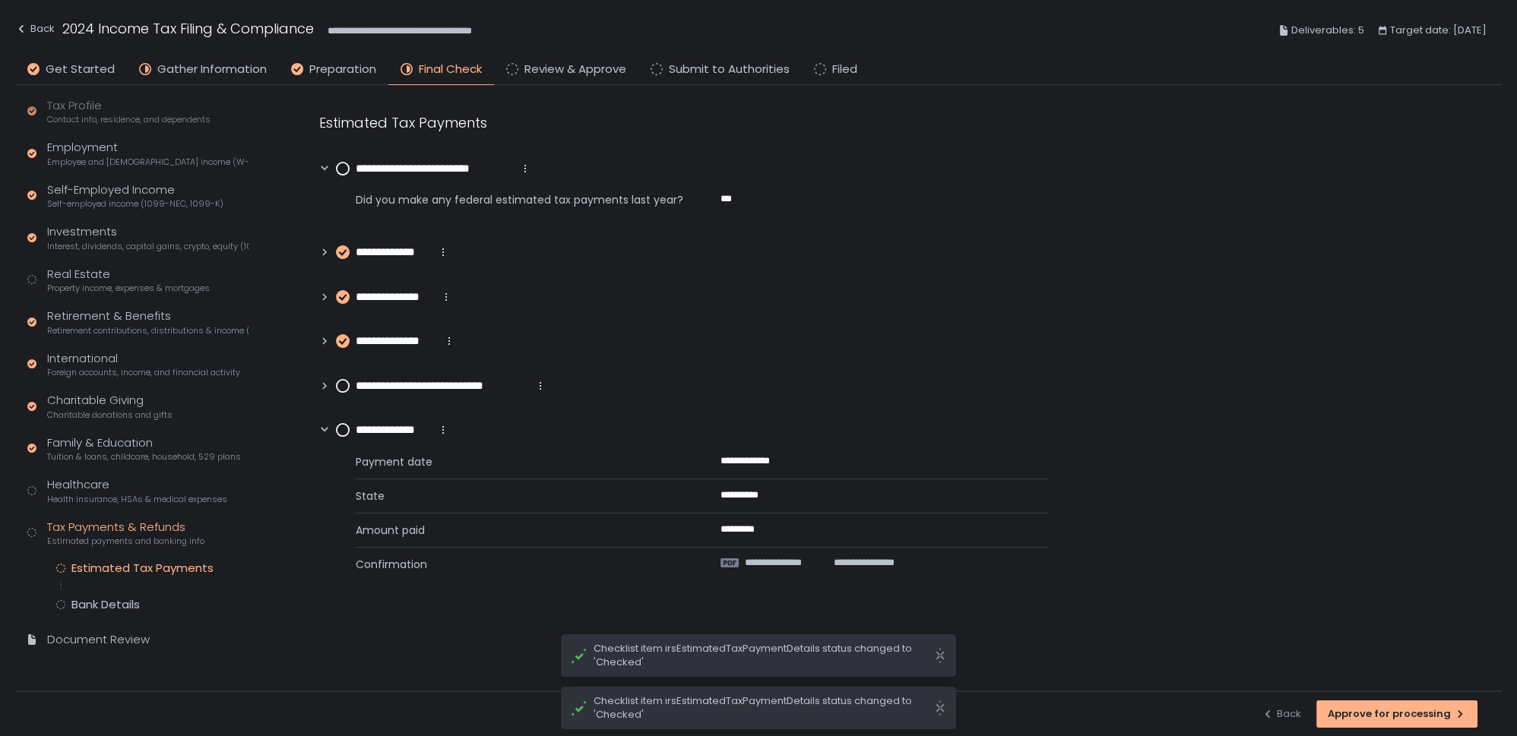
click at [347, 428] on circle at bounding box center [343, 430] width 12 height 12
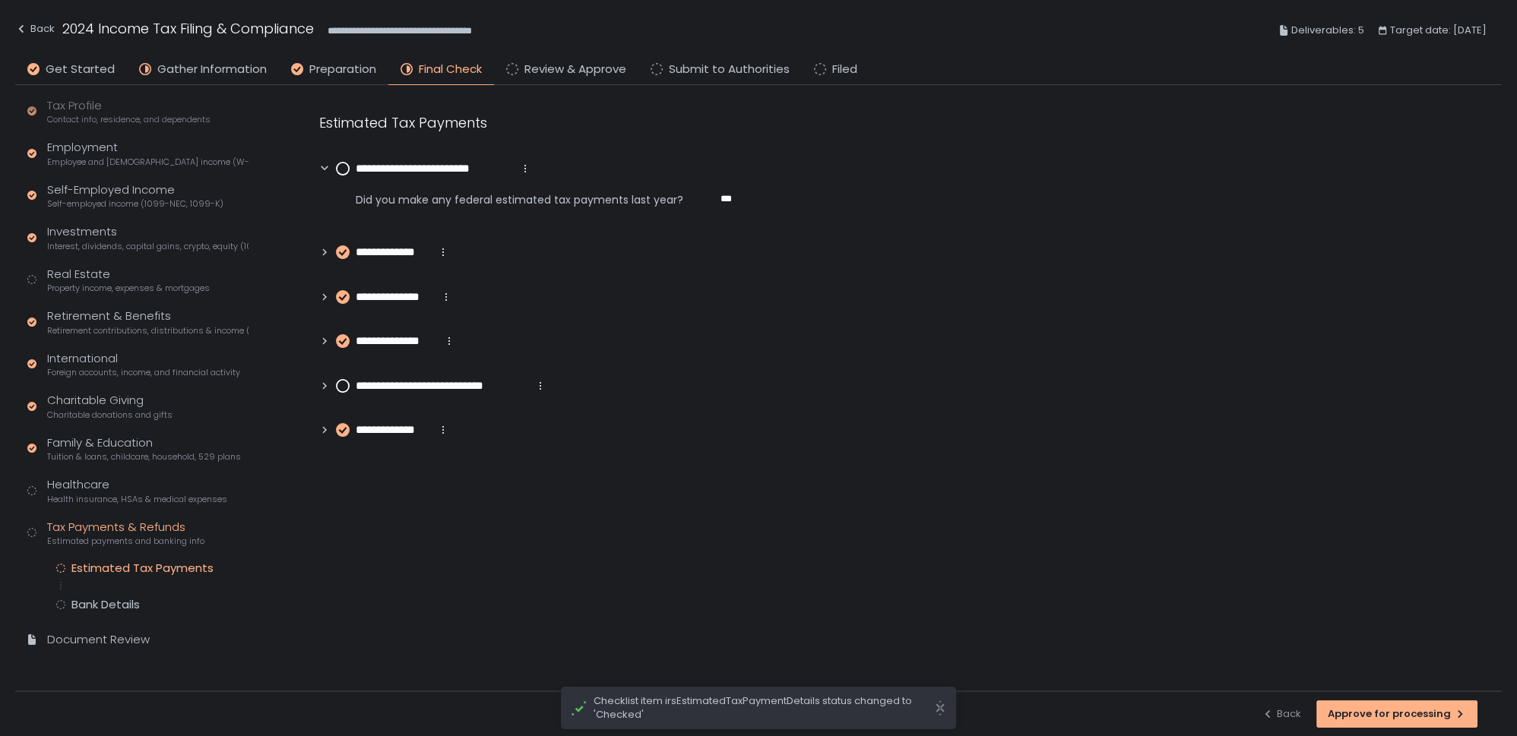
click at [339, 388] on circle at bounding box center [343, 386] width 12 height 12
click at [122, 608] on div "Bank Details" at bounding box center [105, 604] width 68 height 15
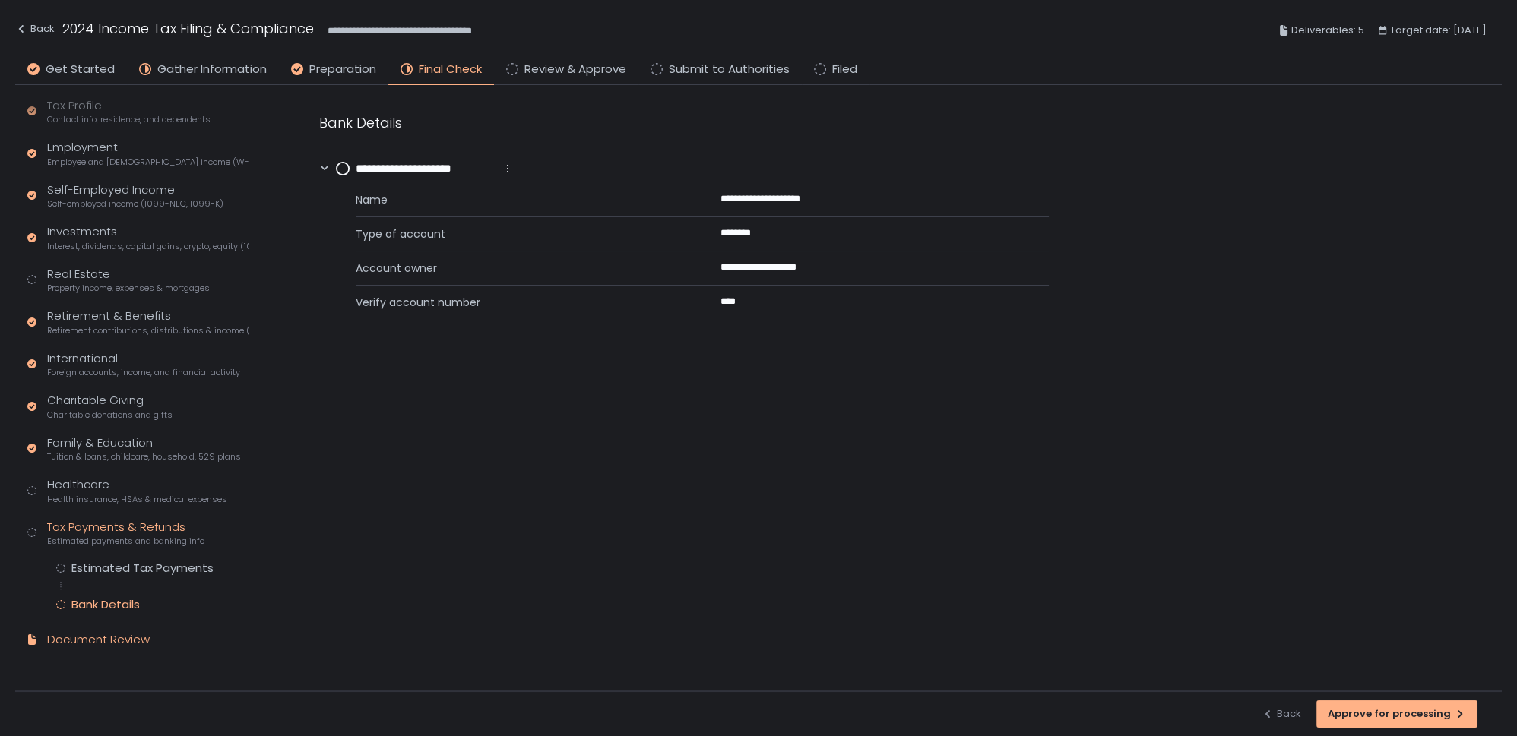
click at [100, 641] on div "Document Review" at bounding box center [98, 640] width 103 height 17
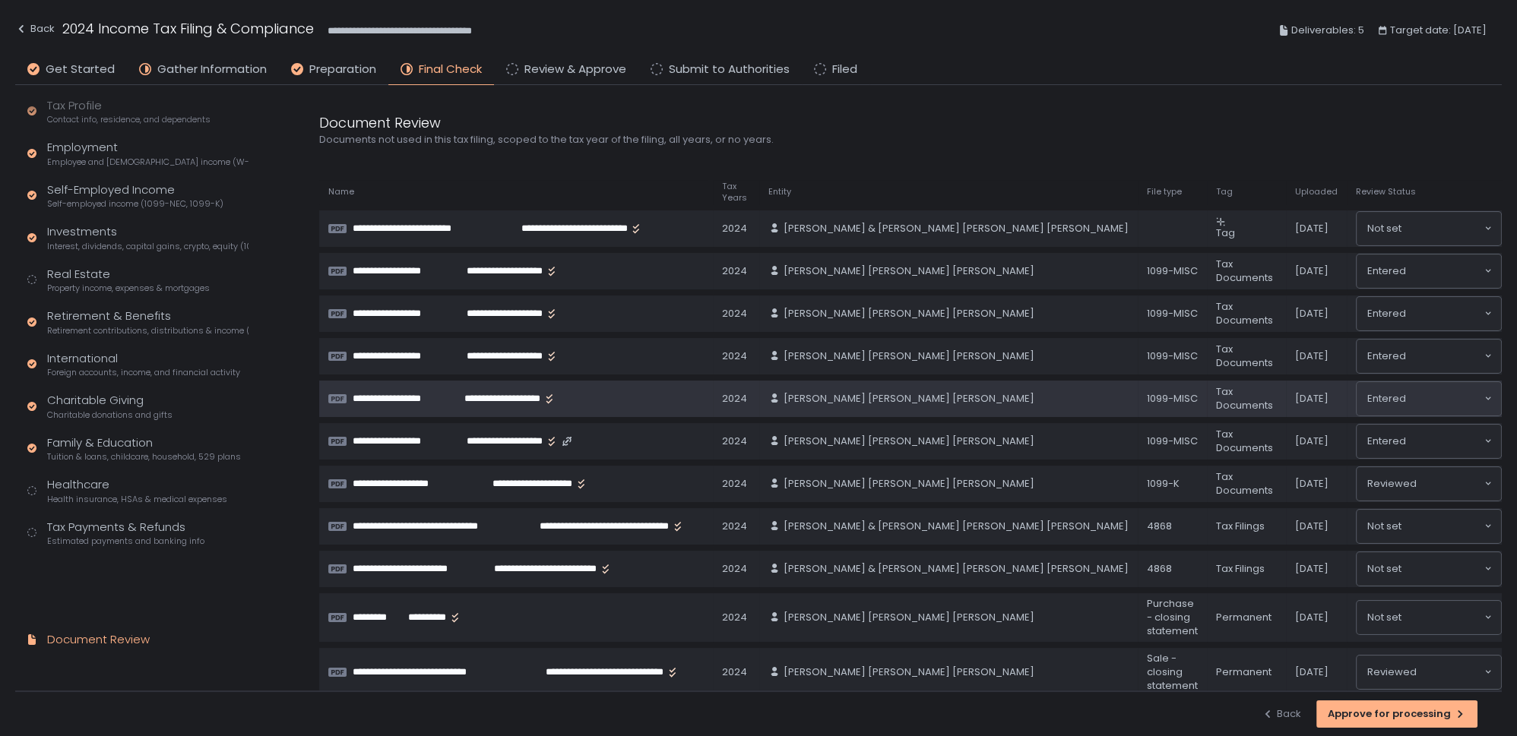
scroll to position [77, 0]
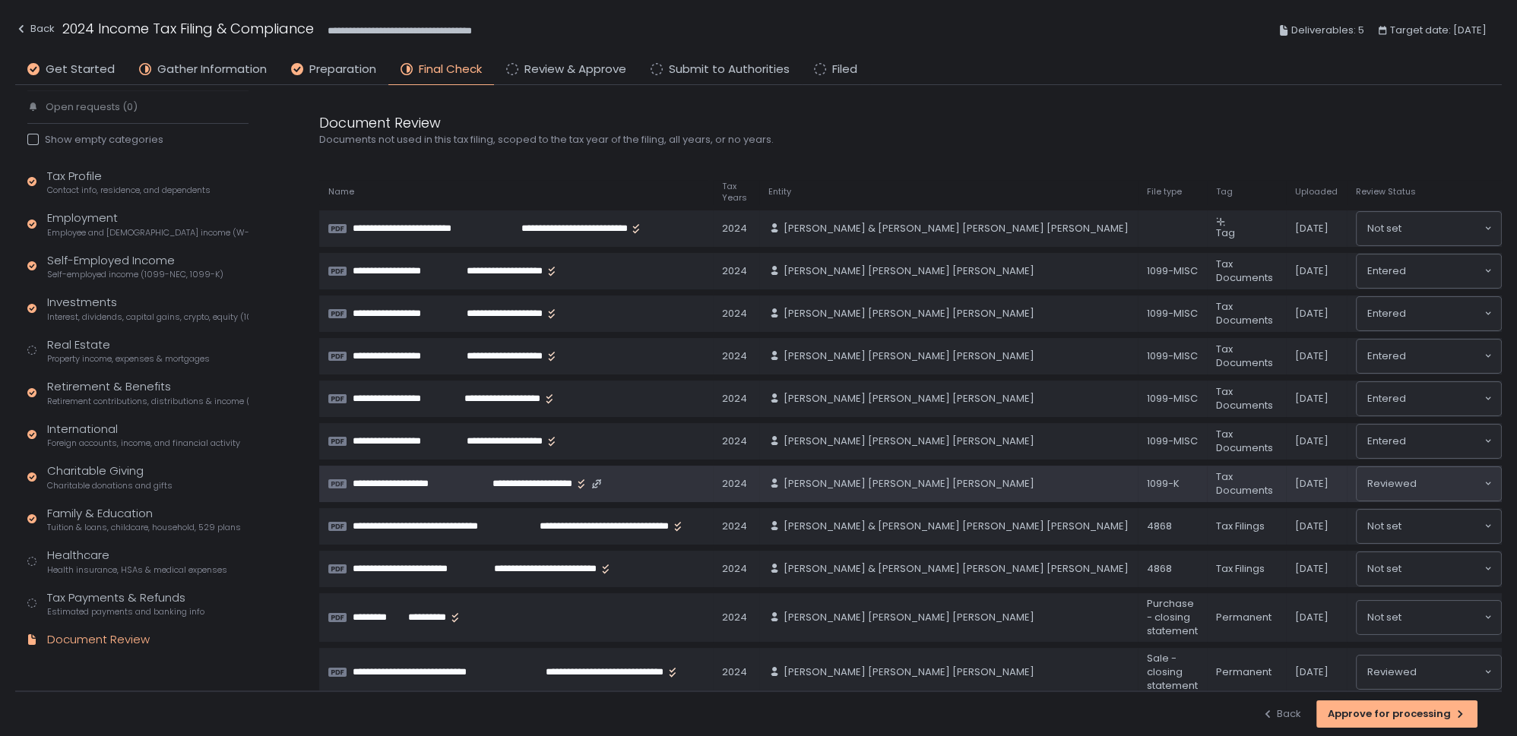
click at [458, 487] on span "**********" at bounding box center [409, 484] width 112 height 14
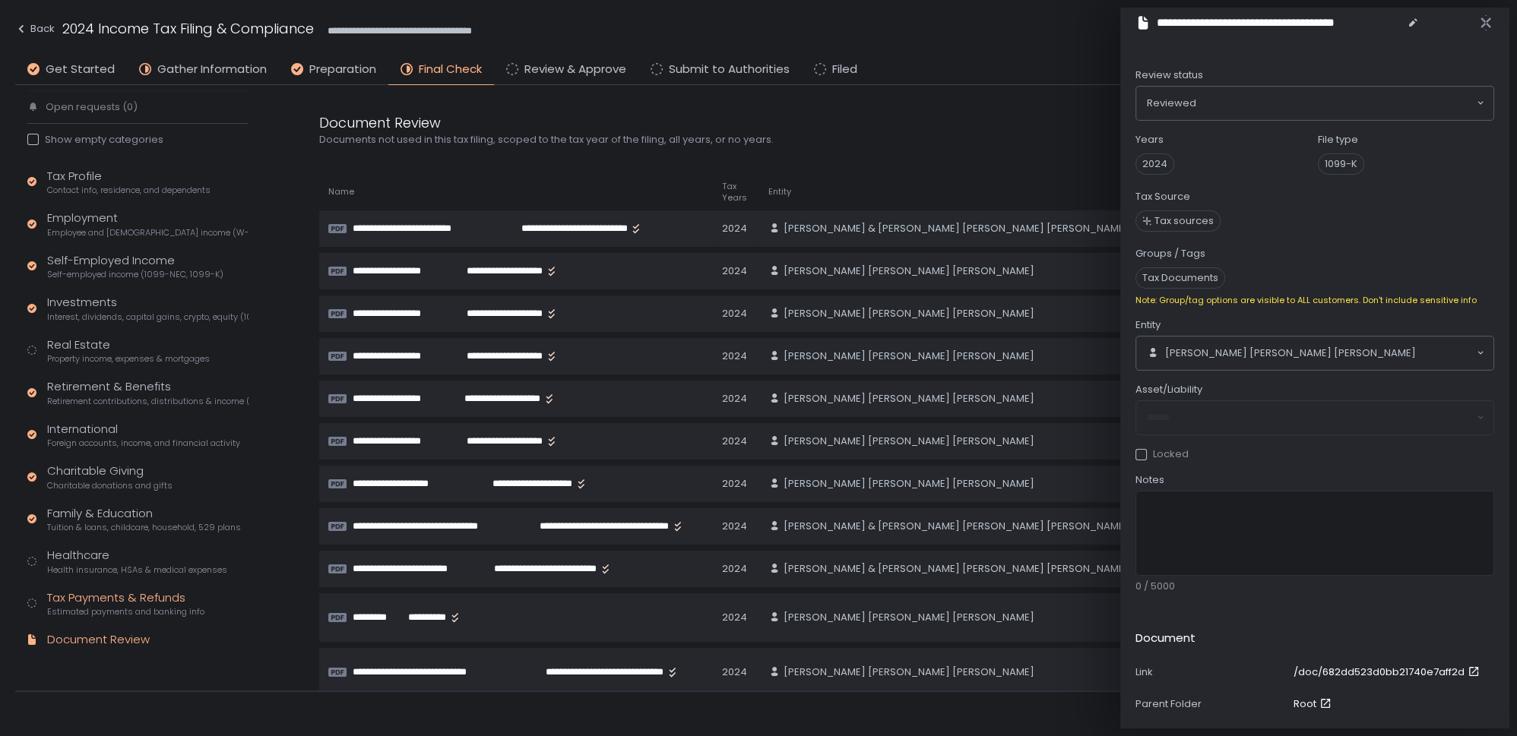
click at [100, 602] on div "Tax Payments & Refunds Estimated payments and banking info" at bounding box center [125, 604] width 157 height 29
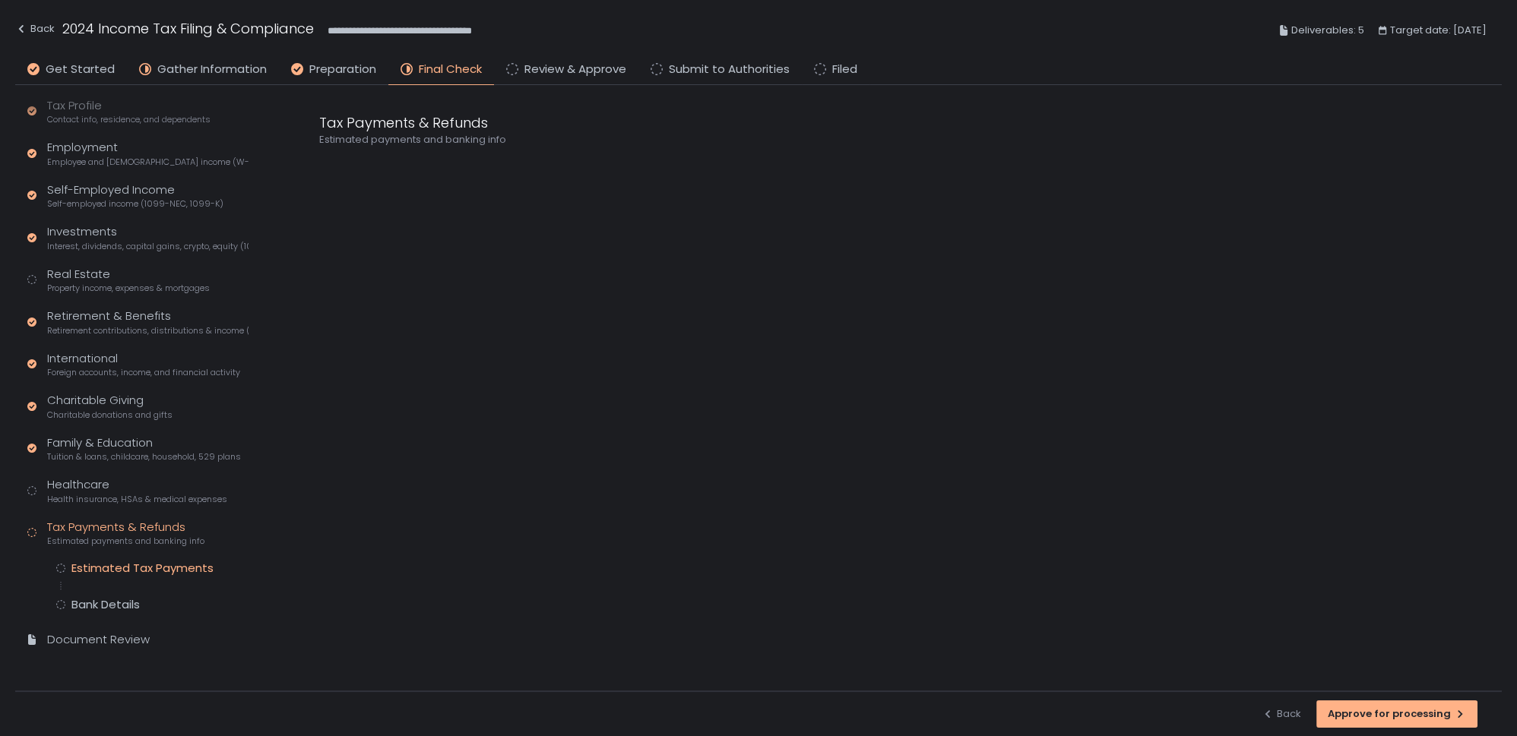
click at [108, 572] on div "Estimated Tax Payments" at bounding box center [142, 568] width 142 height 15
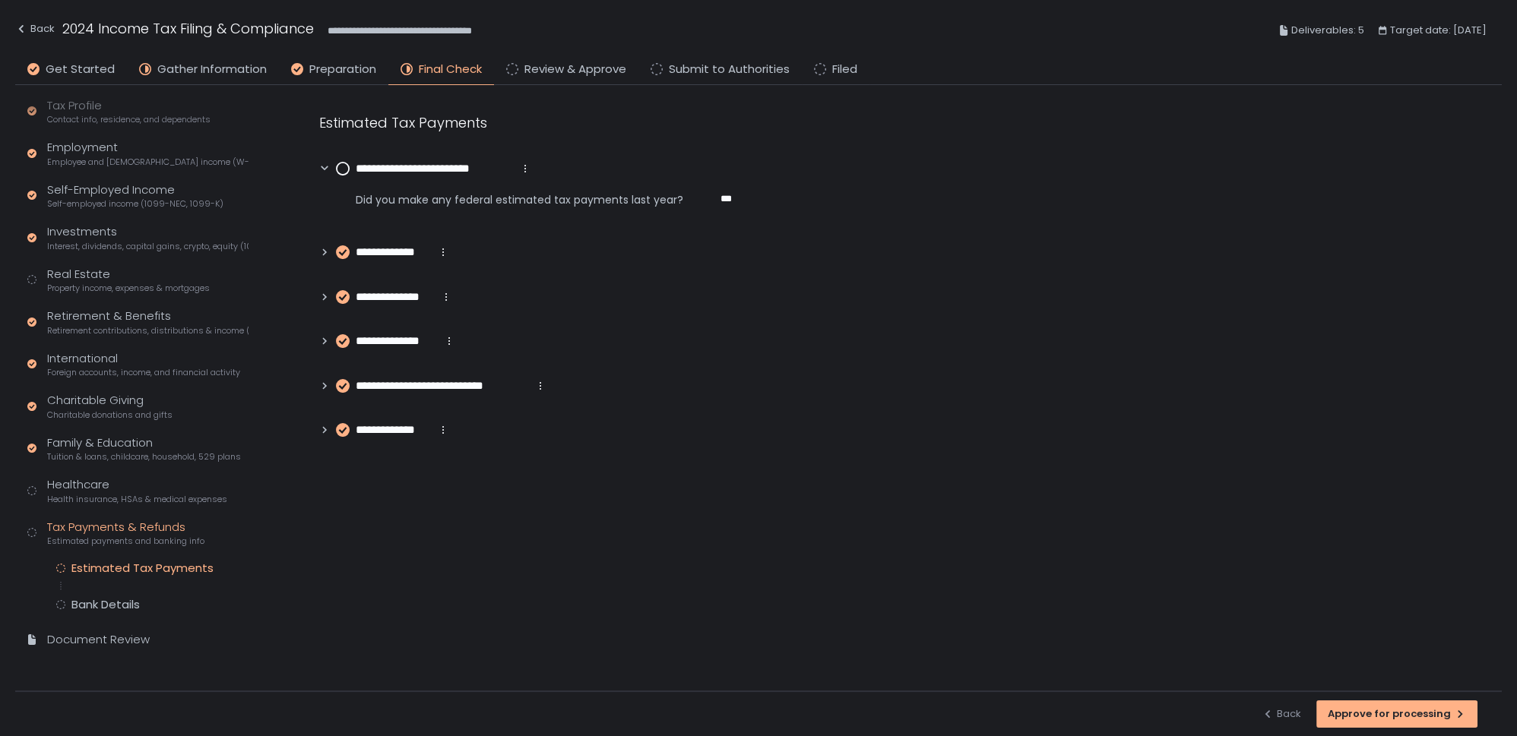
click at [321, 338] on icon at bounding box center [324, 341] width 11 height 11
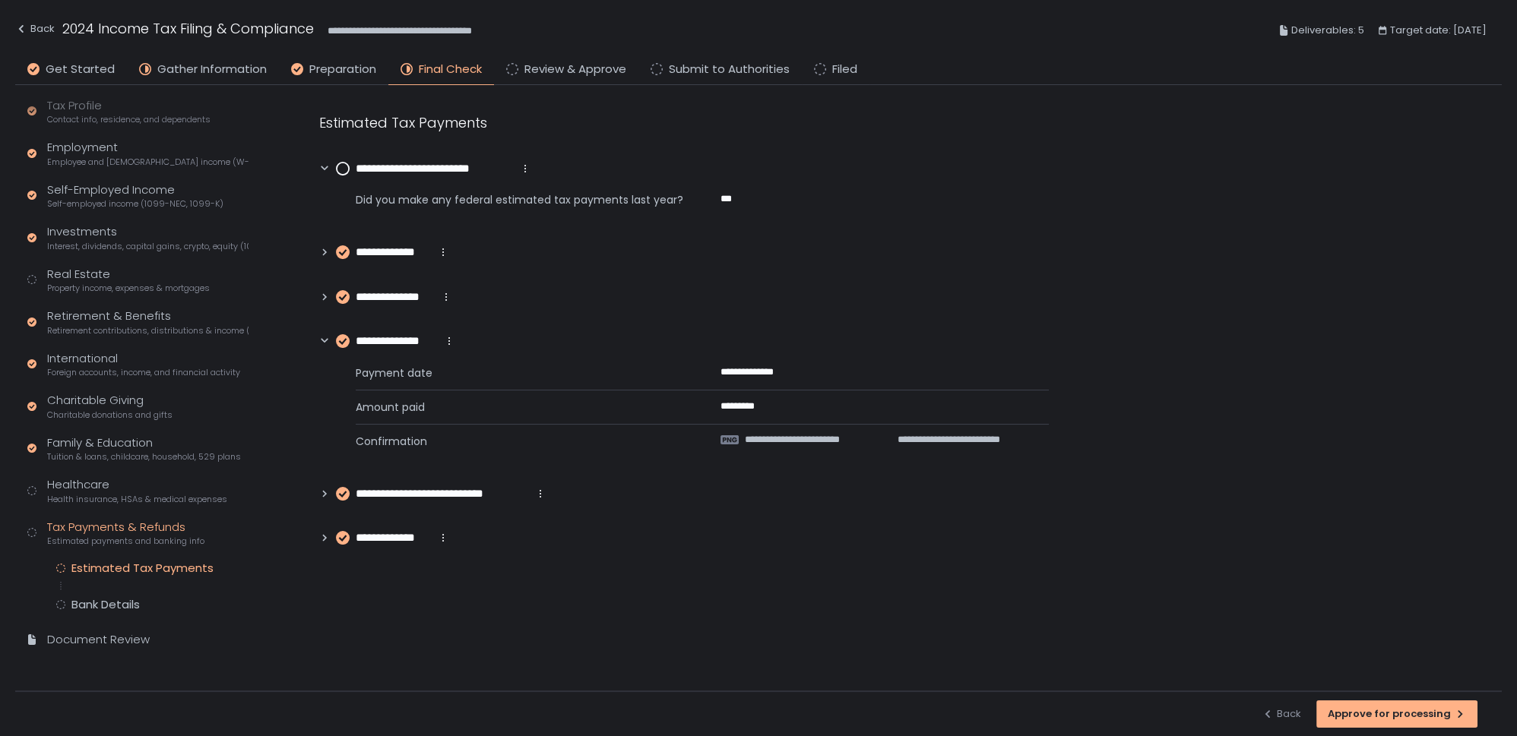
click at [328, 297] on icon at bounding box center [324, 297] width 11 height 11
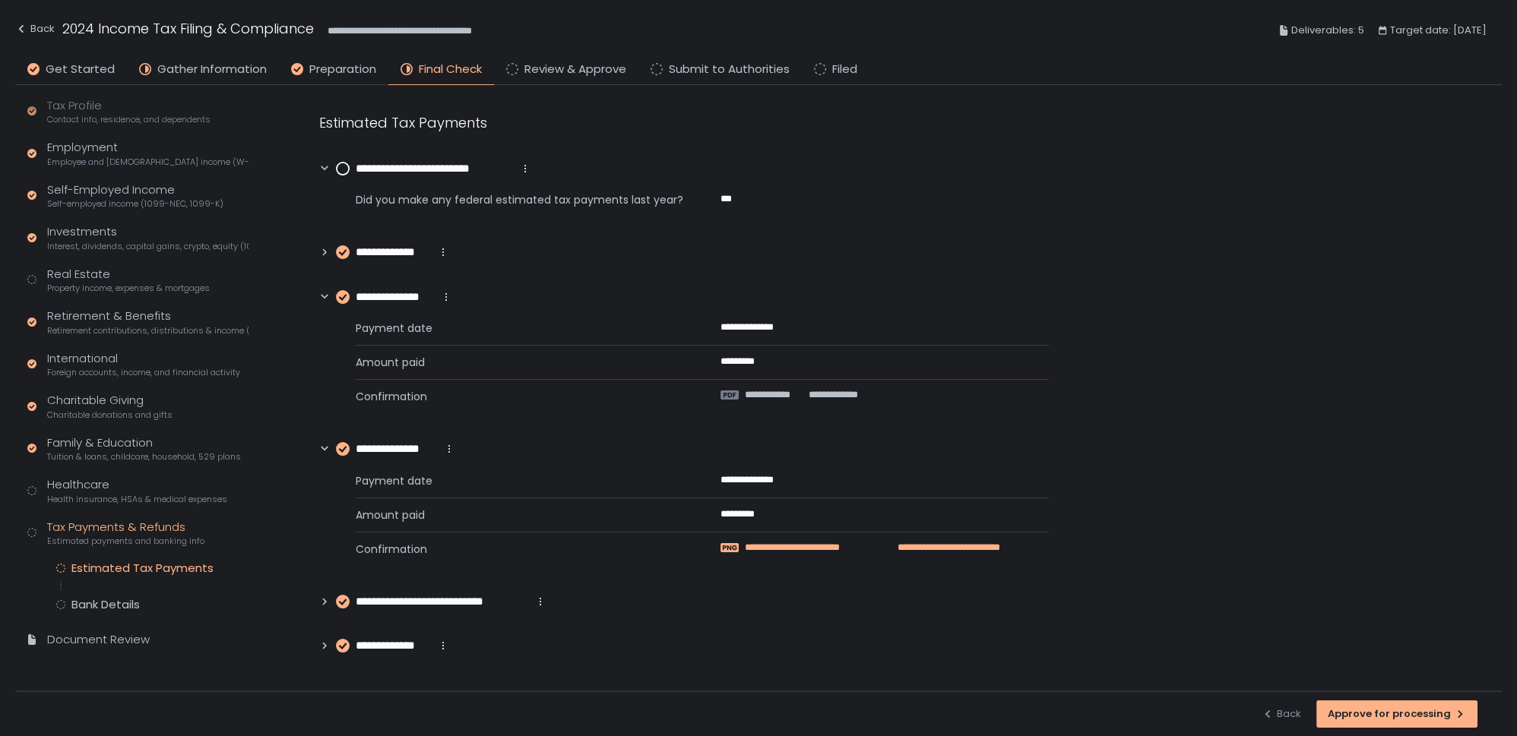
click at [763, 546] on span "**********" at bounding box center [806, 548] width 122 height 14
click at [793, 395] on span "**********" at bounding box center [775, 395] width 60 height 14
click at [337, 163] on circle at bounding box center [343, 169] width 12 height 12
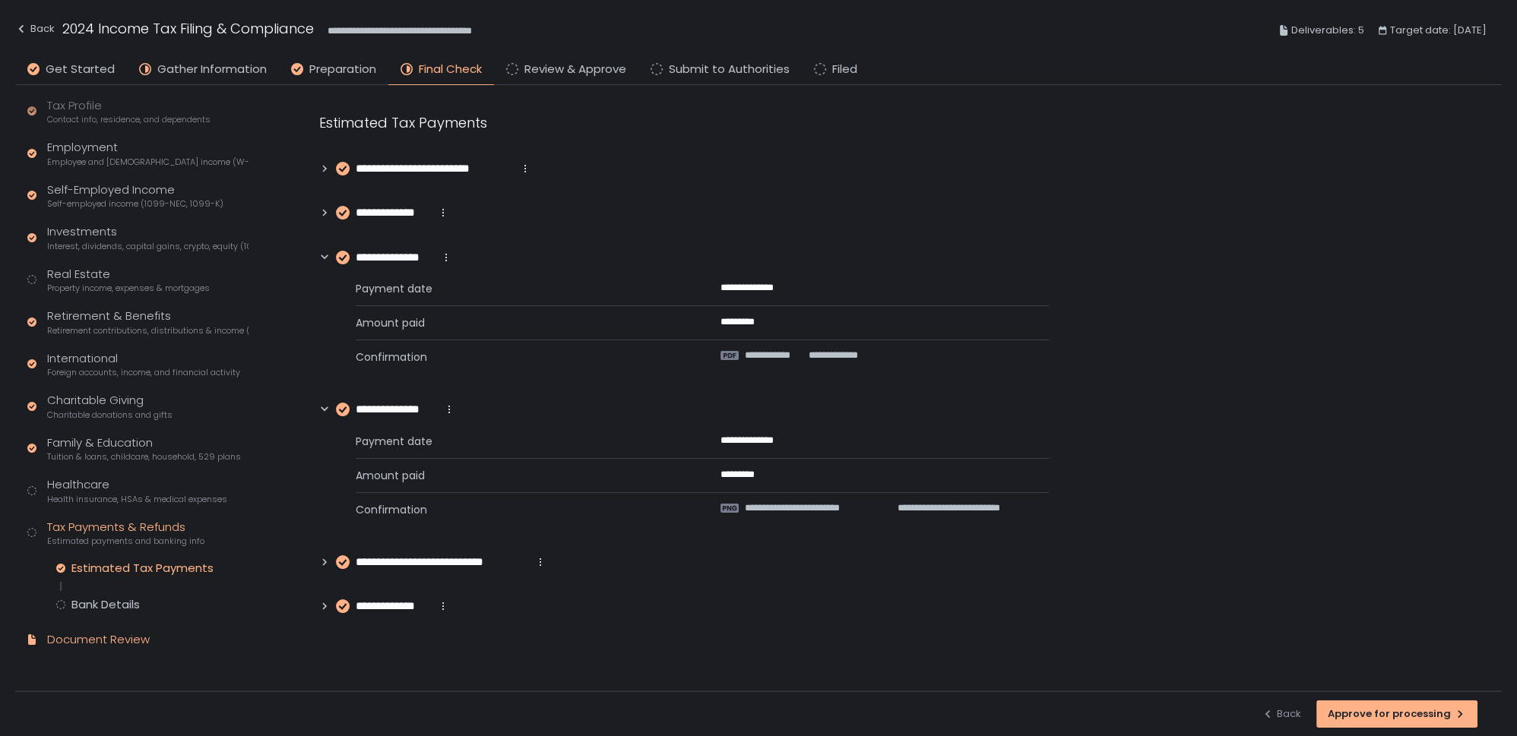
click at [109, 634] on div "Document Review" at bounding box center [98, 640] width 103 height 17
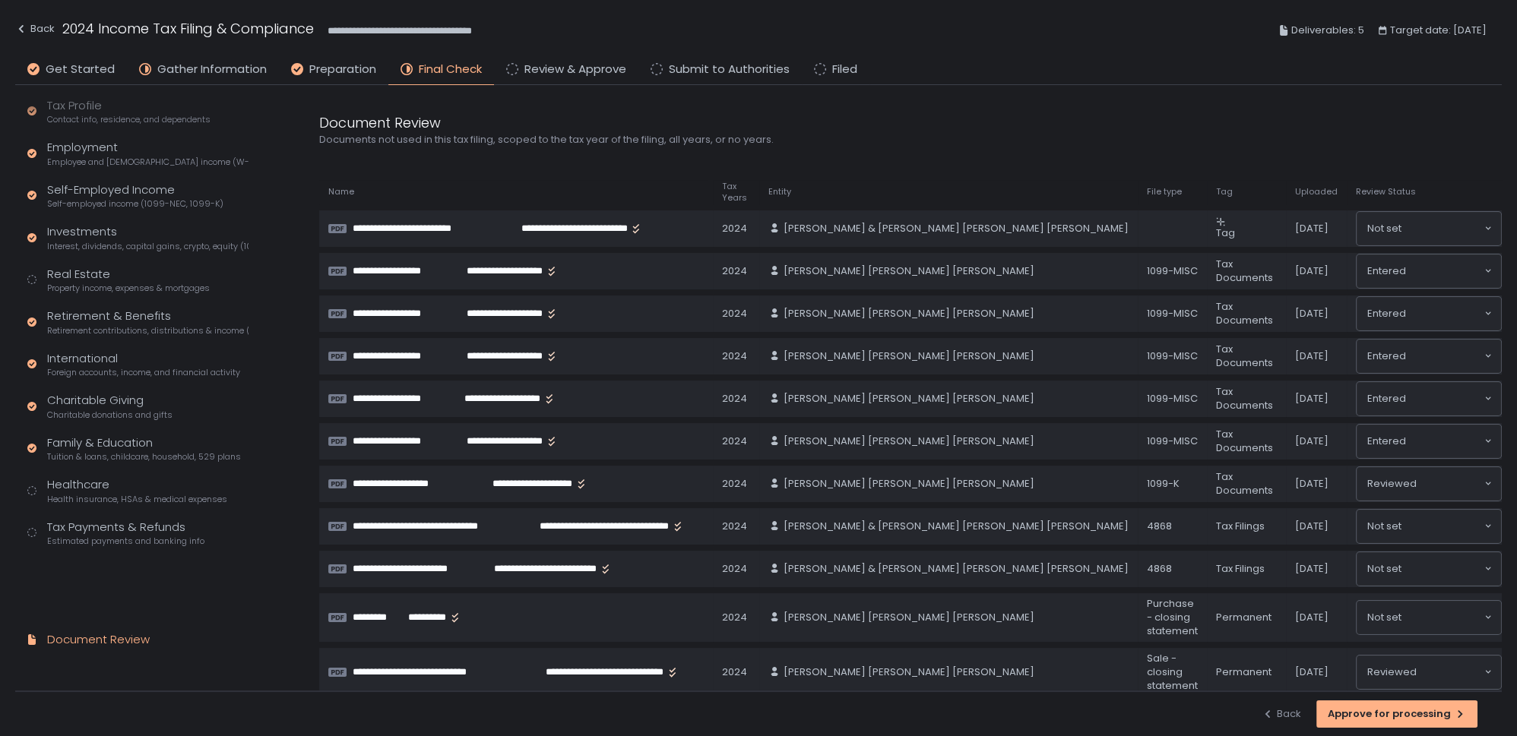
scroll to position [77, 0]
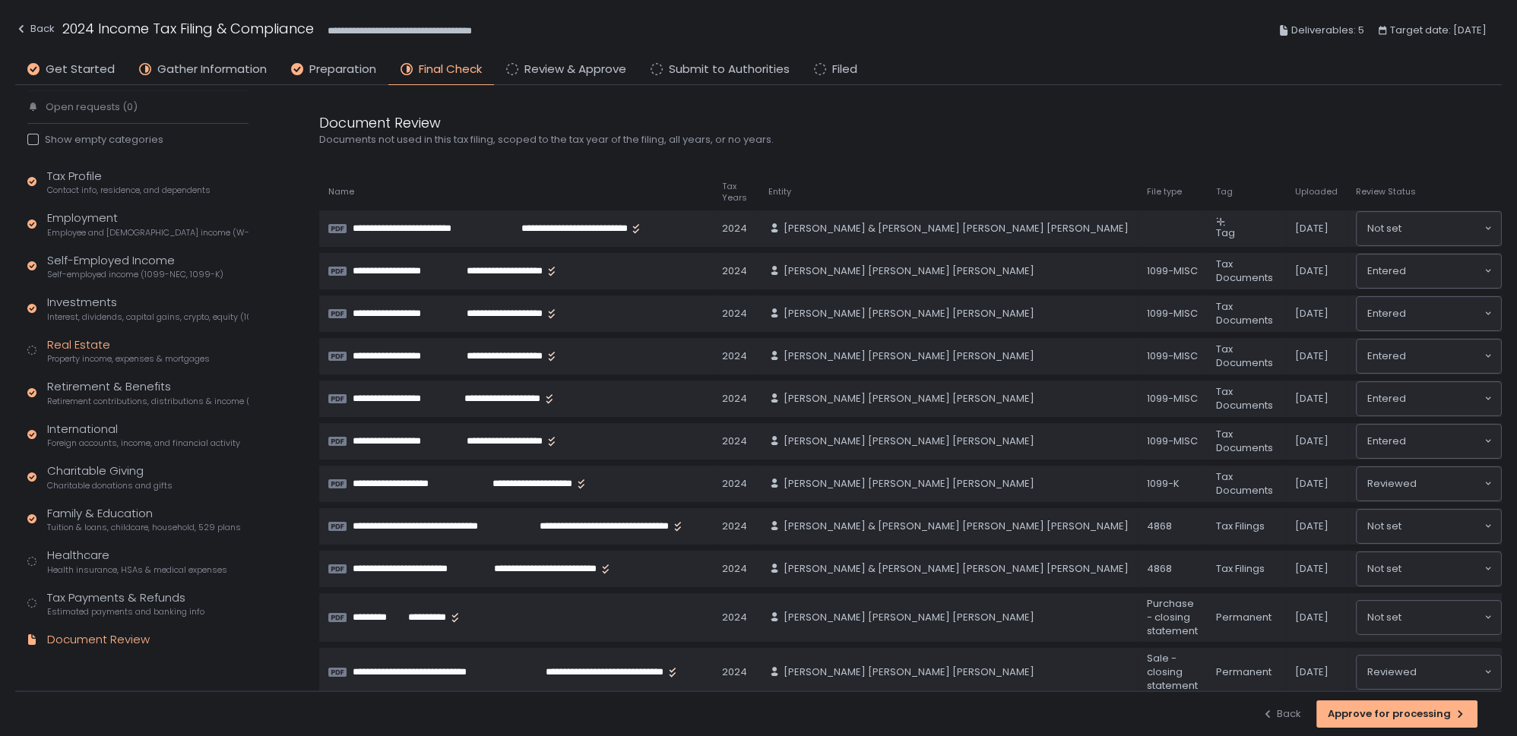
click at [90, 353] on span "Property income, expenses & mortgages" at bounding box center [128, 358] width 163 height 11
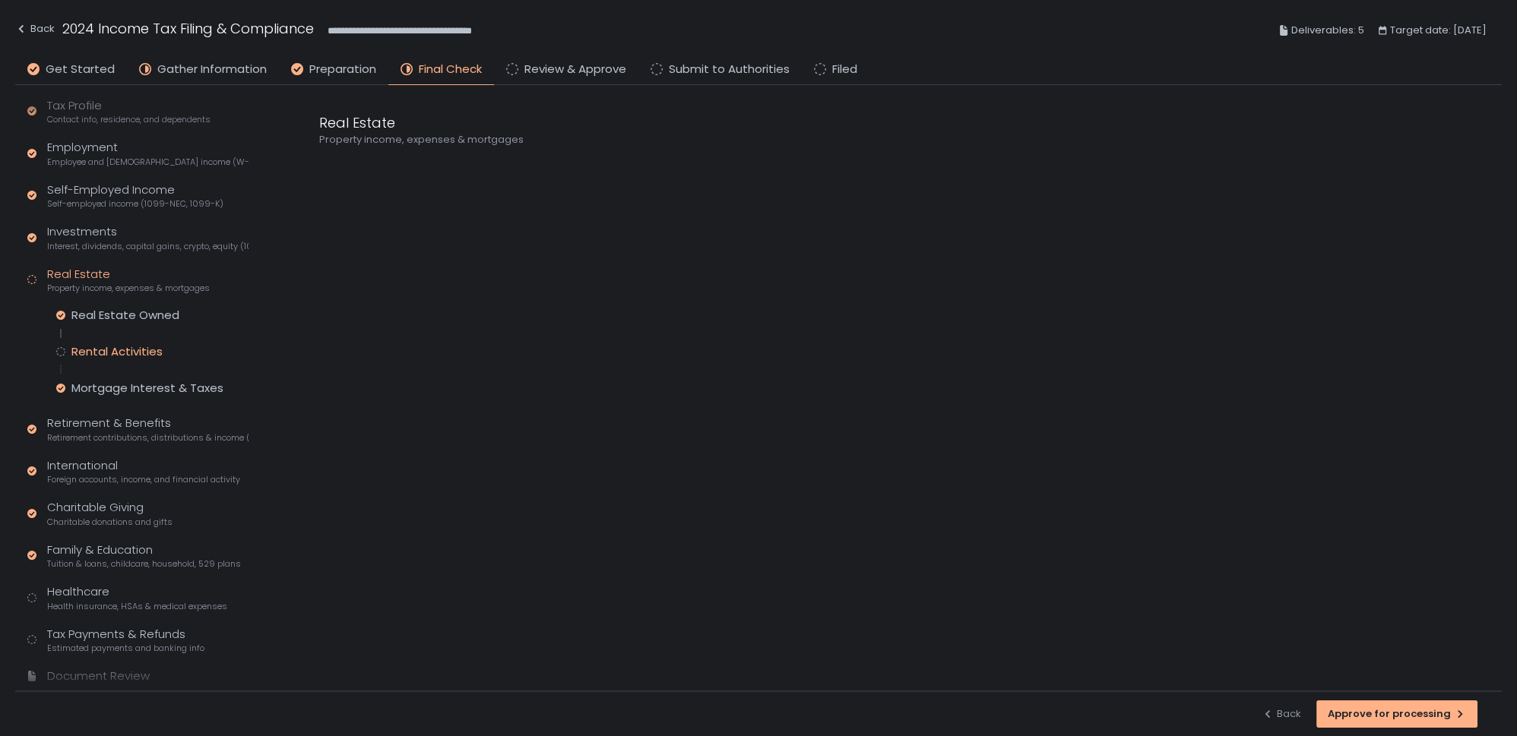
click at [113, 344] on div "Rental Activities" at bounding box center [116, 351] width 91 height 15
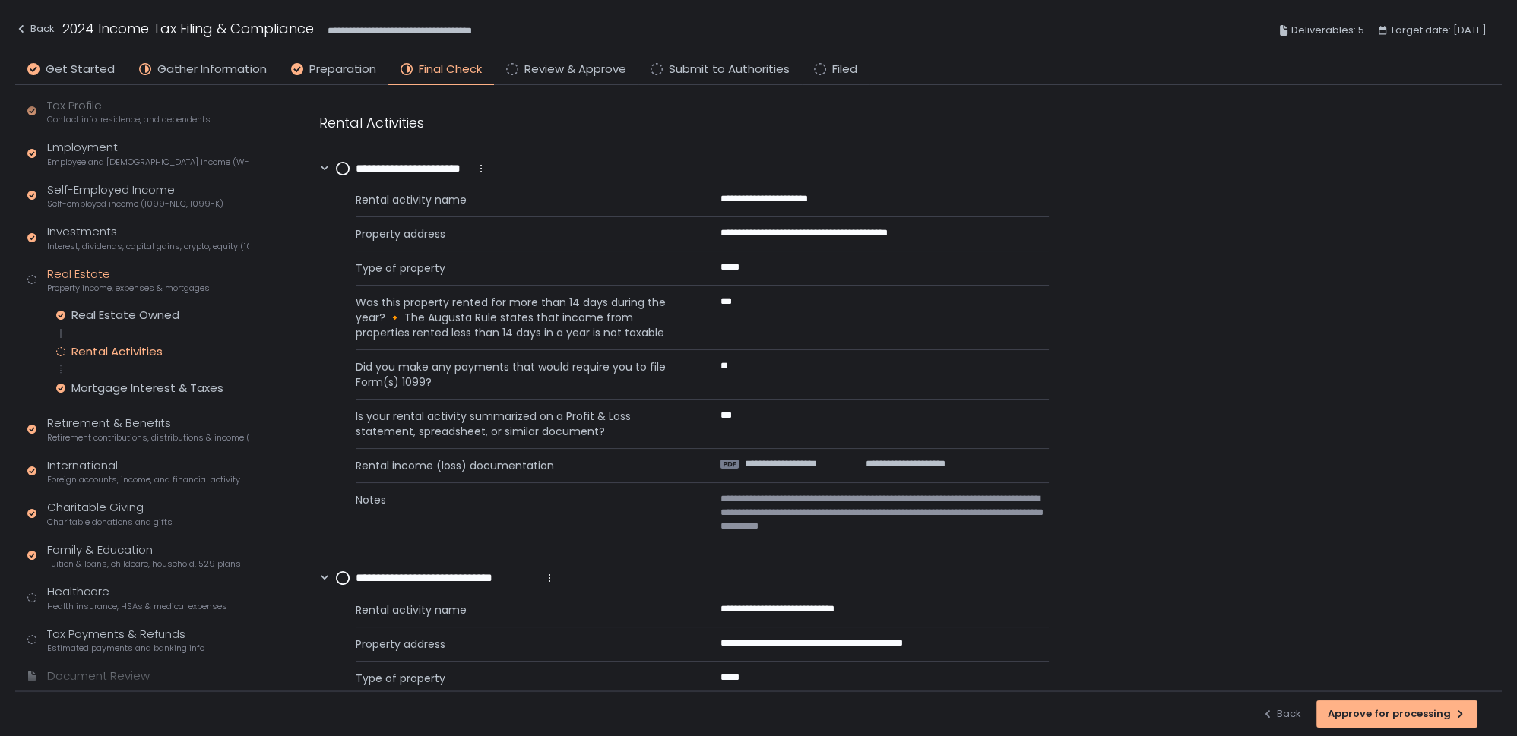
click at [342, 164] on circle at bounding box center [343, 169] width 12 height 12
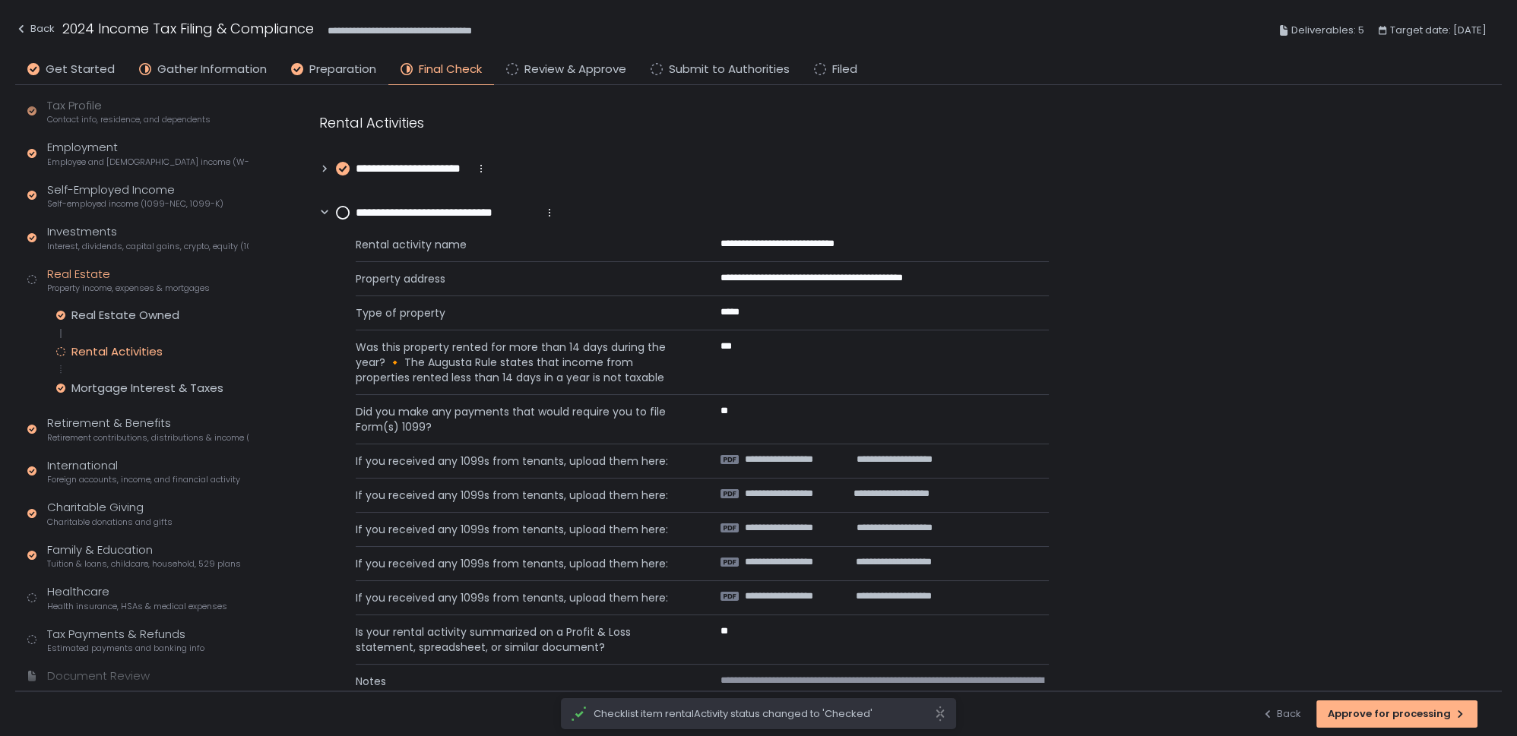
click at [343, 211] on circle at bounding box center [343, 213] width 12 height 12
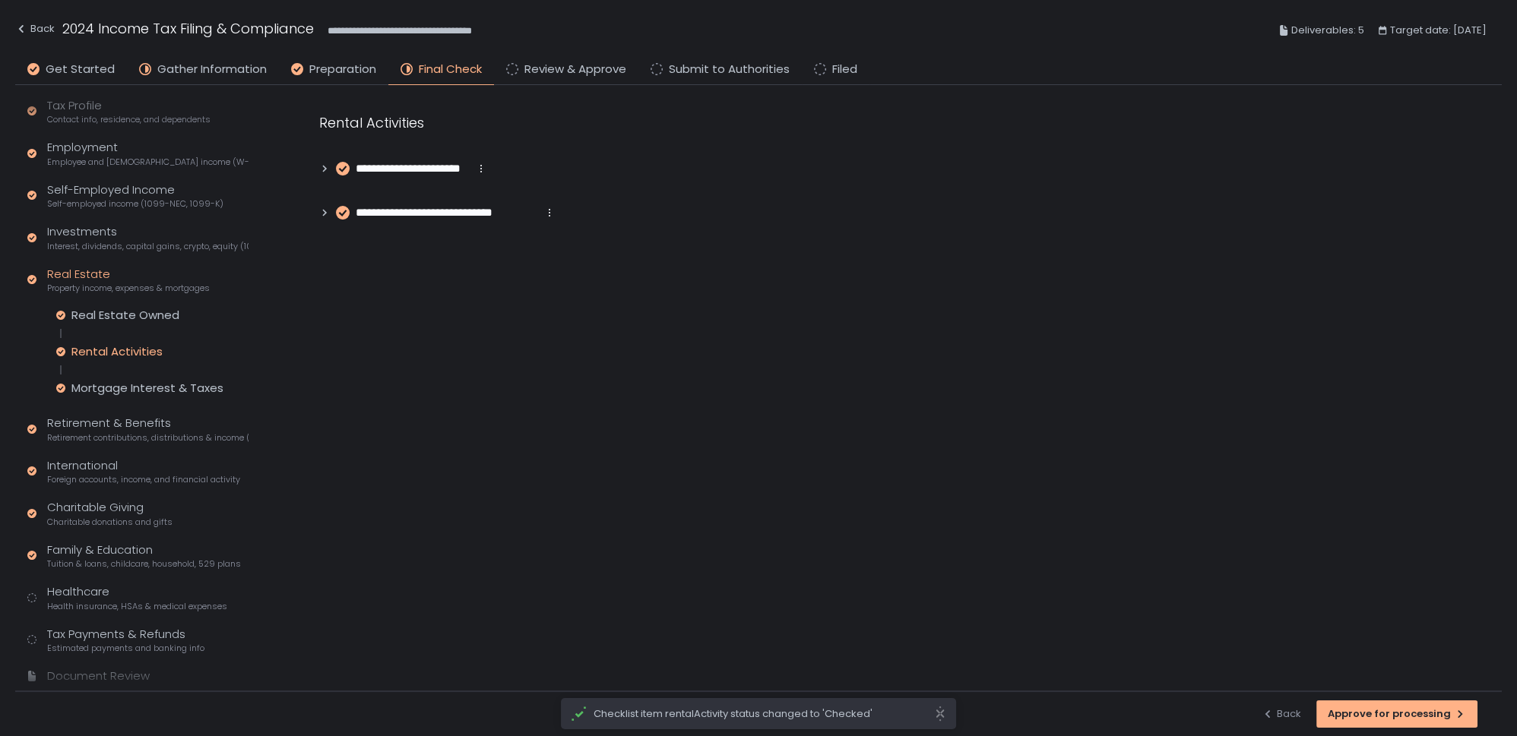
click at [327, 208] on icon at bounding box center [324, 212] width 11 height 11
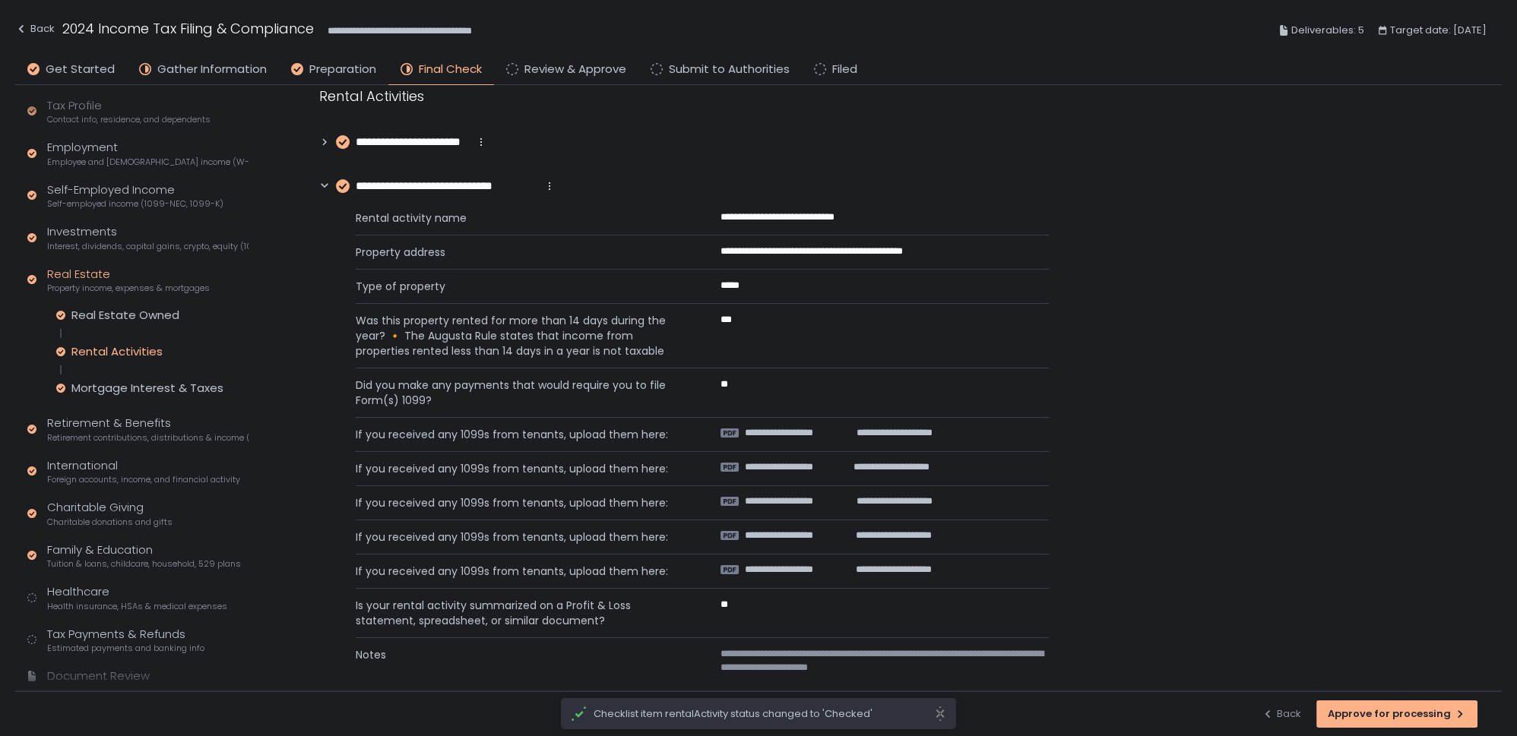
scroll to position [42, 0]
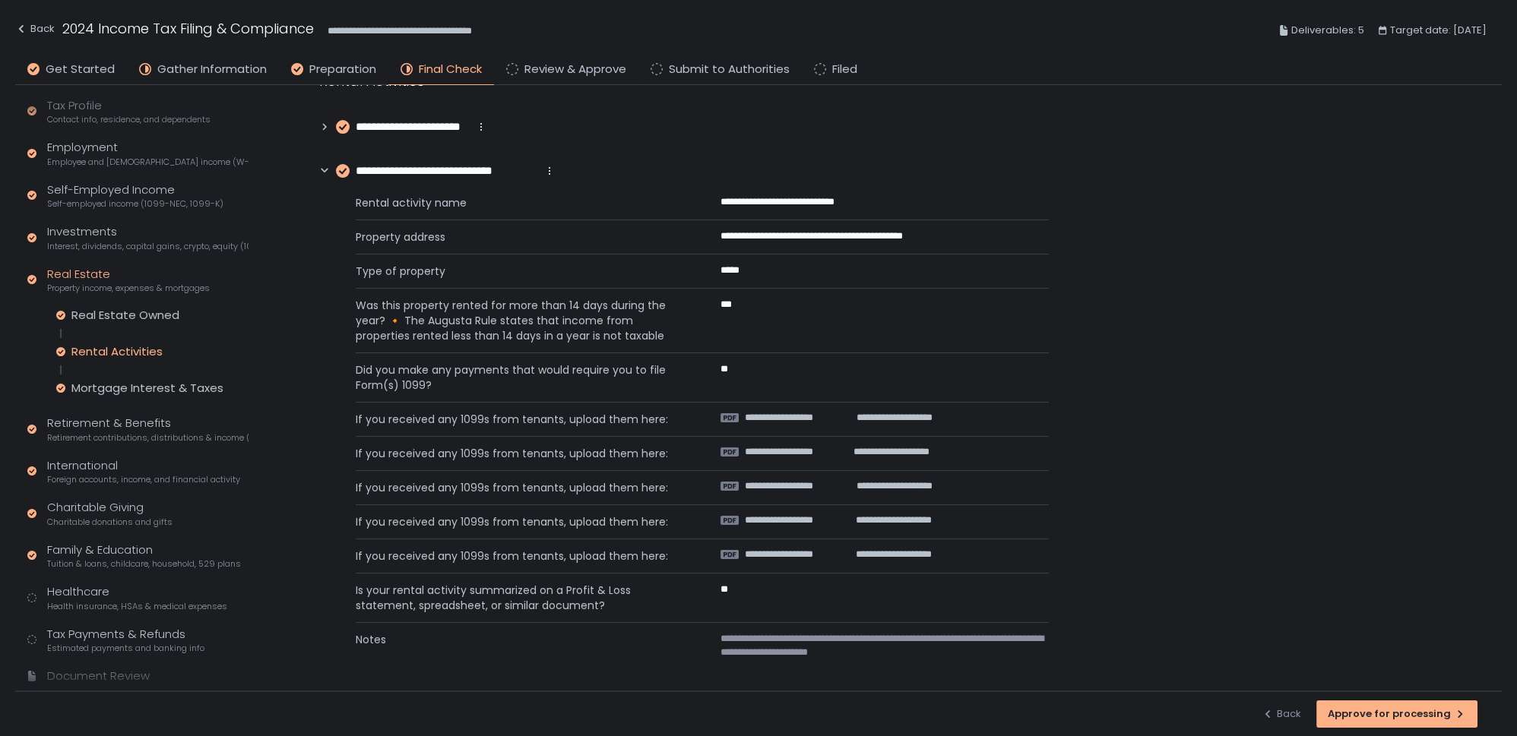
click at [128, 321] on div "Real Estate Owned" at bounding box center [125, 315] width 108 height 15
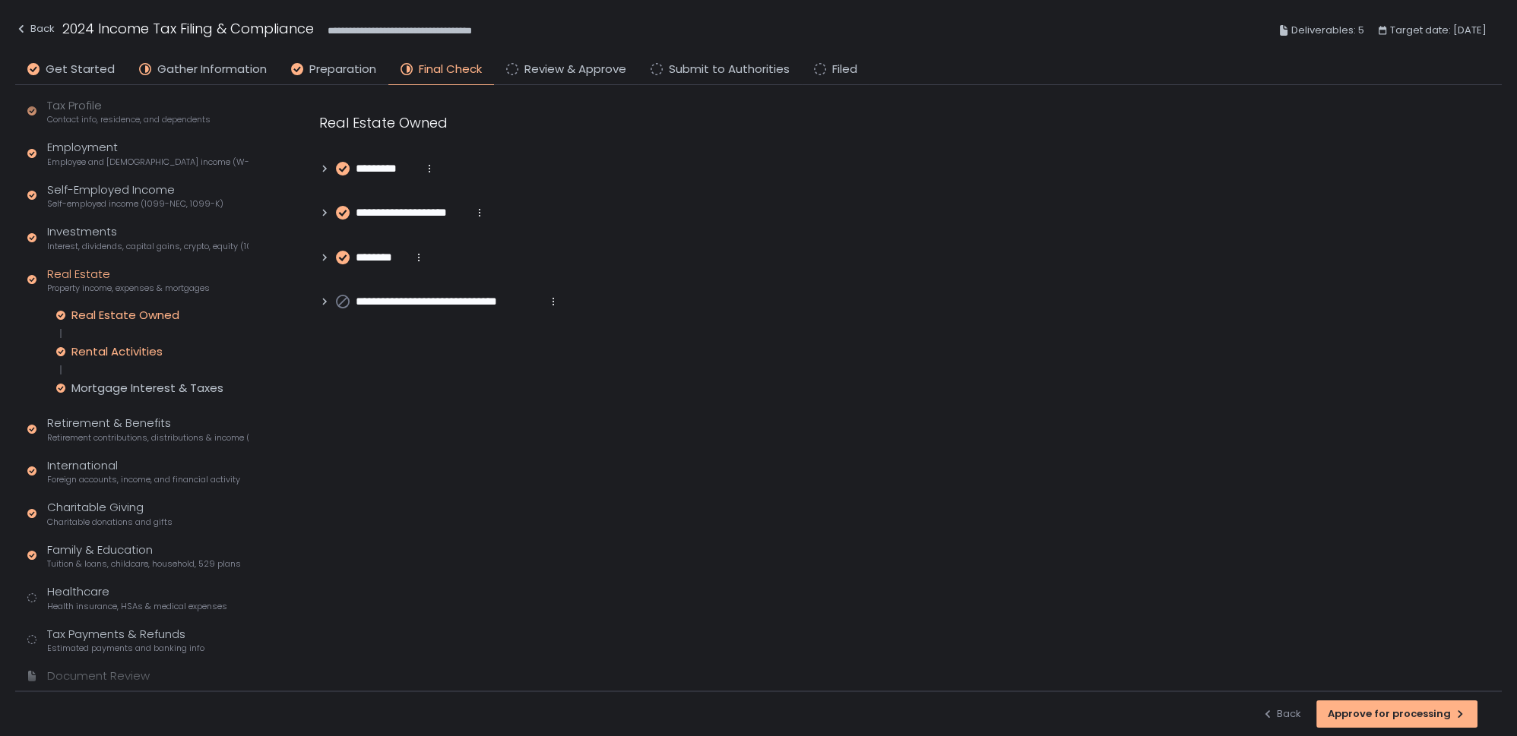
click at [135, 353] on div "Rental Activities" at bounding box center [116, 351] width 91 height 15
click at [125, 319] on div "Real Estate Owned" at bounding box center [125, 315] width 108 height 15
click at [325, 255] on icon at bounding box center [324, 257] width 11 height 11
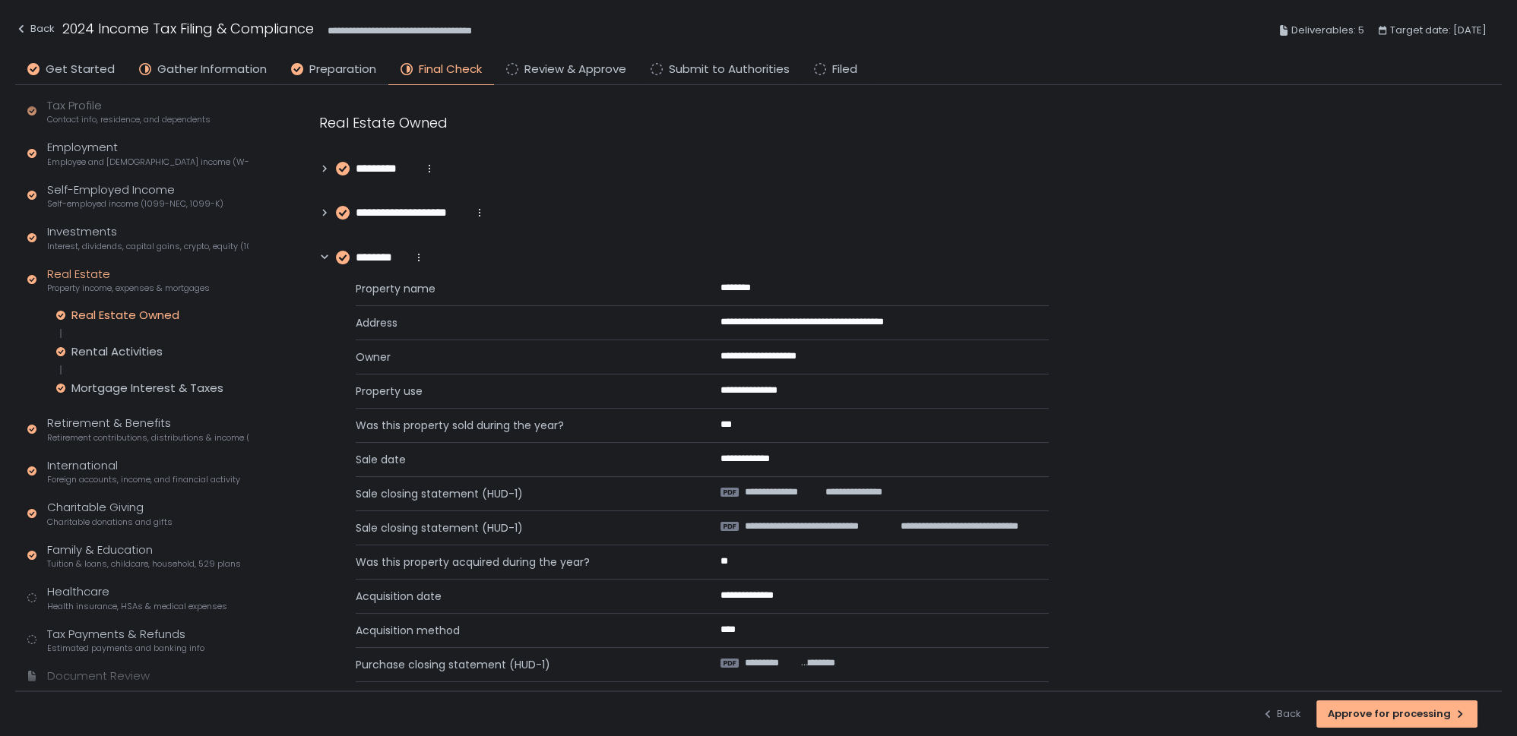
scroll to position [207, 0]
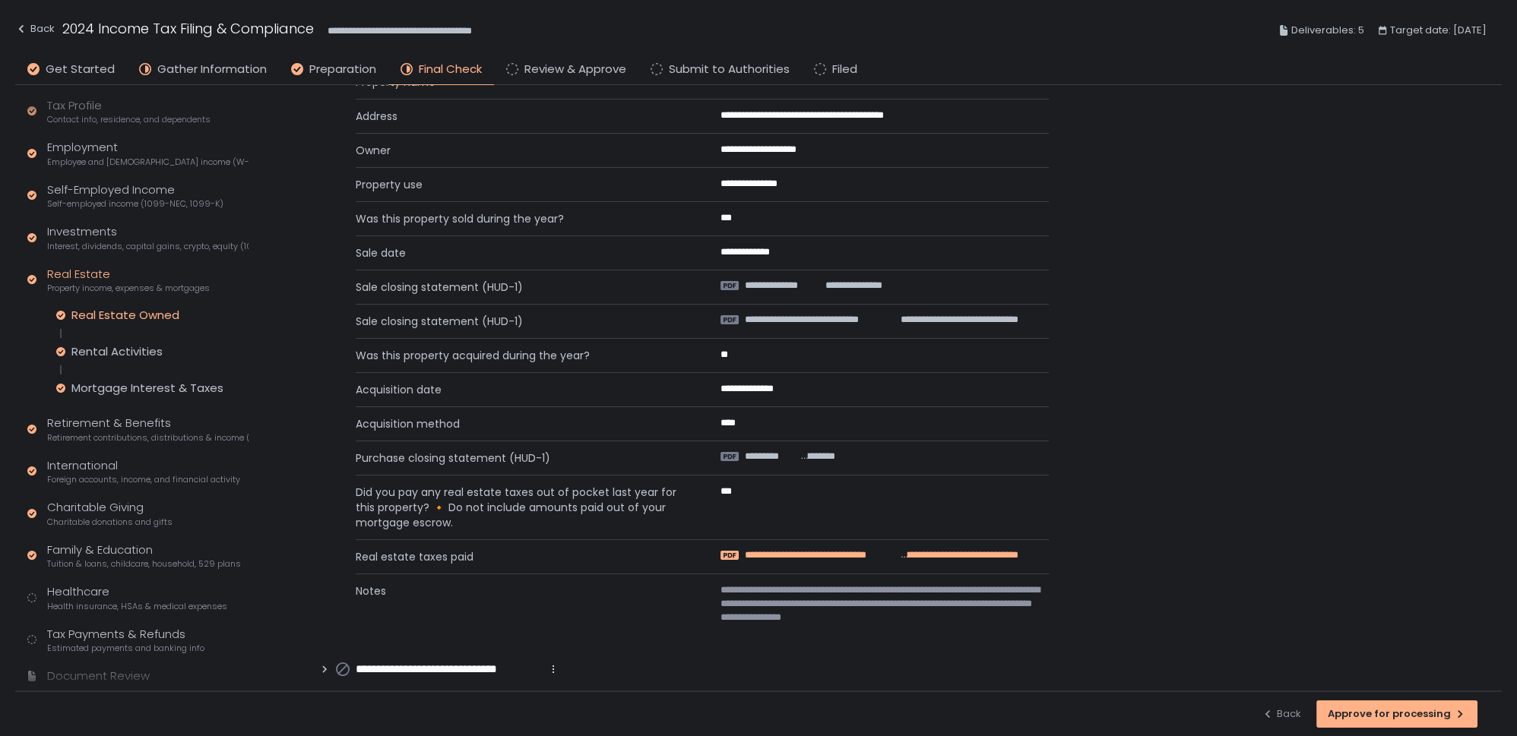
click at [827, 550] on span "**********" at bounding box center [822, 556] width 155 height 14
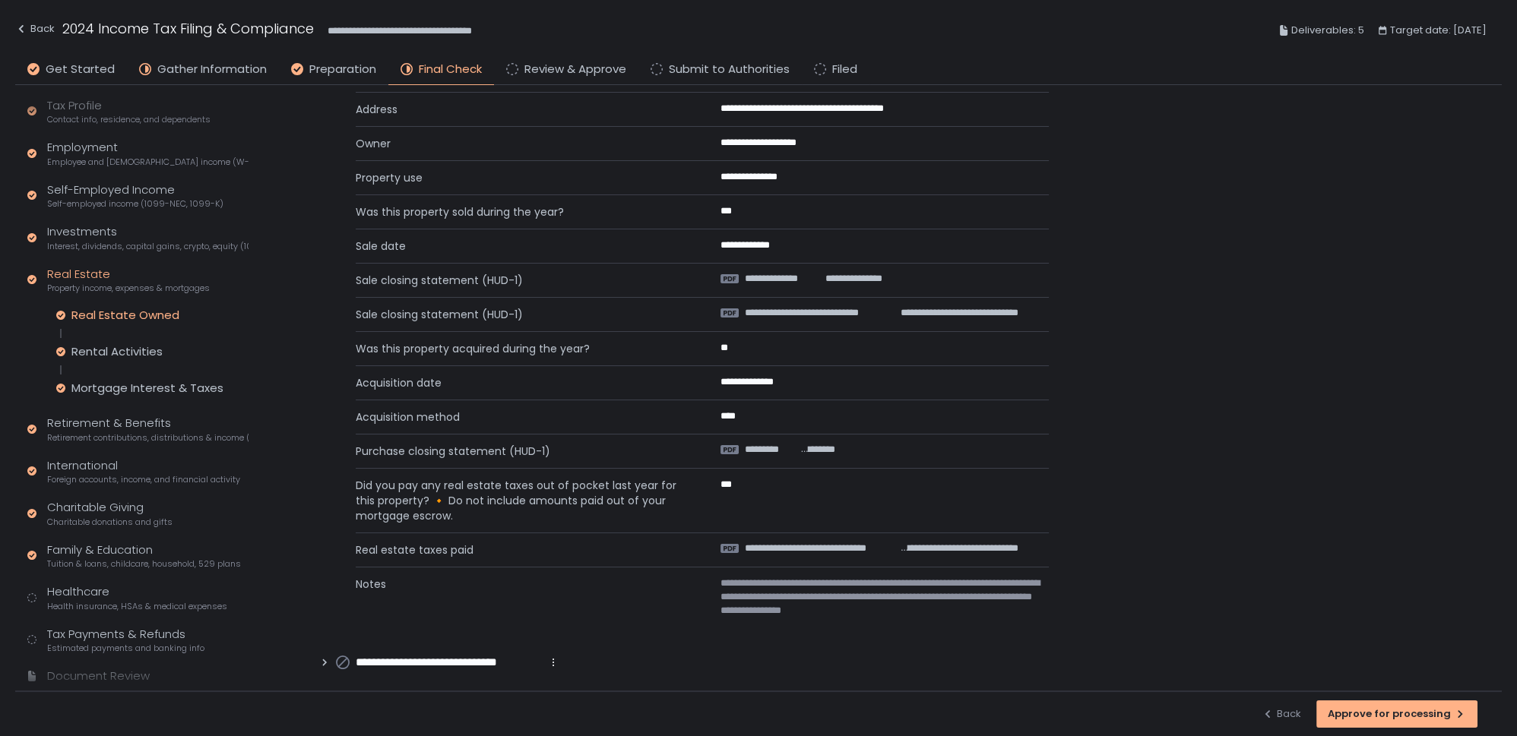
scroll to position [215, 0]
click at [63, 608] on span "Health insurance, HSAs & medical expenses" at bounding box center [137, 606] width 180 height 11
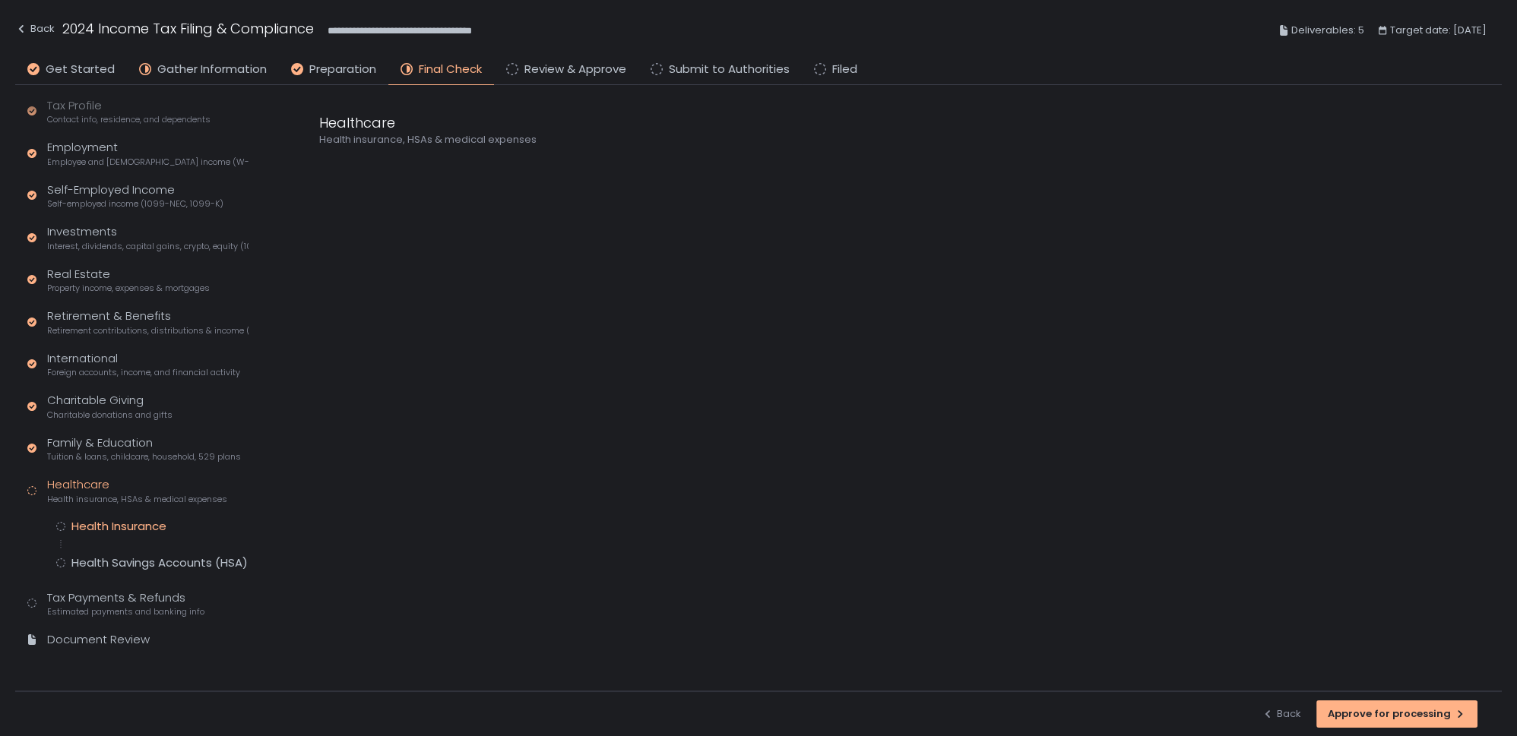
click at [169, 531] on div "Health Insurance" at bounding box center [152, 526] width 192 height 15
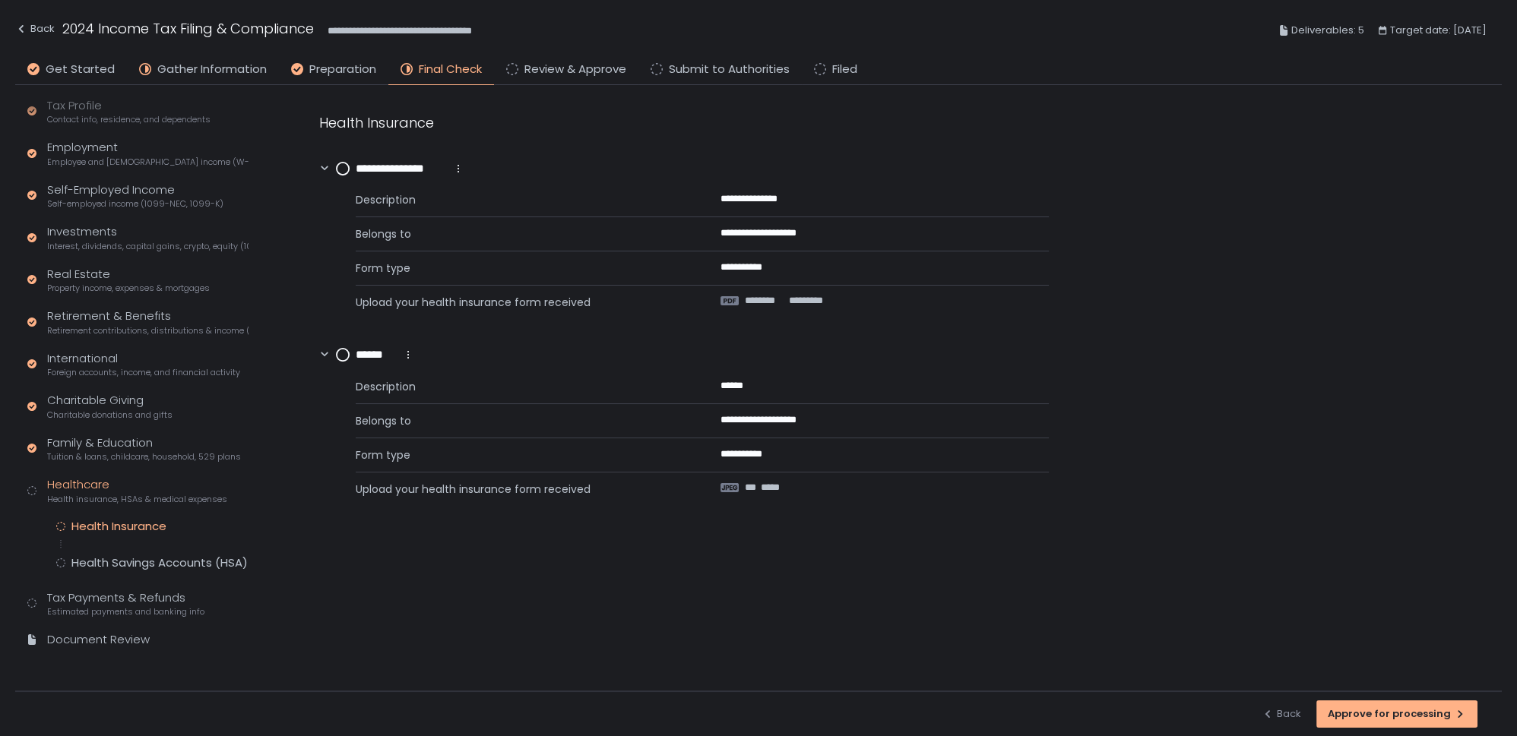
click at [349, 173] on icon at bounding box center [343, 169] width 14 height 14
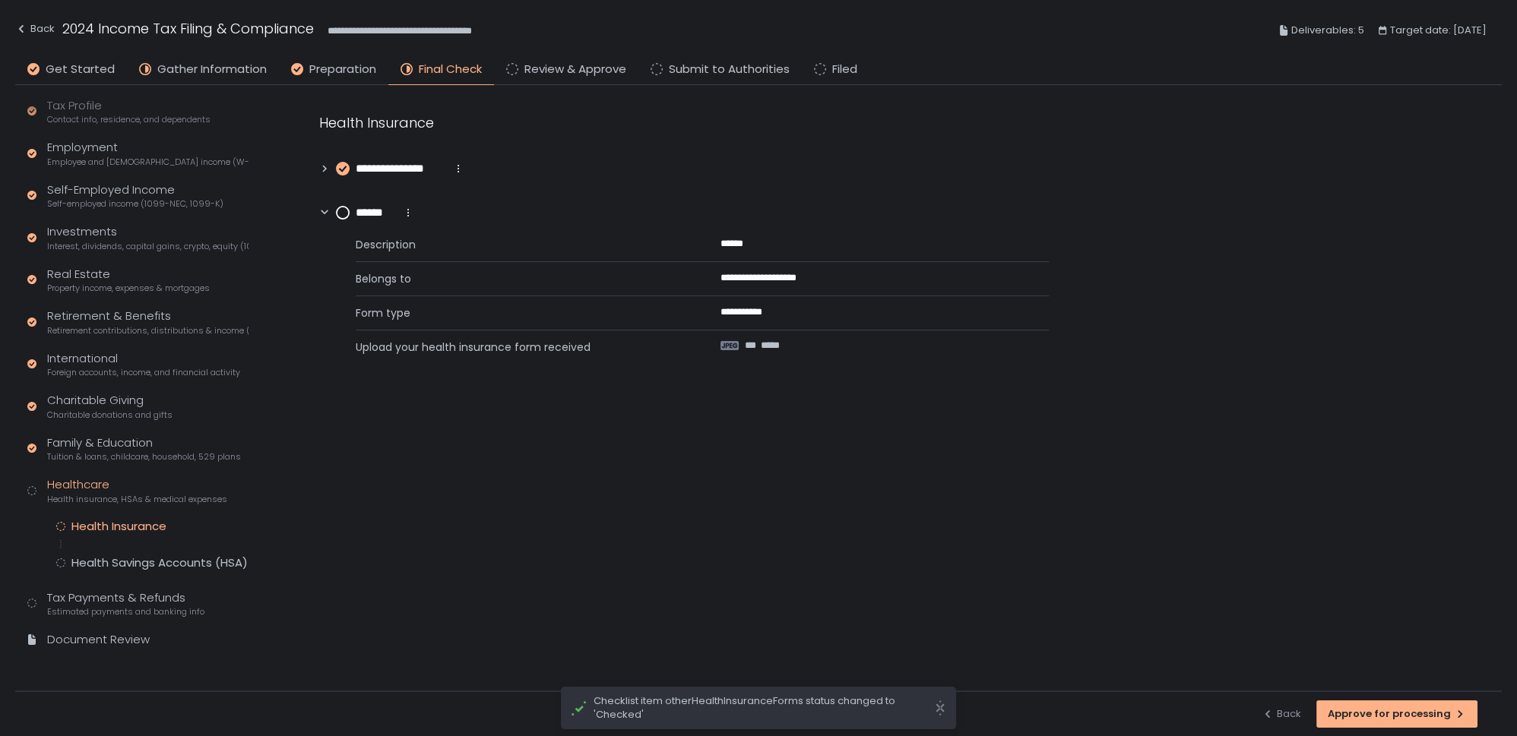
click at [341, 213] on circle at bounding box center [343, 213] width 12 height 12
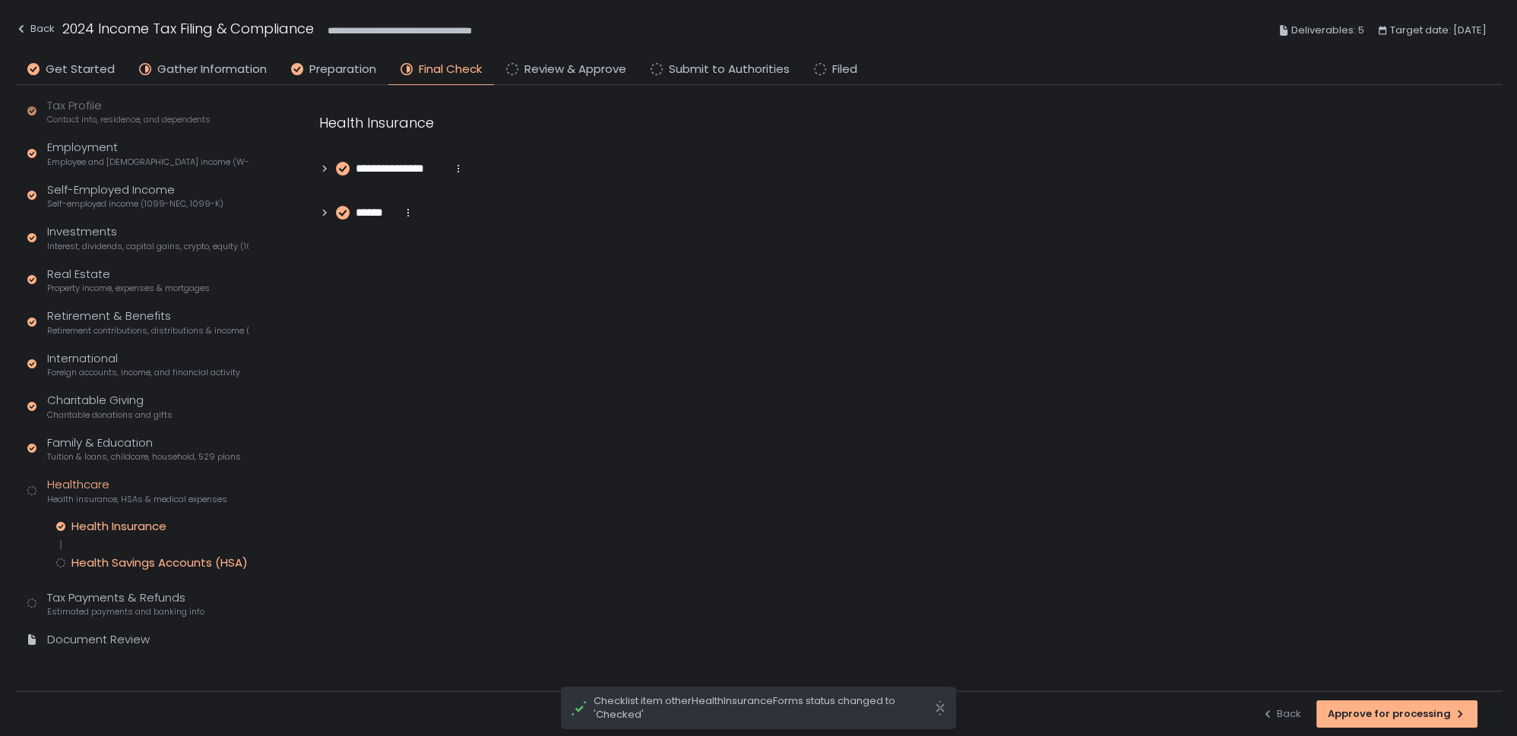
click at [109, 566] on div "Health Savings Accounts (HSA)" at bounding box center [159, 563] width 176 height 15
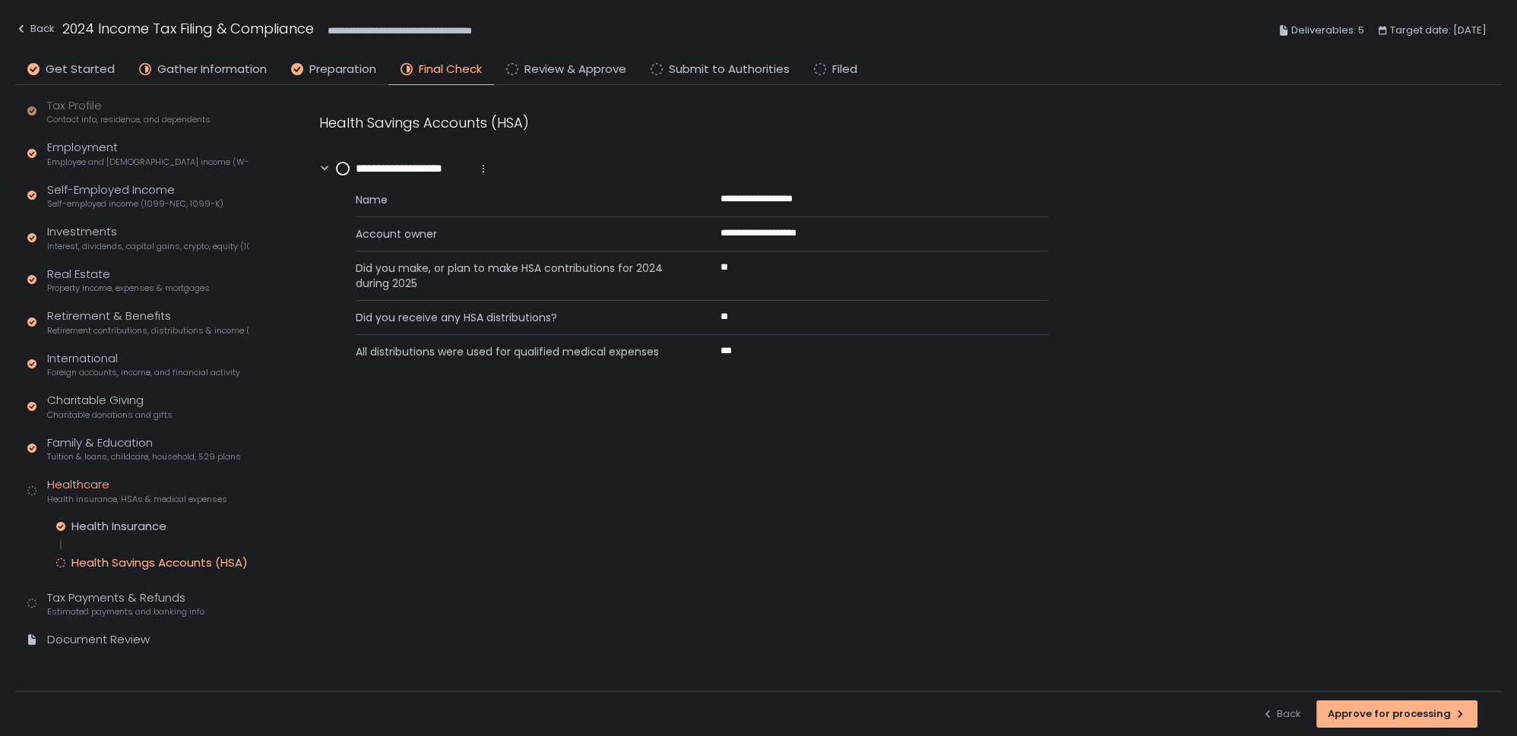
click at [340, 167] on circle at bounding box center [343, 169] width 12 height 12
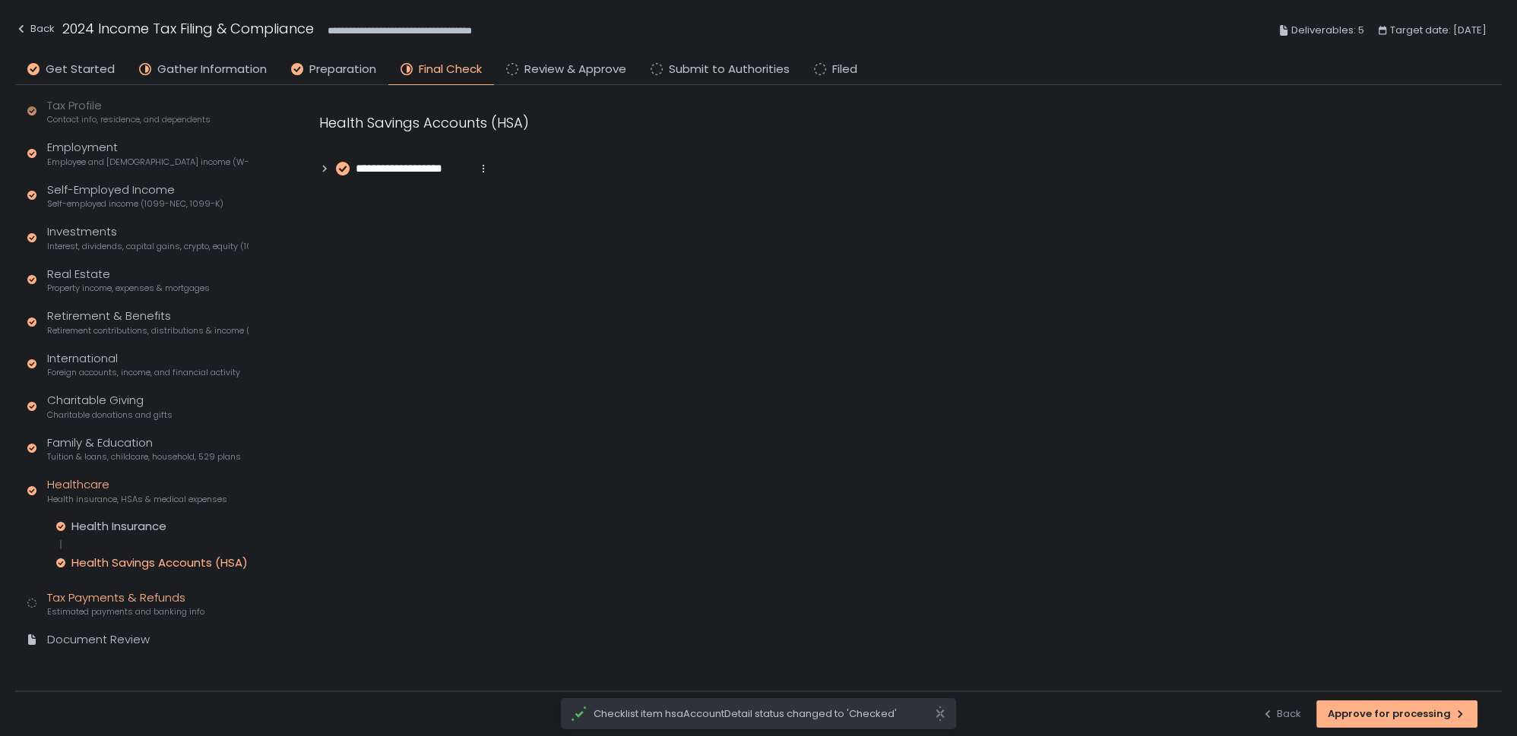
click at [74, 613] on span "Estimated payments and banking info" at bounding box center [125, 612] width 157 height 11
click at [108, 603] on div "Bank Details" at bounding box center [105, 604] width 68 height 15
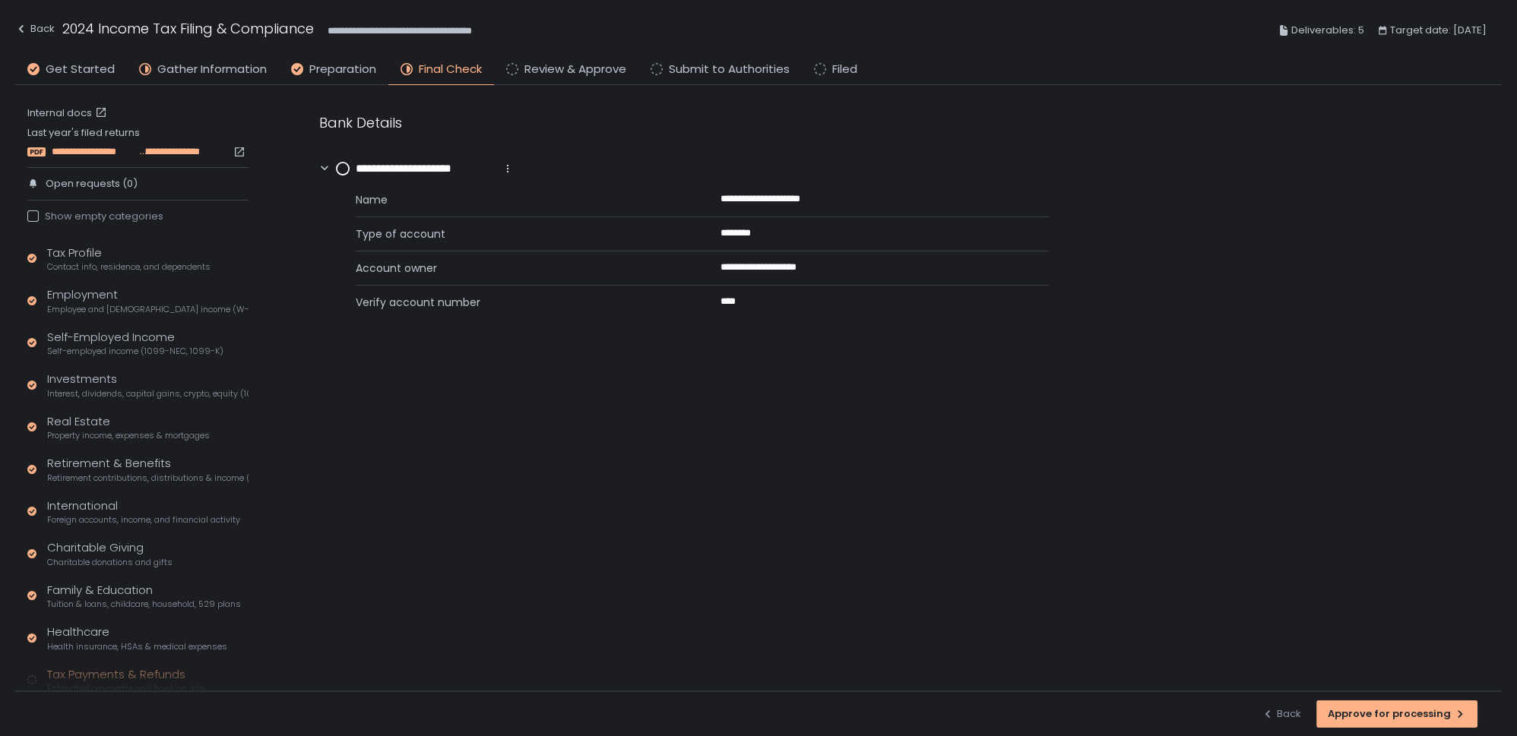
click at [129, 153] on span "**********" at bounding box center [95, 152] width 86 height 14
click at [96, 384] on div "Investments Interest, dividends, capital gains, crypto, equity (1099s, K-1s)" at bounding box center [147, 385] width 201 height 29
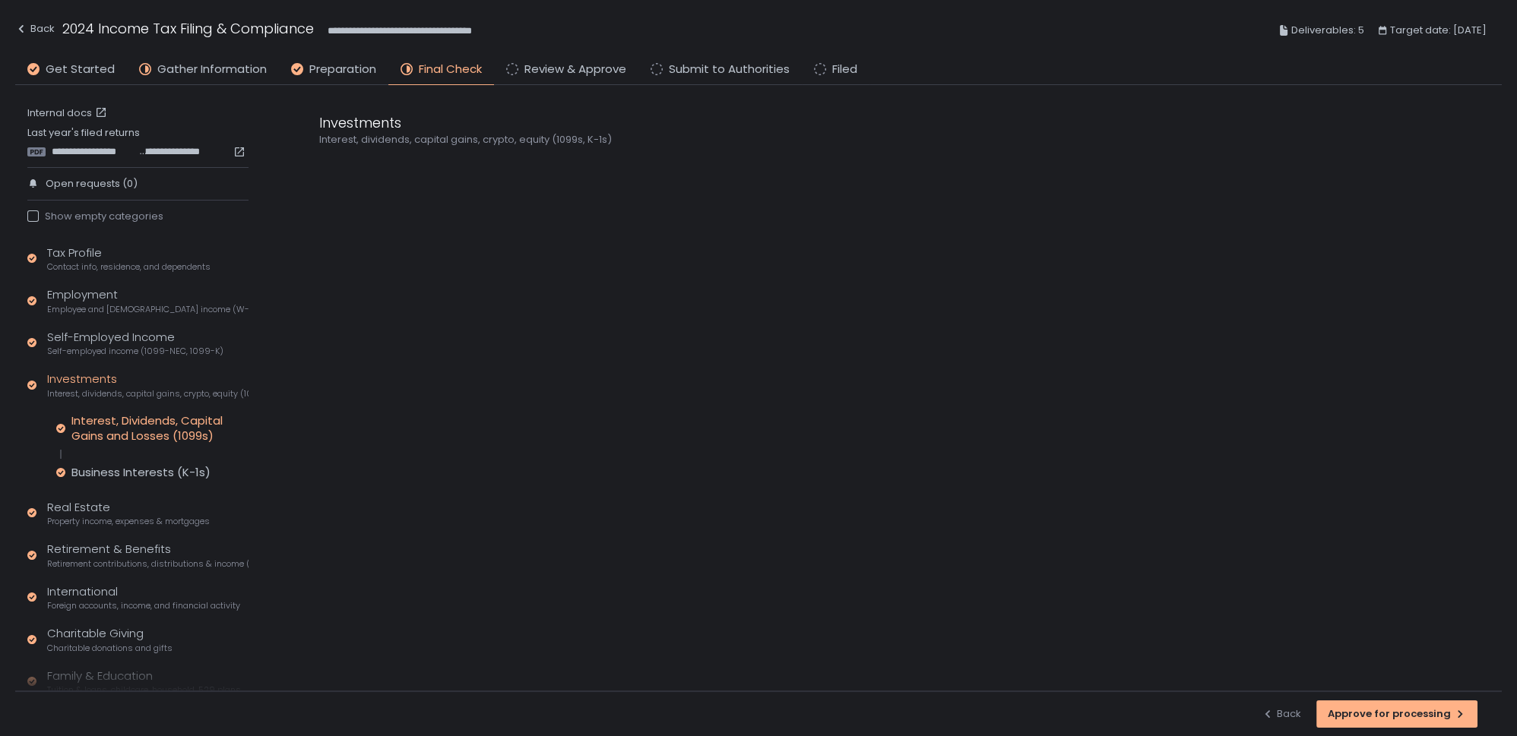
click at [111, 424] on div "Interest, Dividends, Capital Gains and Losses (1099s)" at bounding box center [159, 428] width 177 height 30
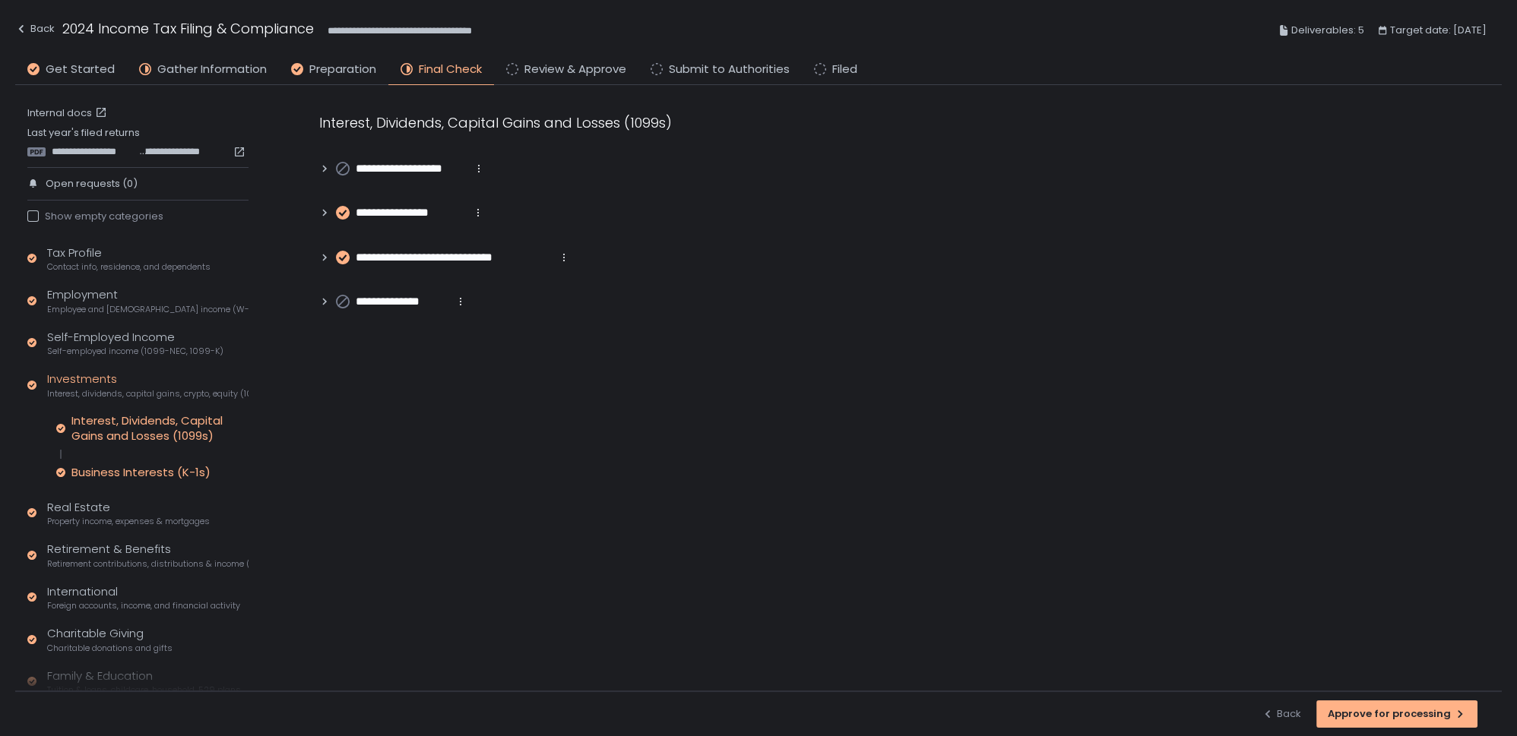
drag, startPoint x: 134, startPoint y: 468, endPoint x: 167, endPoint y: 449, distance: 38.5
click at [135, 468] on div "Business Interests (K-1s)" at bounding box center [140, 472] width 139 height 15
click at [327, 170] on icon at bounding box center [324, 168] width 11 height 11
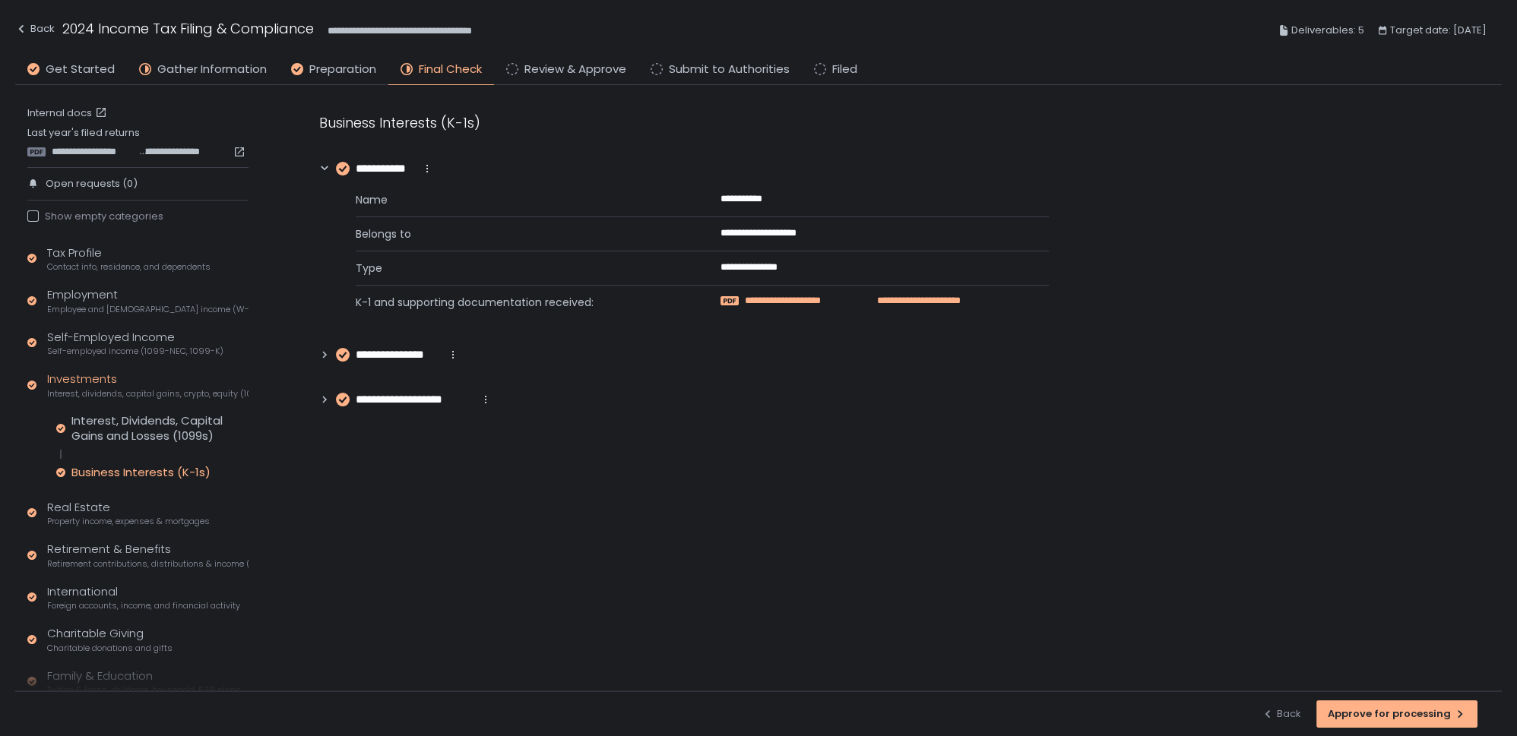
click at [841, 299] on span "**********" at bounding box center [804, 301] width 119 height 14
click at [322, 353] on icon at bounding box center [324, 355] width 11 height 11
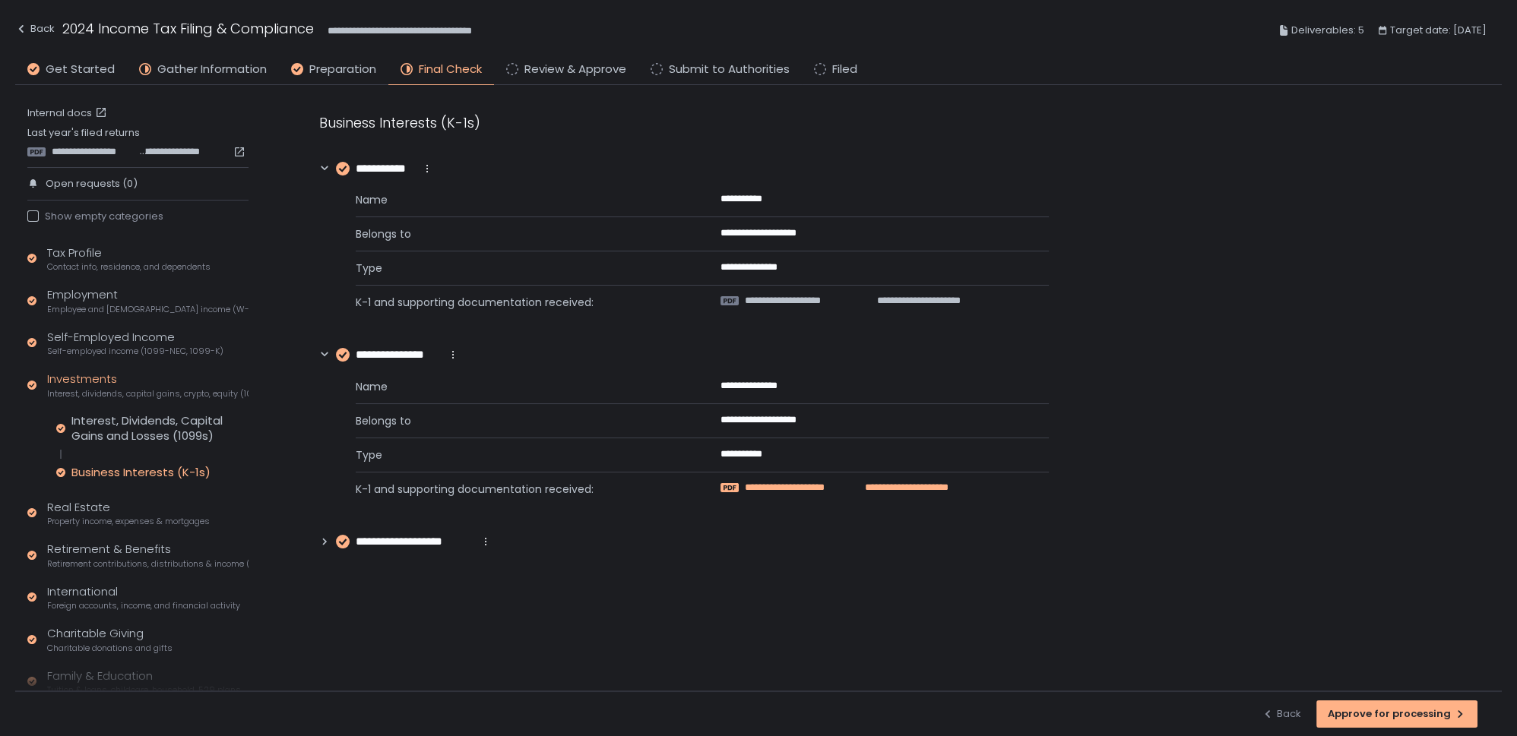
click at [768, 485] on span "**********" at bounding box center [800, 488] width 110 height 14
click at [325, 541] on icon at bounding box center [324, 542] width 11 height 11
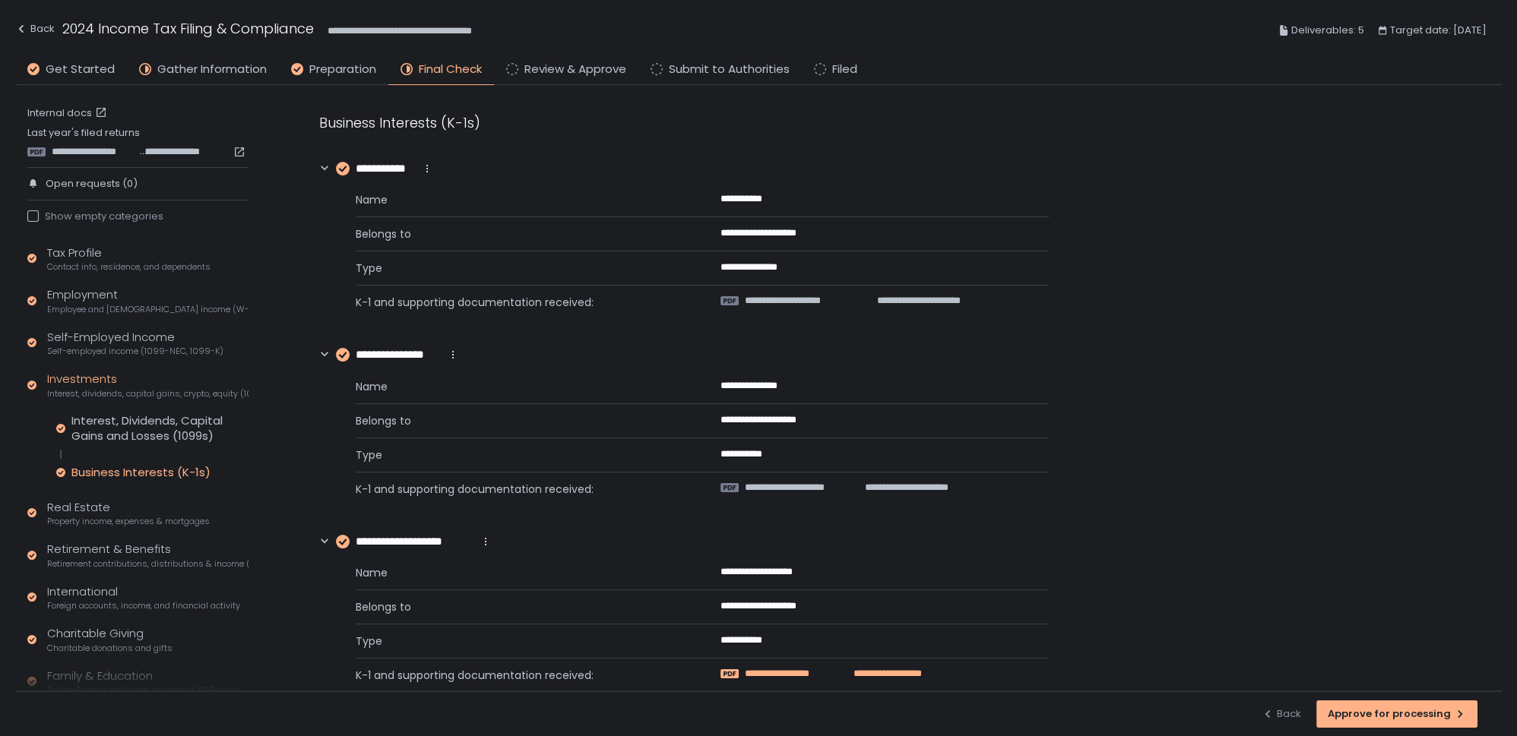
click at [797, 667] on span "**********" at bounding box center [795, 674] width 101 height 14
click at [824, 488] on span "**********" at bounding box center [800, 488] width 110 height 14
click at [745, 300] on span "**********" at bounding box center [804, 301] width 119 height 14
